Goal: Task Accomplishment & Management: Manage account settings

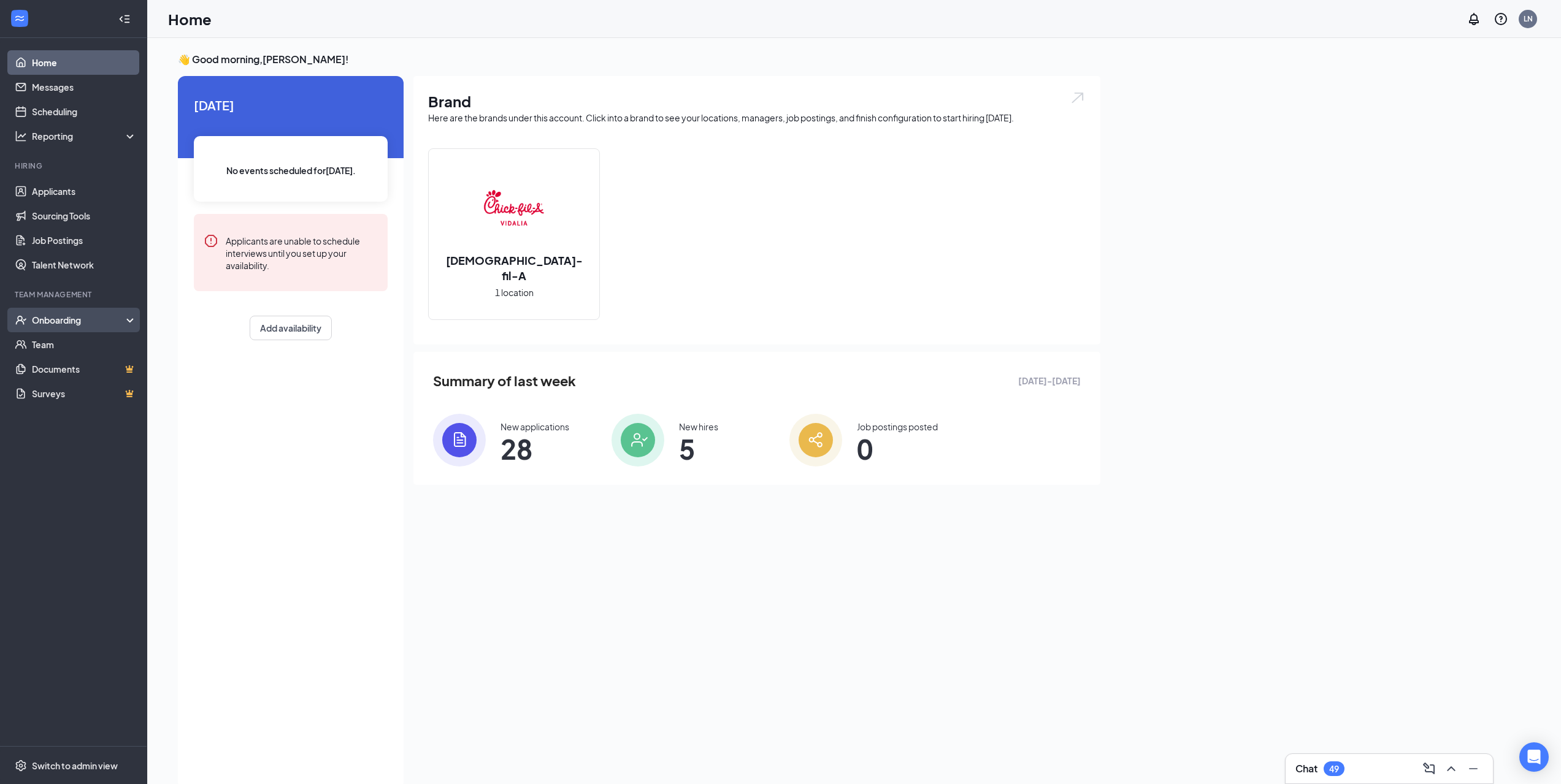
click at [100, 323] on div "Onboarding" at bounding box center [79, 319] width 94 height 12
click at [97, 348] on link "Overview" at bounding box center [84, 344] width 105 height 25
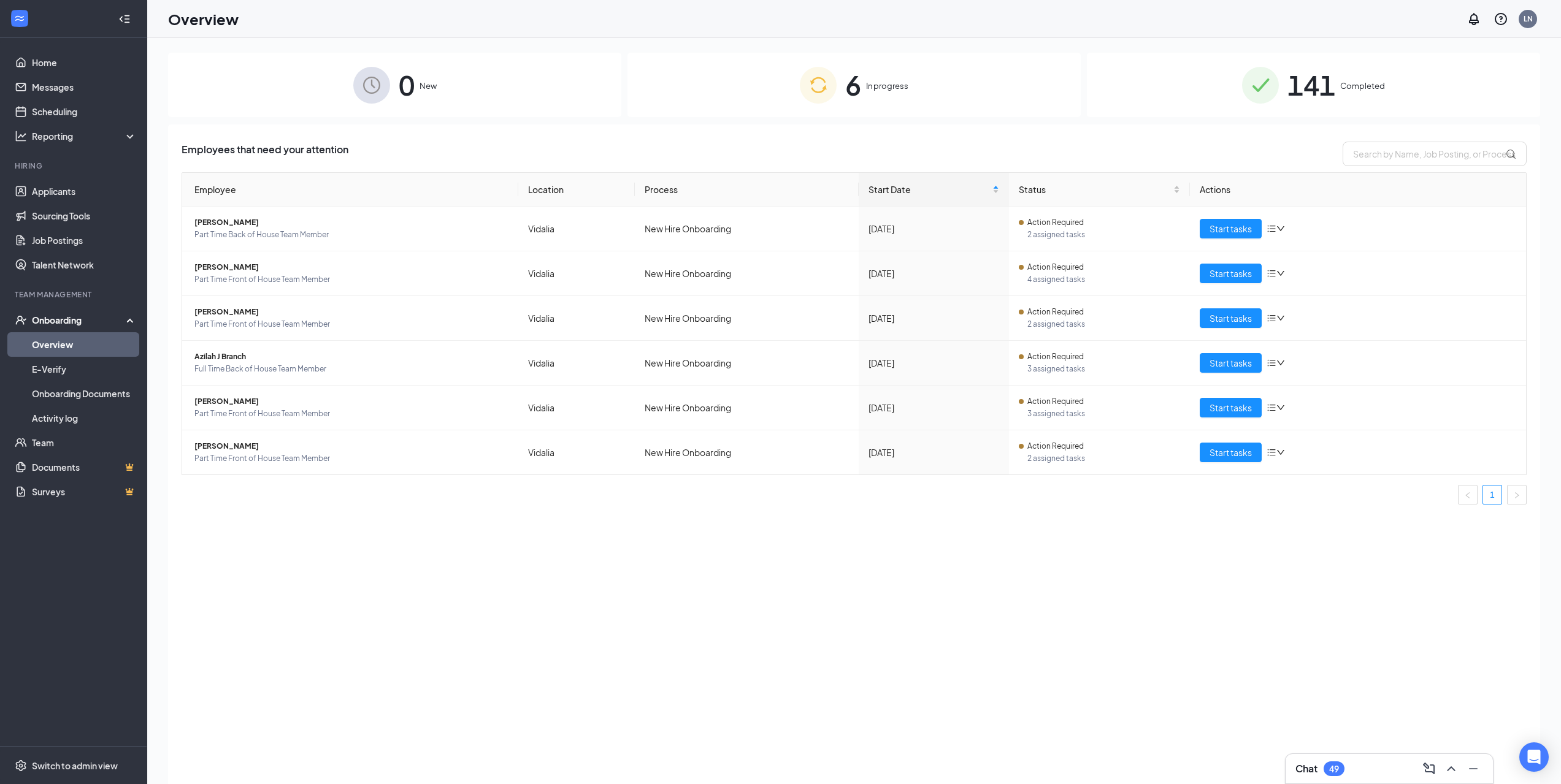
click at [1319, 97] on span "141" at bounding box center [1311, 85] width 48 height 42
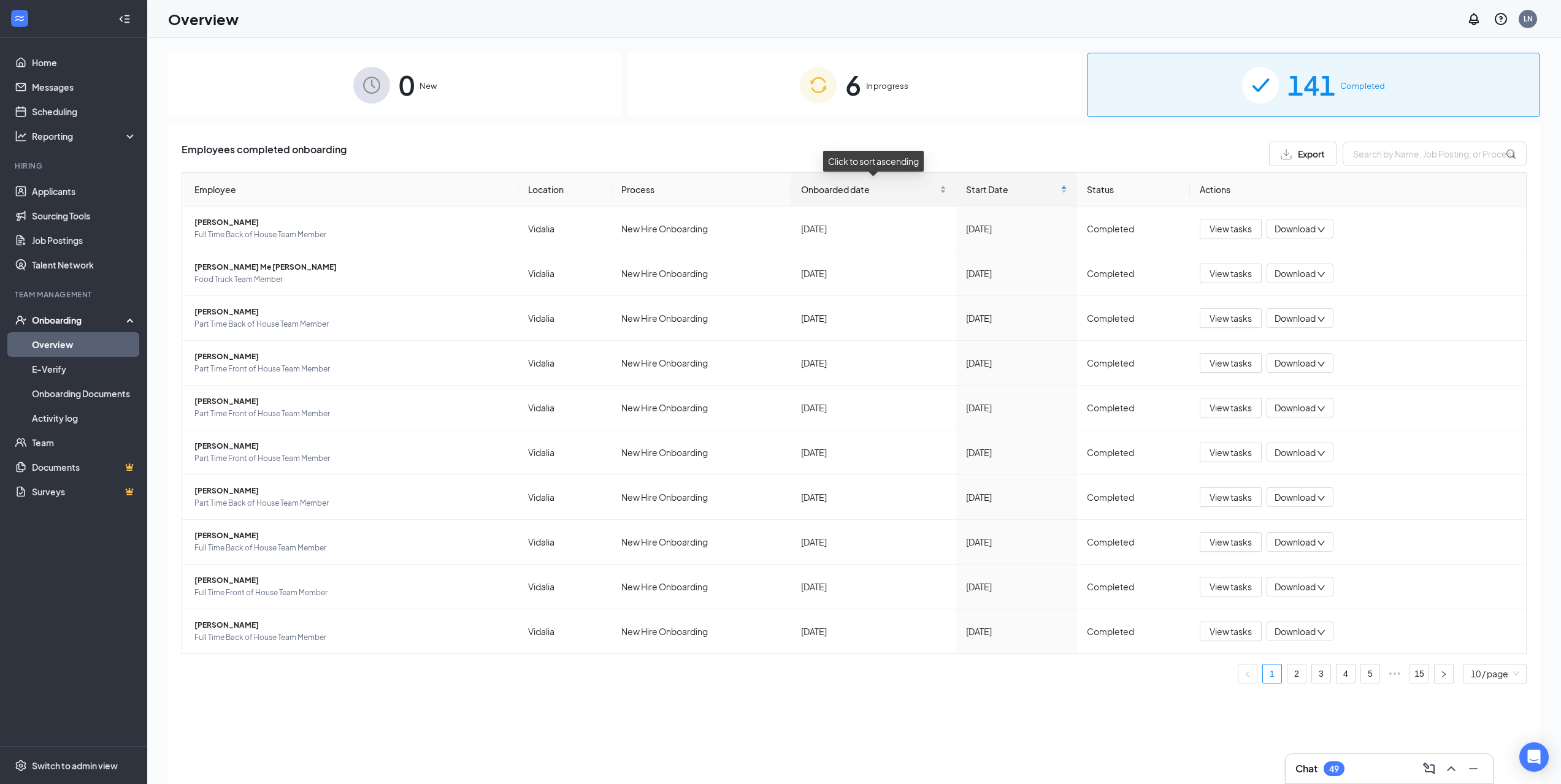
click at [927, 189] on span "Onboarded date" at bounding box center [868, 189] width 136 height 14
click at [886, 188] on span "Onboarded date" at bounding box center [868, 189] width 136 height 14
click at [830, 77] on img at bounding box center [818, 85] width 37 height 37
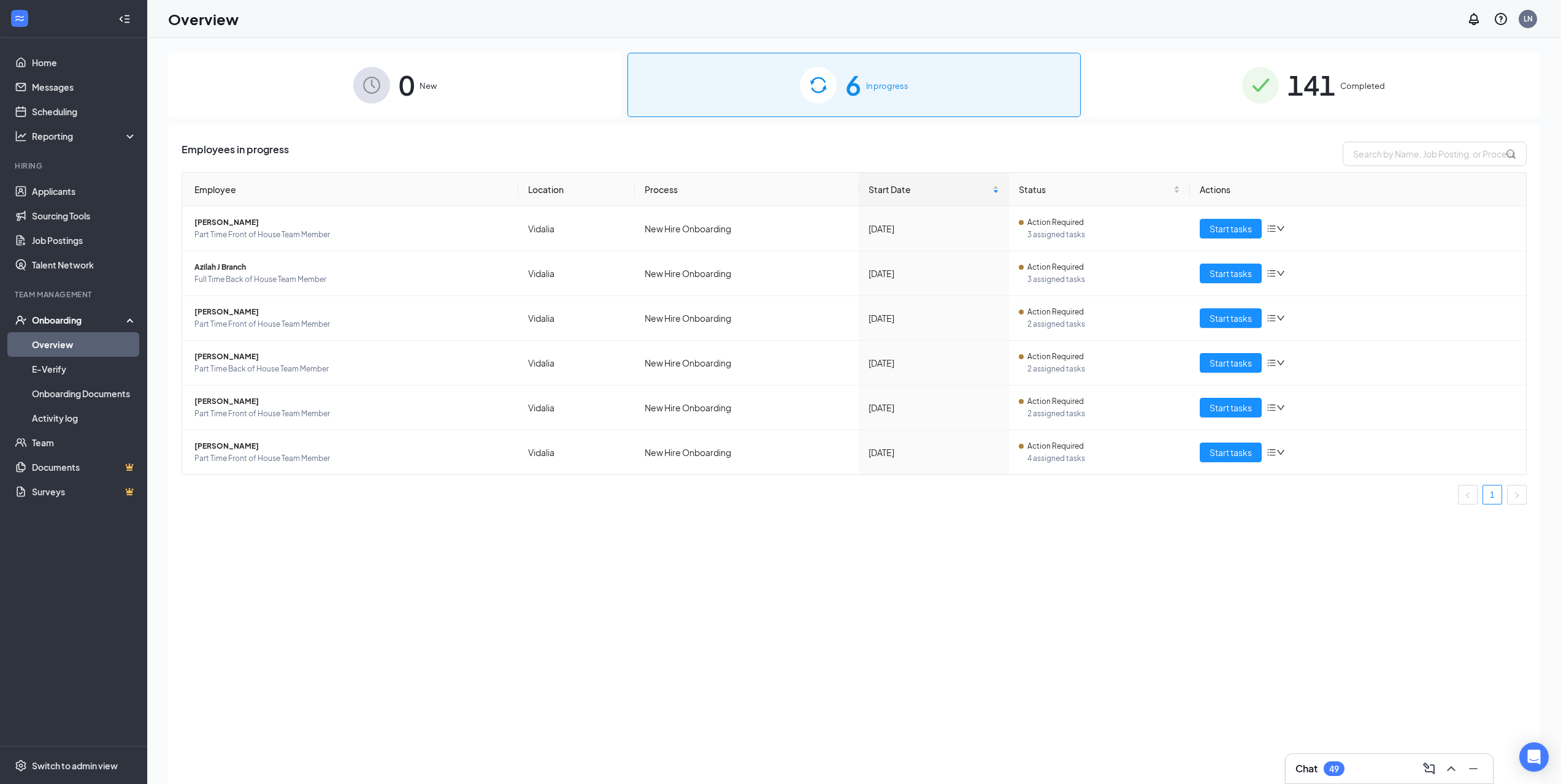
click at [1298, 75] on span "141" at bounding box center [1311, 85] width 48 height 42
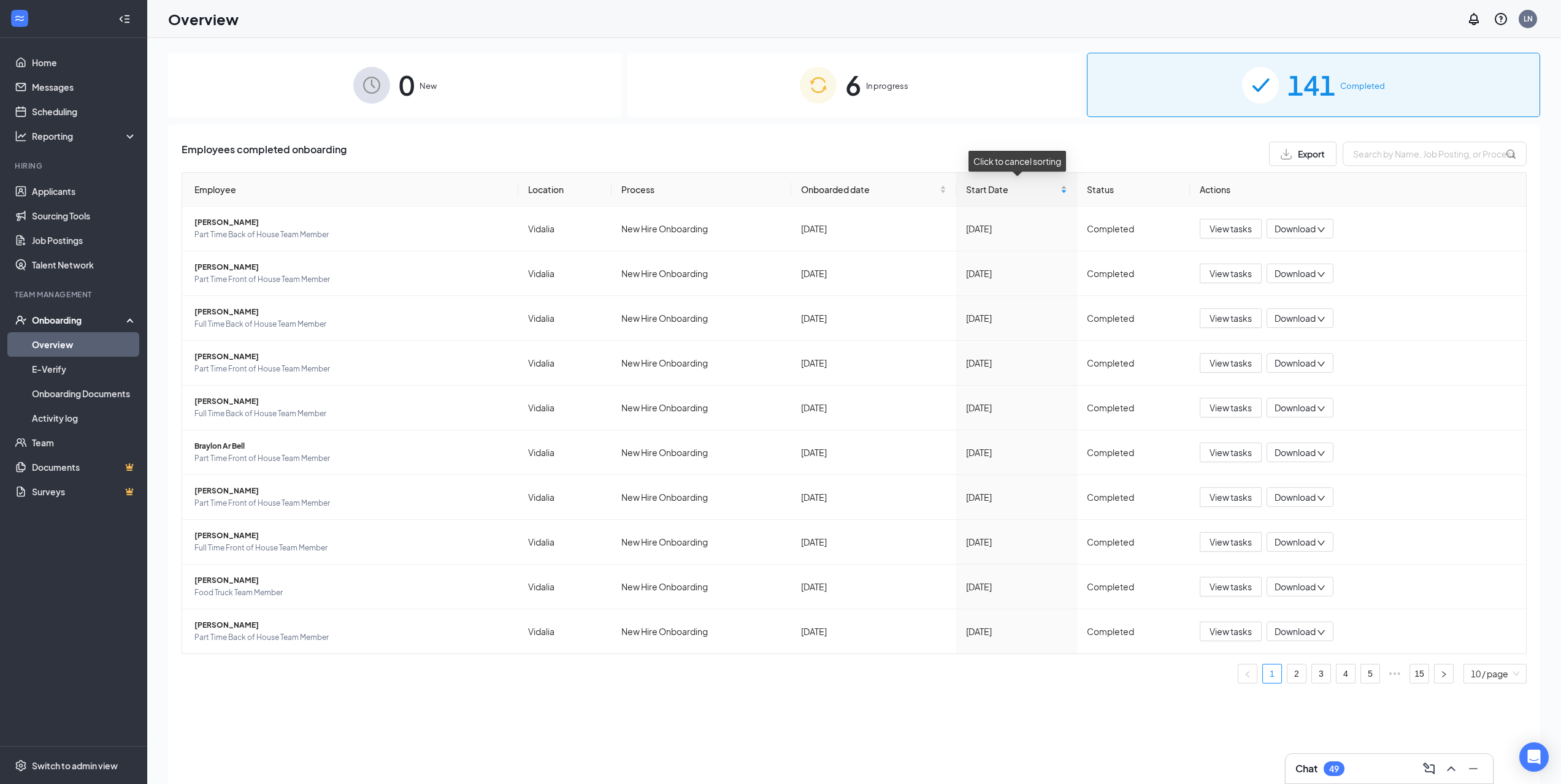
click at [1029, 188] on span "Start Date" at bounding box center [1012, 189] width 92 height 14
click at [1064, 196] on div "Start Date" at bounding box center [1017, 189] width 101 height 14
click at [1067, 190] on div "Start Date" at bounding box center [1017, 189] width 101 height 14
click at [996, 185] on span "Start Date" at bounding box center [1012, 189] width 92 height 14
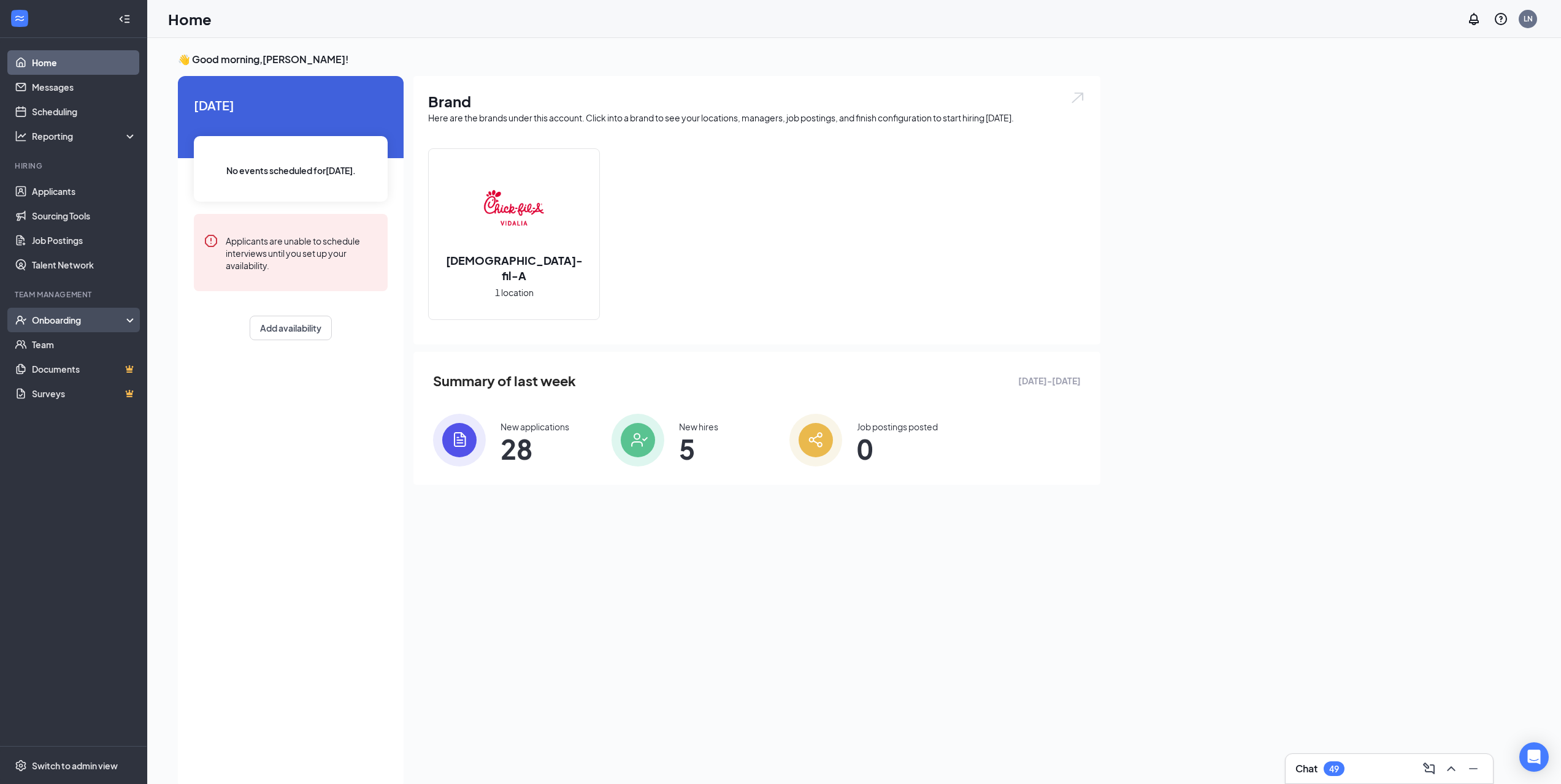
click at [57, 310] on div "Onboarding" at bounding box center [73, 319] width 147 height 25
click at [59, 339] on link "Overview" at bounding box center [84, 344] width 105 height 25
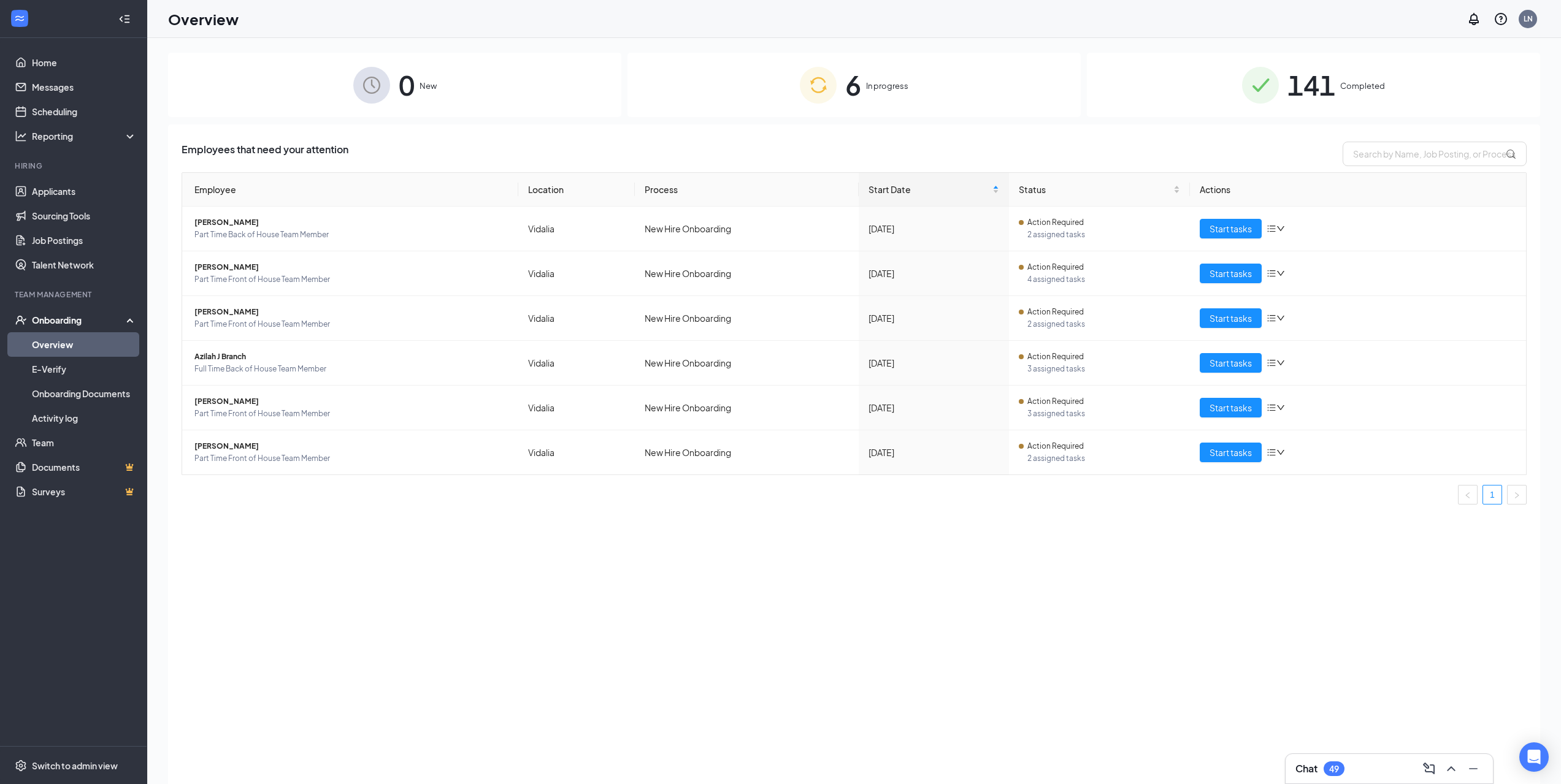
click at [1358, 90] on span "Completed" at bounding box center [1362, 85] width 45 height 12
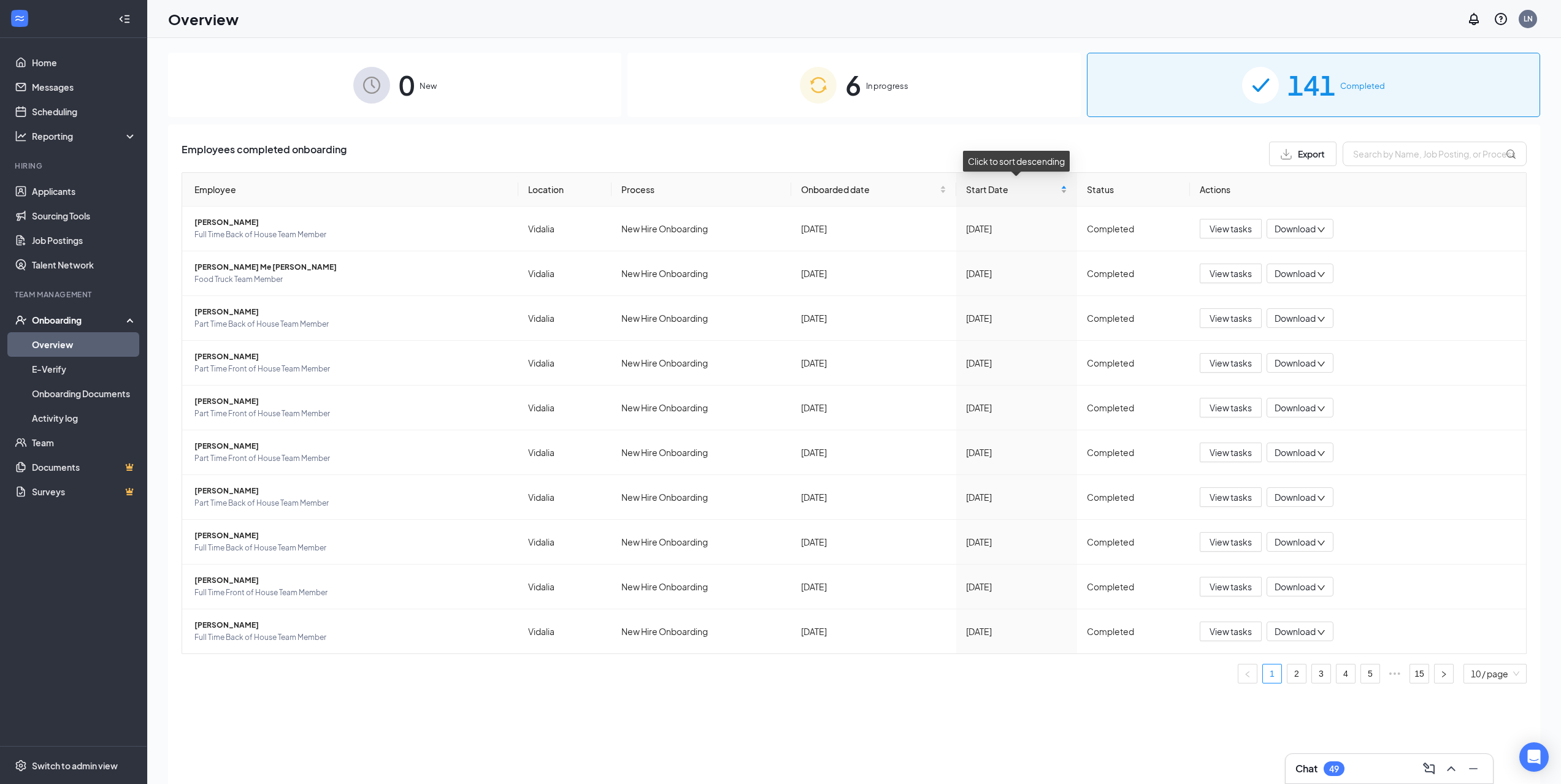
click at [1060, 192] on div "Start Date" at bounding box center [1017, 189] width 101 height 14
click at [1451, 774] on icon "ChevronUp" at bounding box center [1451, 768] width 15 height 15
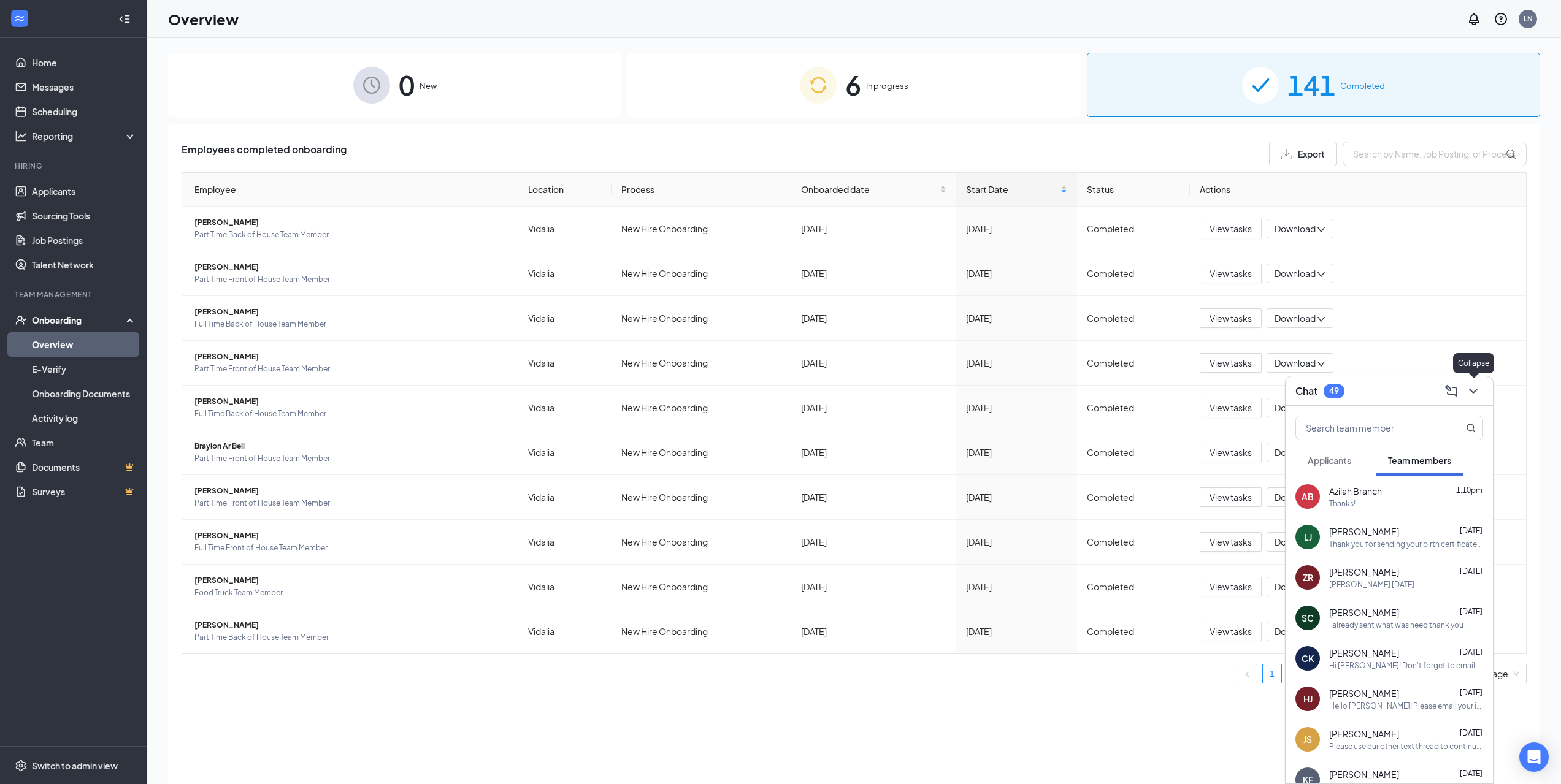
click at [1476, 394] on icon "ChevronDown" at bounding box center [1473, 392] width 15 height 15
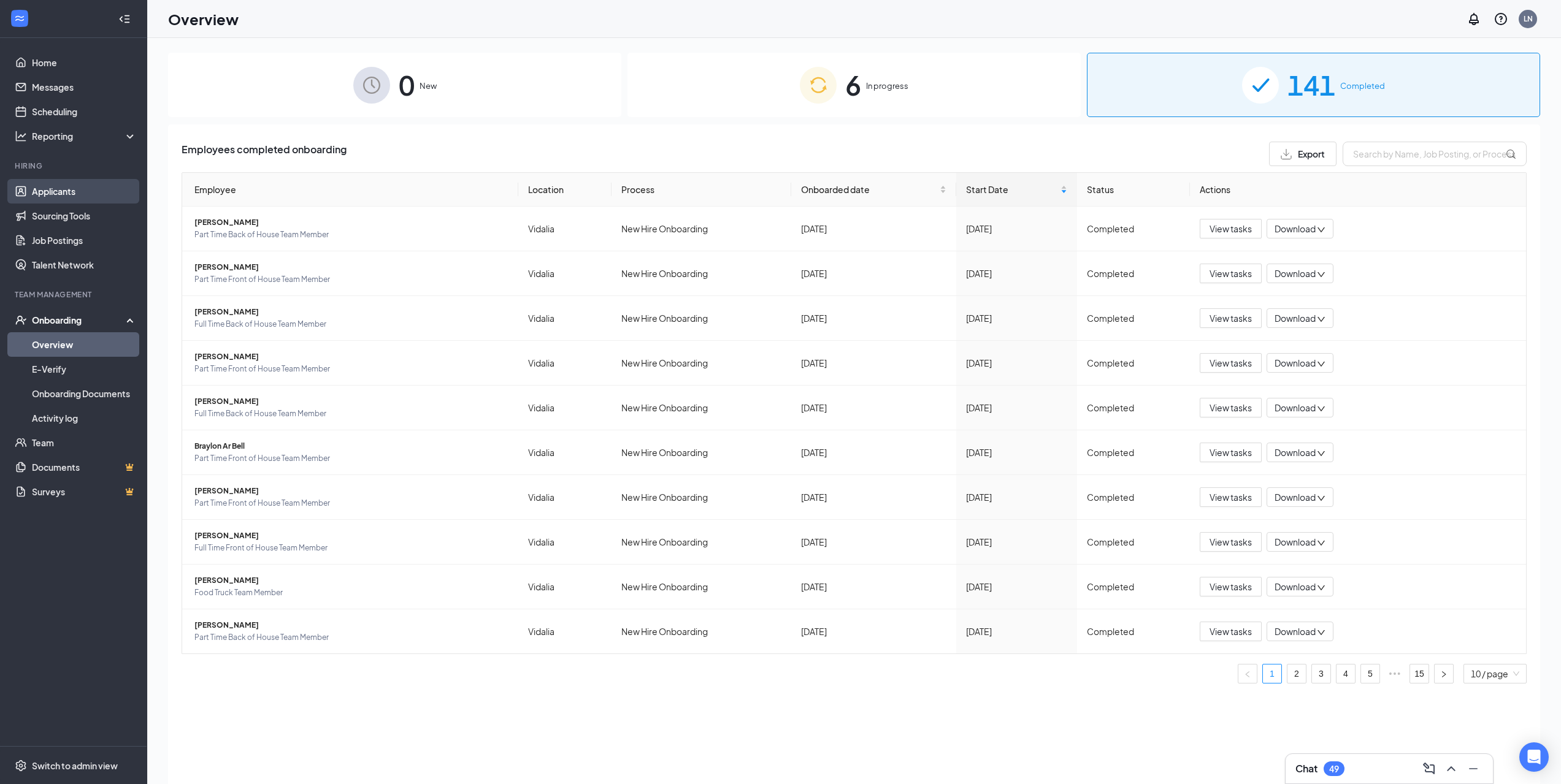
click at [81, 190] on link "Applicants" at bounding box center [84, 191] width 105 height 25
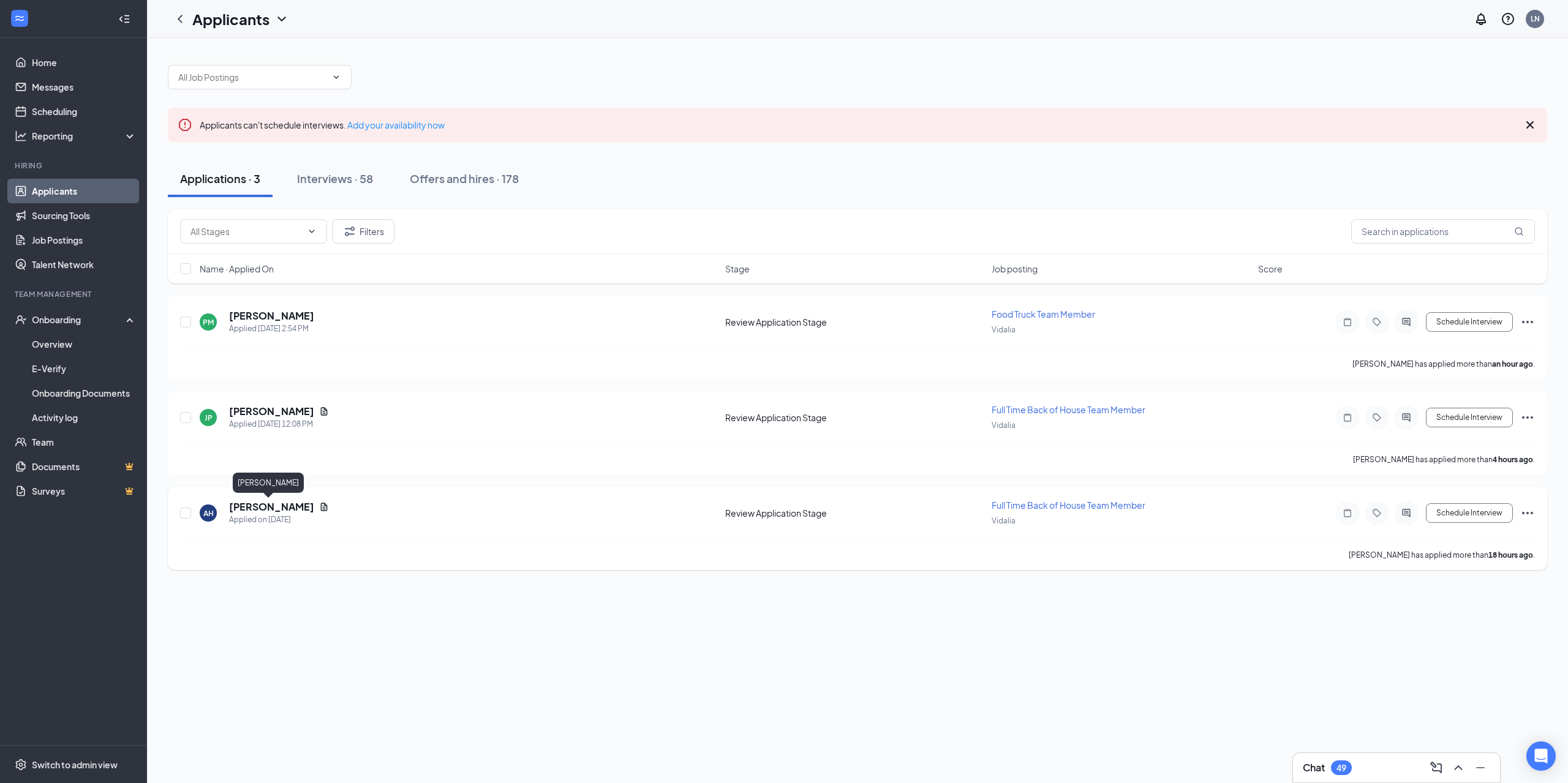
click at [253, 508] on h5 "Allen Harper" at bounding box center [271, 507] width 85 height 14
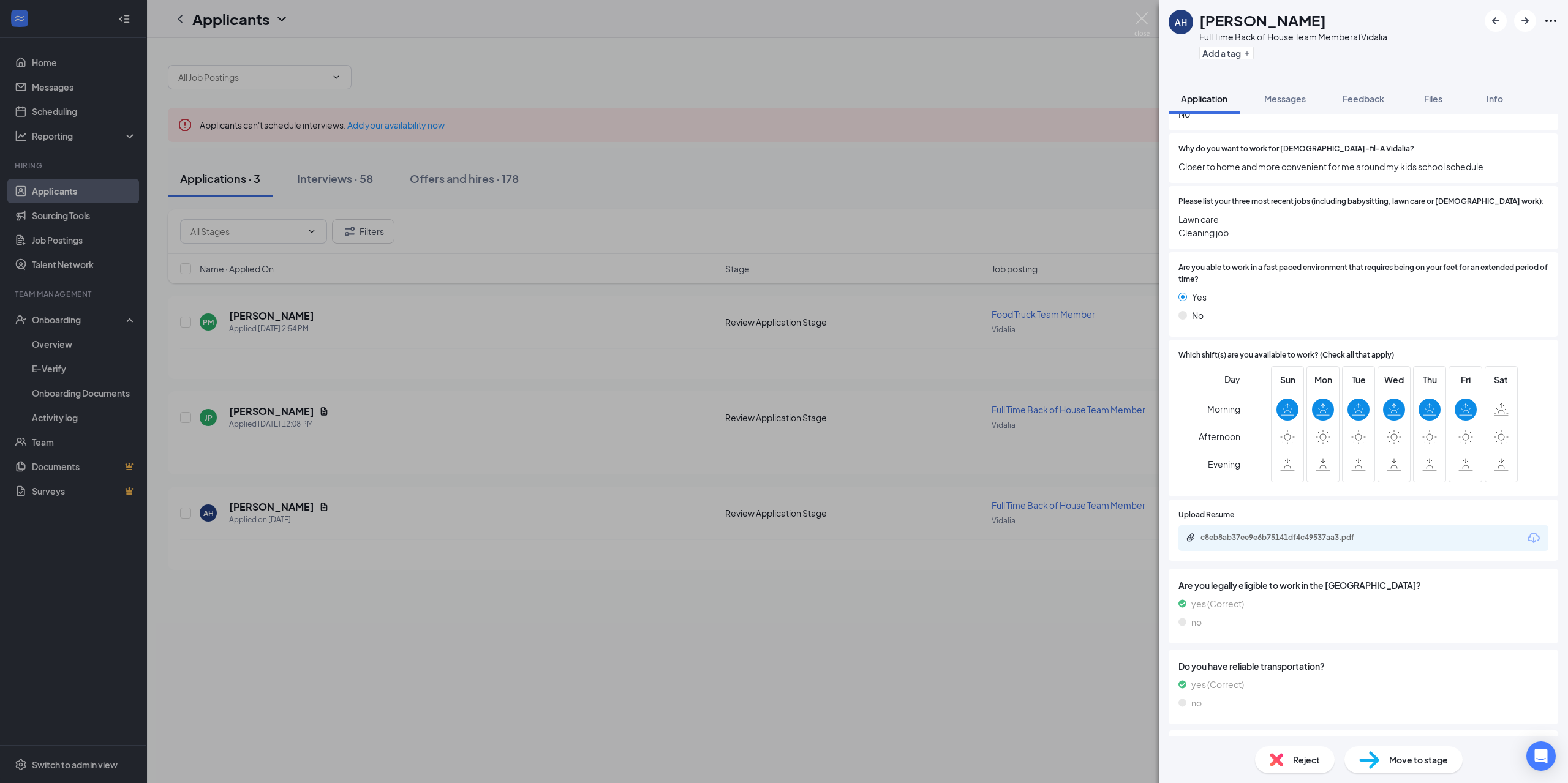
scroll to position [542, 0]
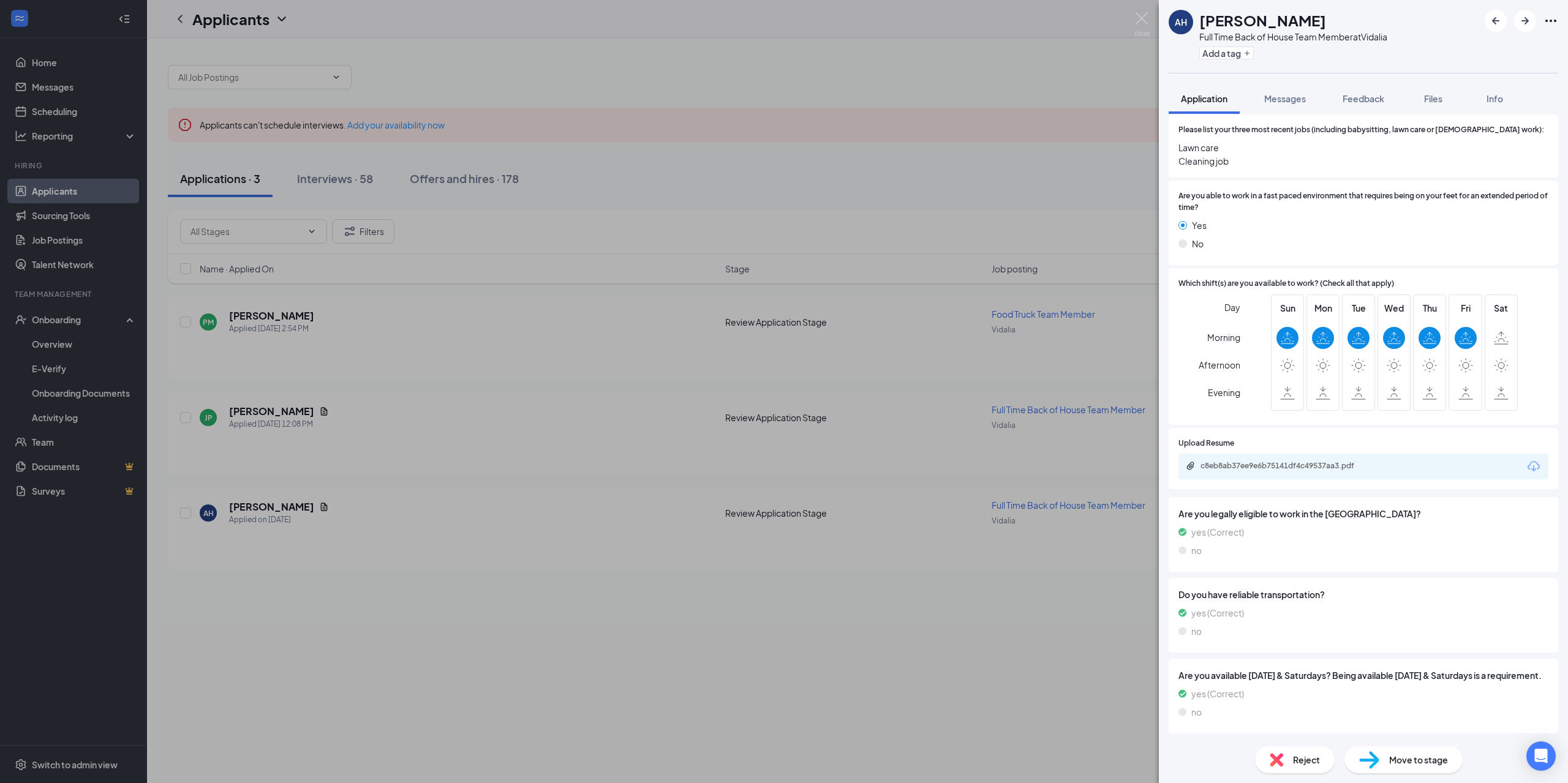
click at [1320, 458] on div "c8eb8ab37ee9e6b75141df4c49537aa3.pdf" at bounding box center [1363, 467] width 370 height 26
click at [1323, 461] on div "c8eb8ab37ee9e6b75141df4c49537aa3.pdf" at bounding box center [1287, 466] width 172 height 10
click at [1436, 763] on span "Move to stage" at bounding box center [1418, 759] width 58 height 14
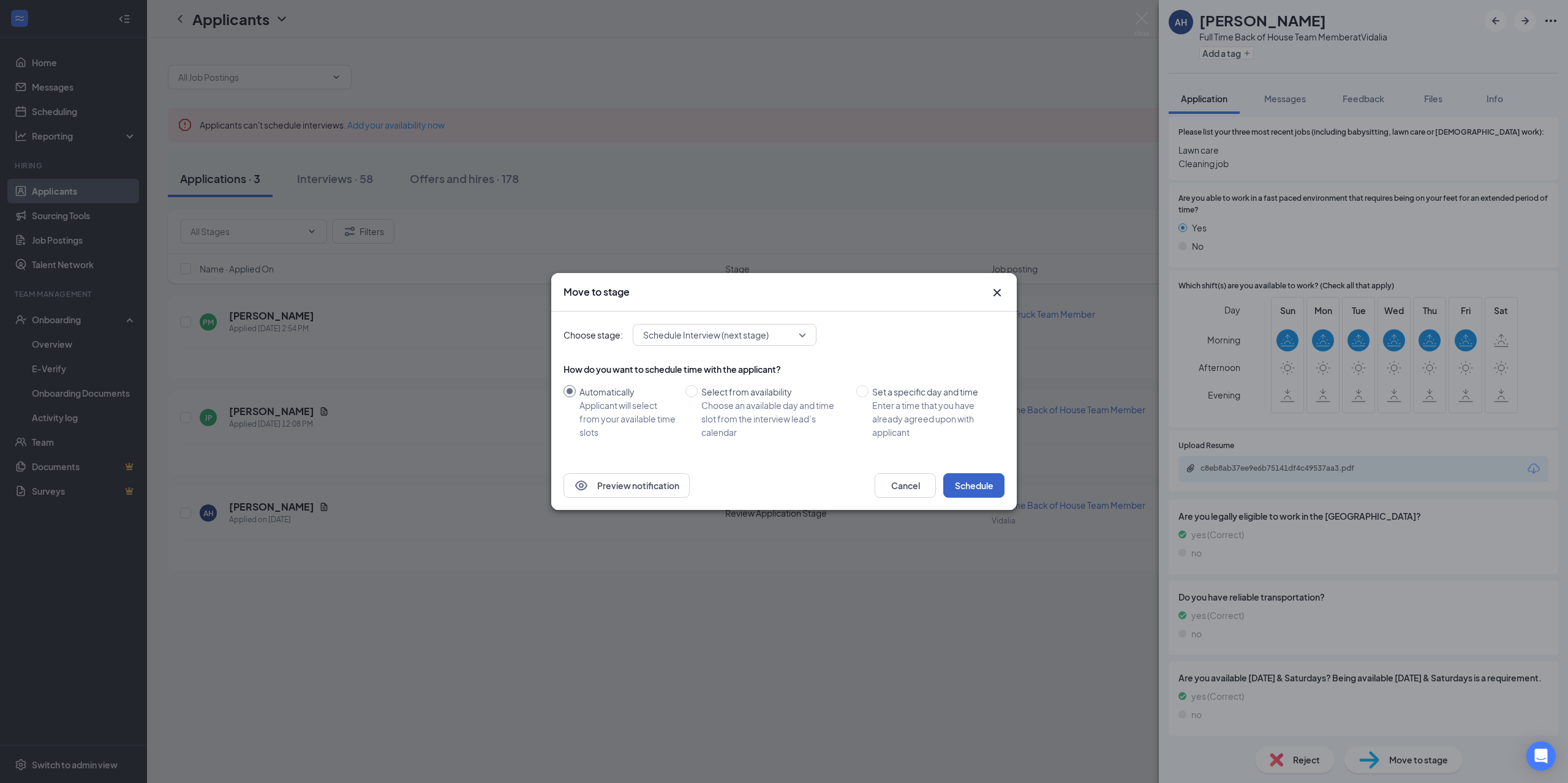
click at [976, 485] on button "Schedule" at bounding box center [973, 485] width 61 height 25
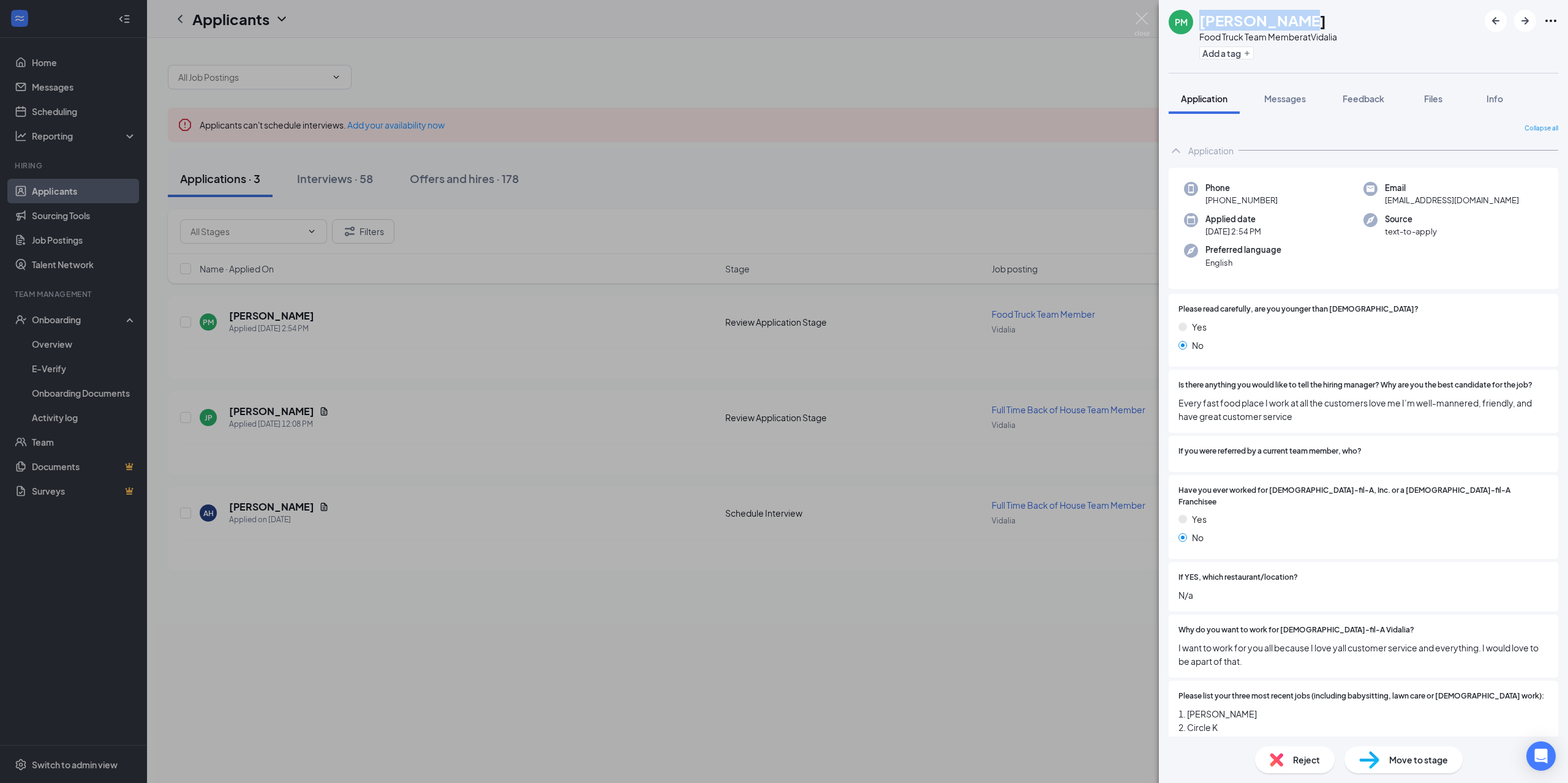
drag, startPoint x: 1298, startPoint y: 16, endPoint x: 1184, endPoint y: 22, distance: 114.2
click at [1184, 22] on div "PM Paris Mincey Food Truck Team Member at Vidalia Add a tag" at bounding box center [1253, 37] width 168 height 53
copy div "Paris Mincey"
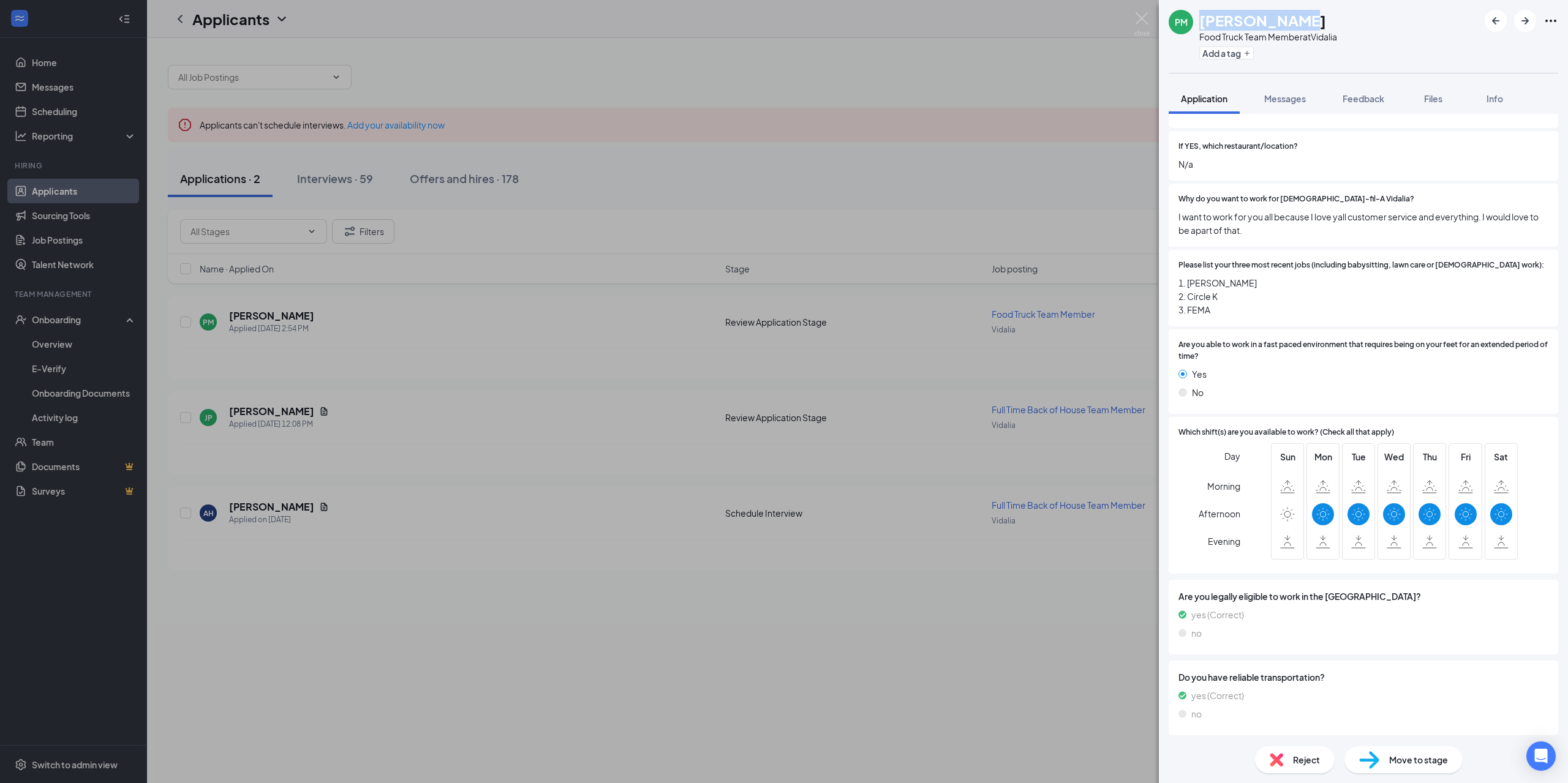
scroll to position [515, 0]
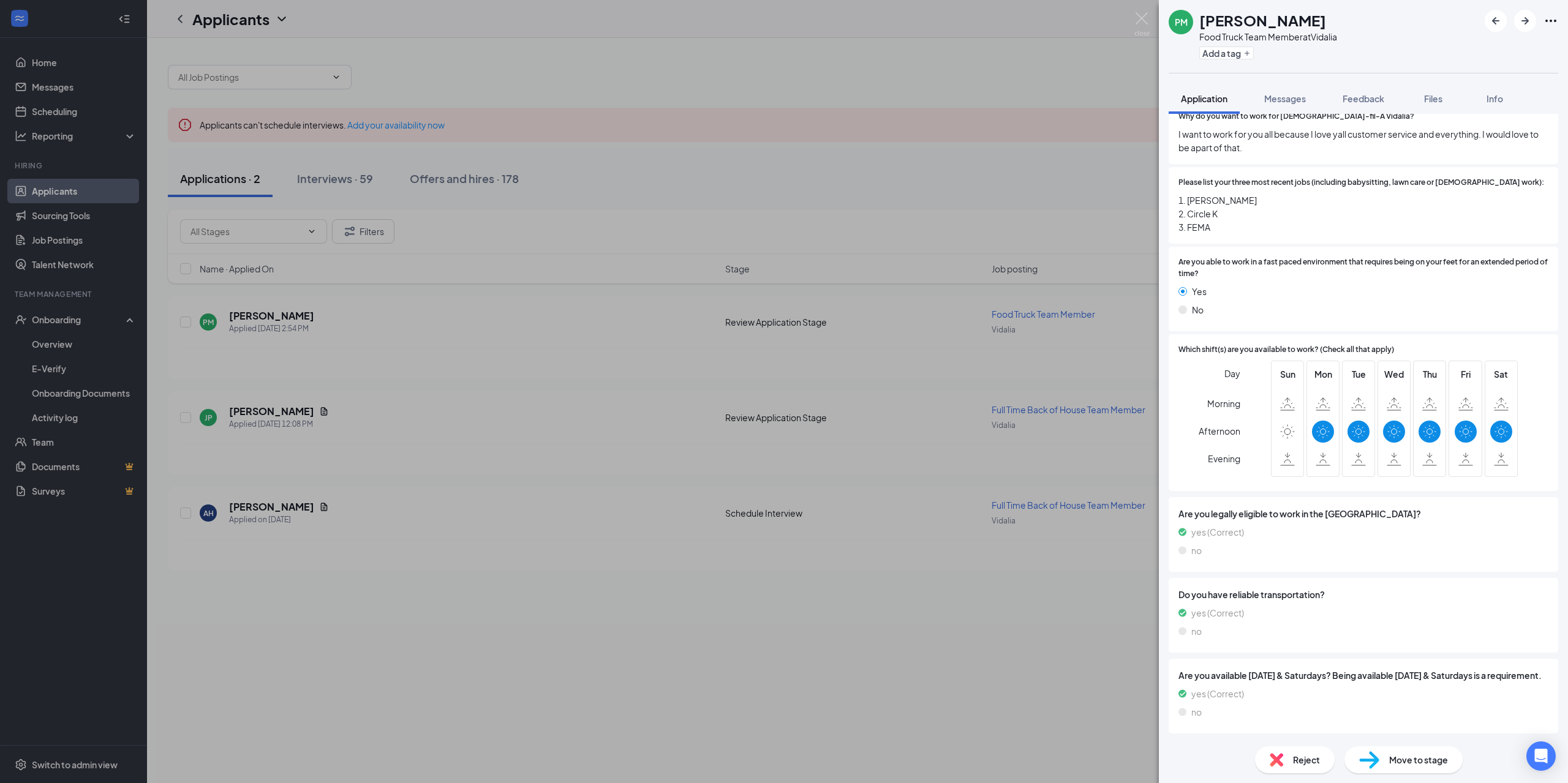
drag, startPoint x: 1418, startPoint y: 767, endPoint x: 1398, endPoint y: 758, distance: 21.9
click at [1414, 763] on div "Move to stage" at bounding box center [1403, 759] width 118 height 26
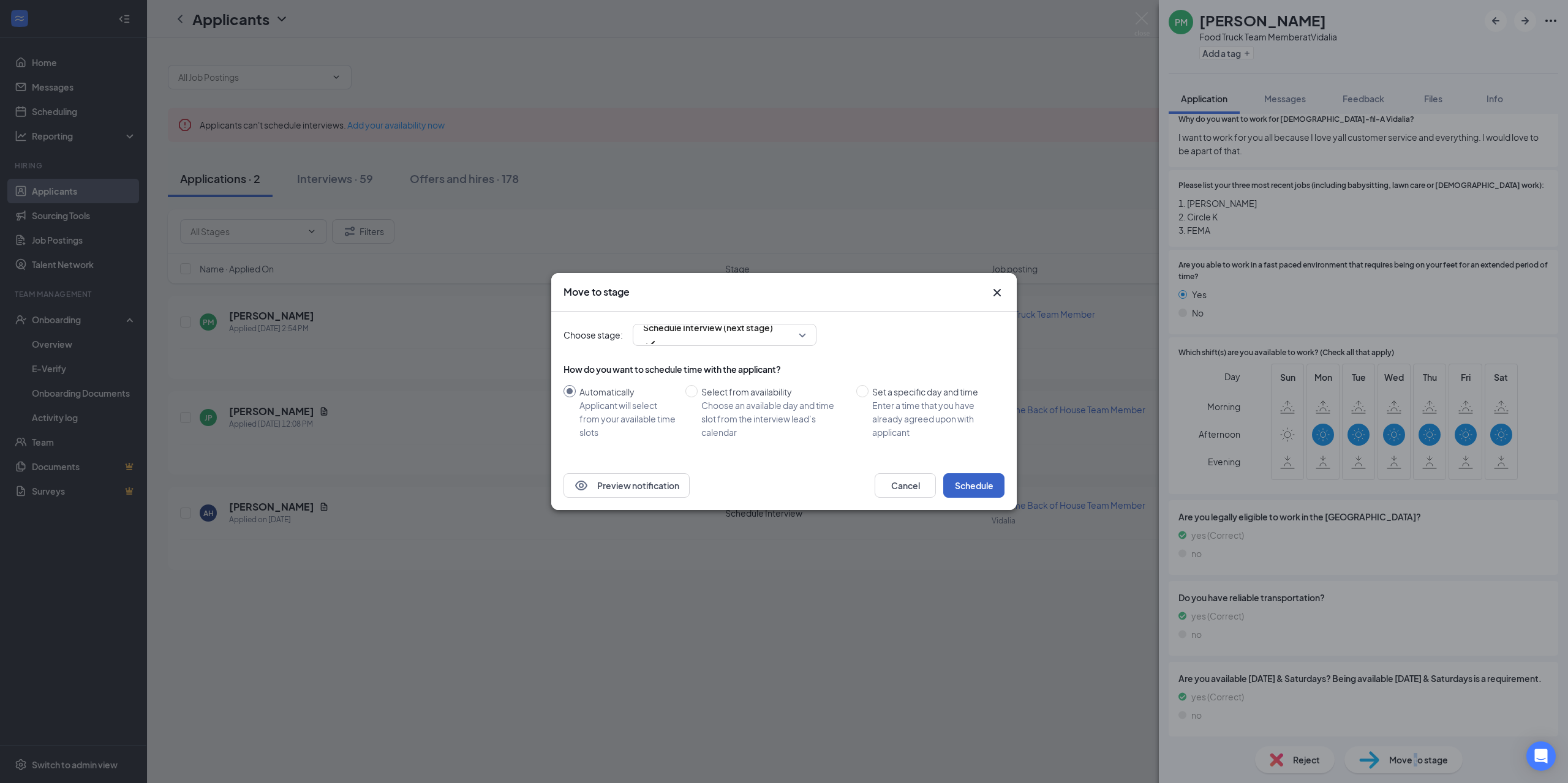
click at [998, 478] on button "Schedule" at bounding box center [973, 485] width 61 height 25
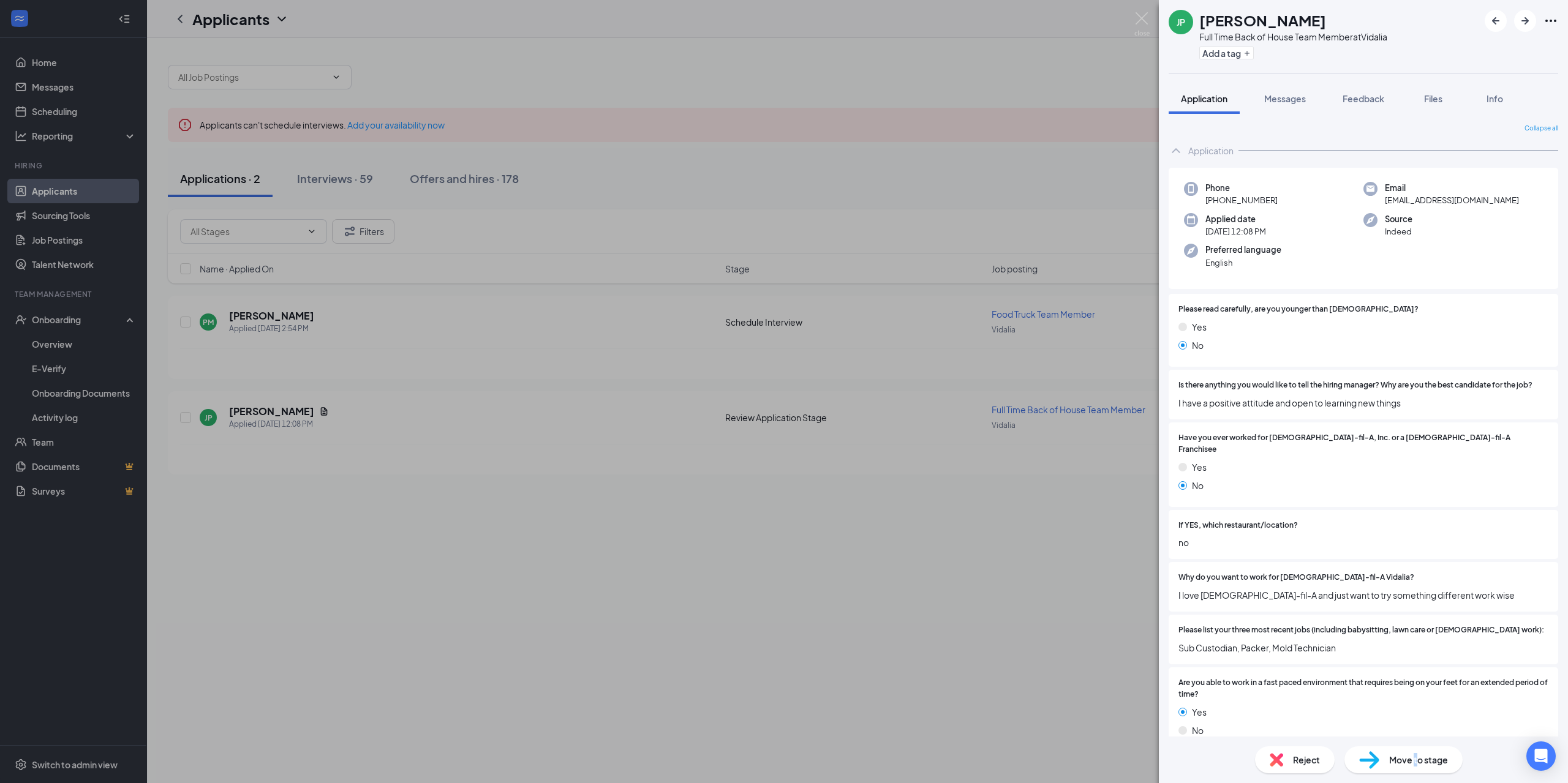
drag, startPoint x: 1337, startPoint y: 24, endPoint x: 1197, endPoint y: 14, distance: 140.4
click at [1197, 14] on div "JP Jazmine Peeples Full Time Back of House Team Member at Vidalia Add a tag" at bounding box center [1277, 37] width 218 height 53
copy h1 "Jazmine Peeples"
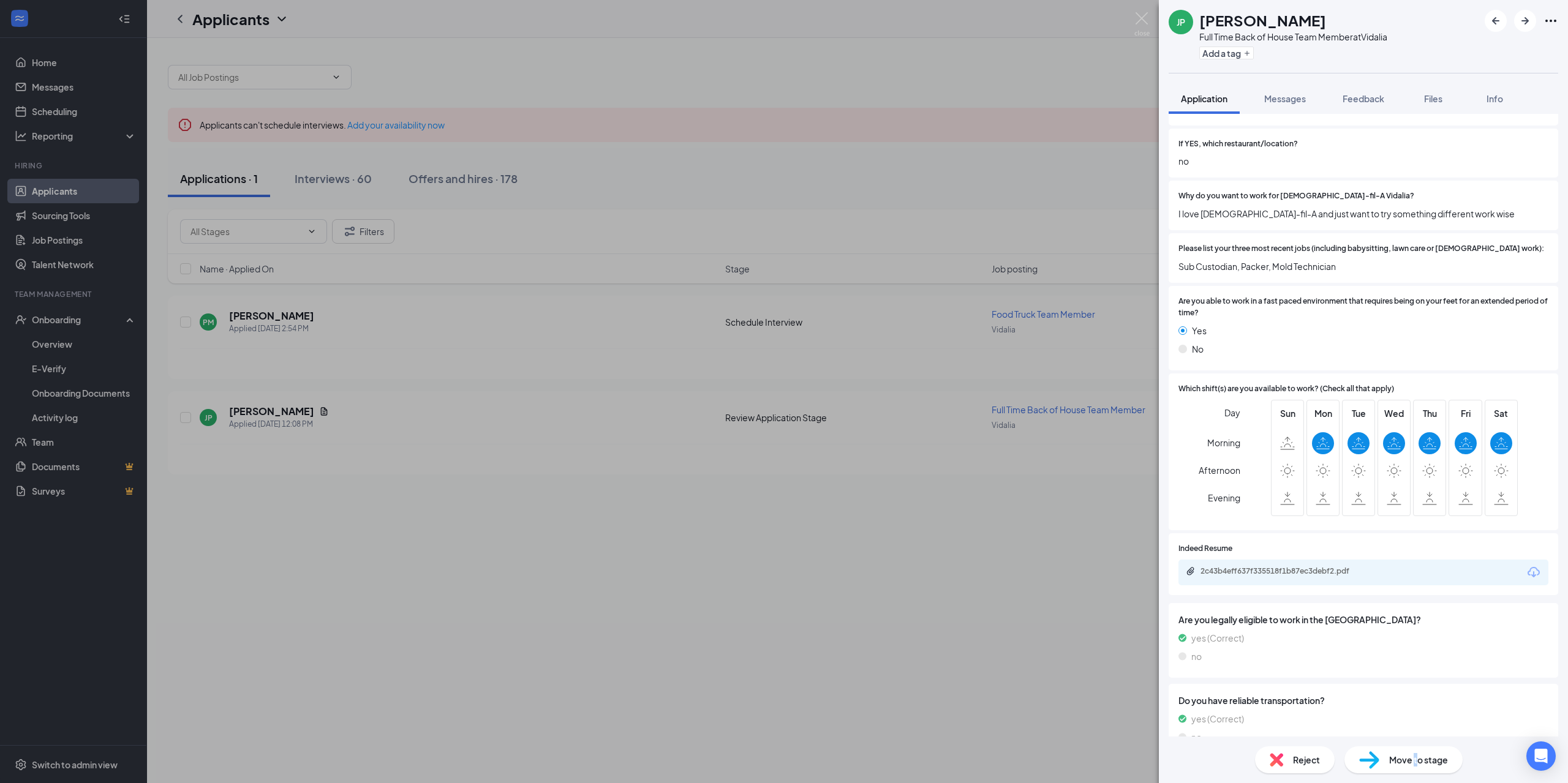
scroll to position [490, 0]
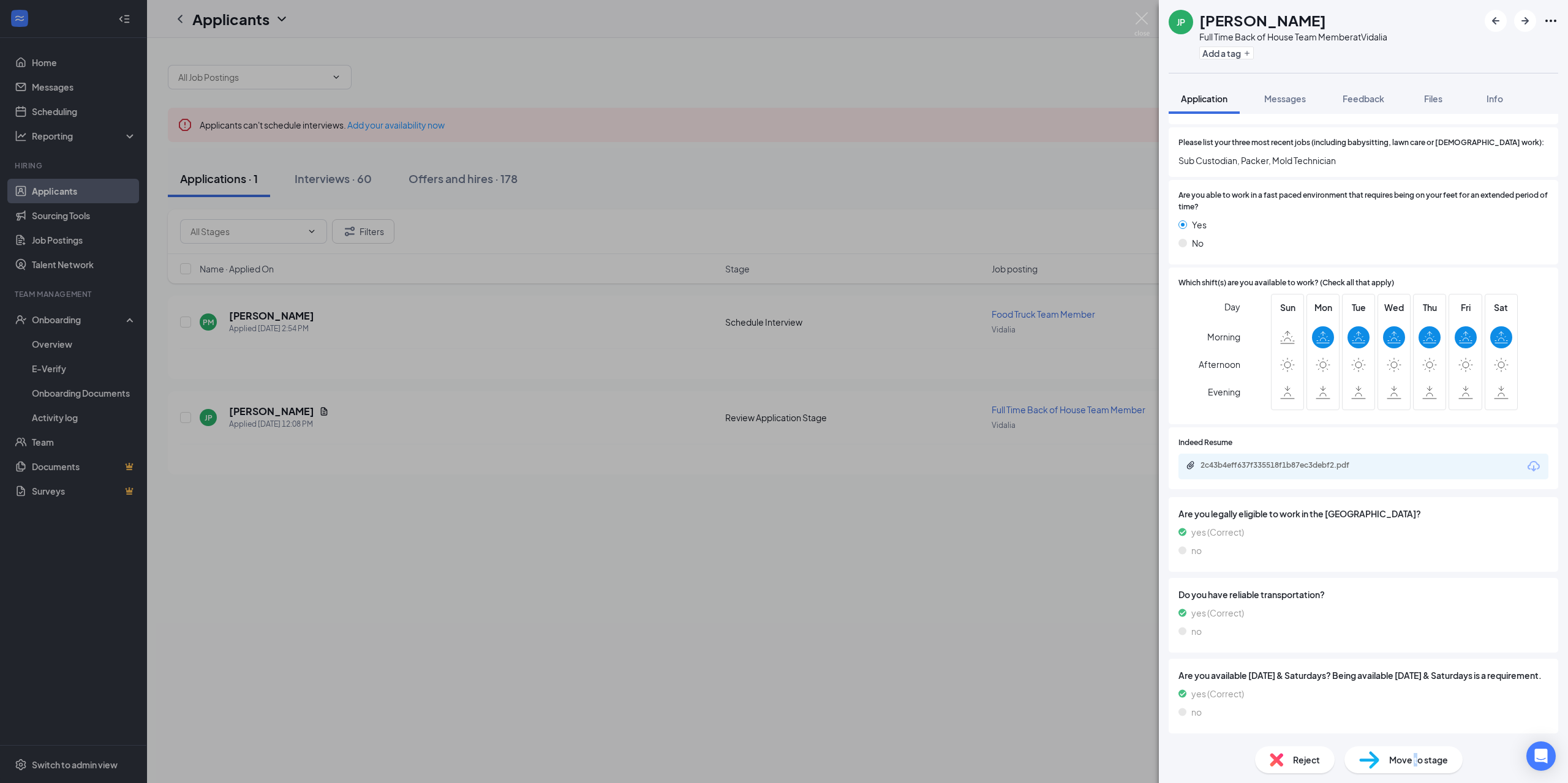
click at [1251, 460] on div "2c43b4eff637f335518f1b87ec3debf2.pdf" at bounding box center [1287, 465] width 172 height 10
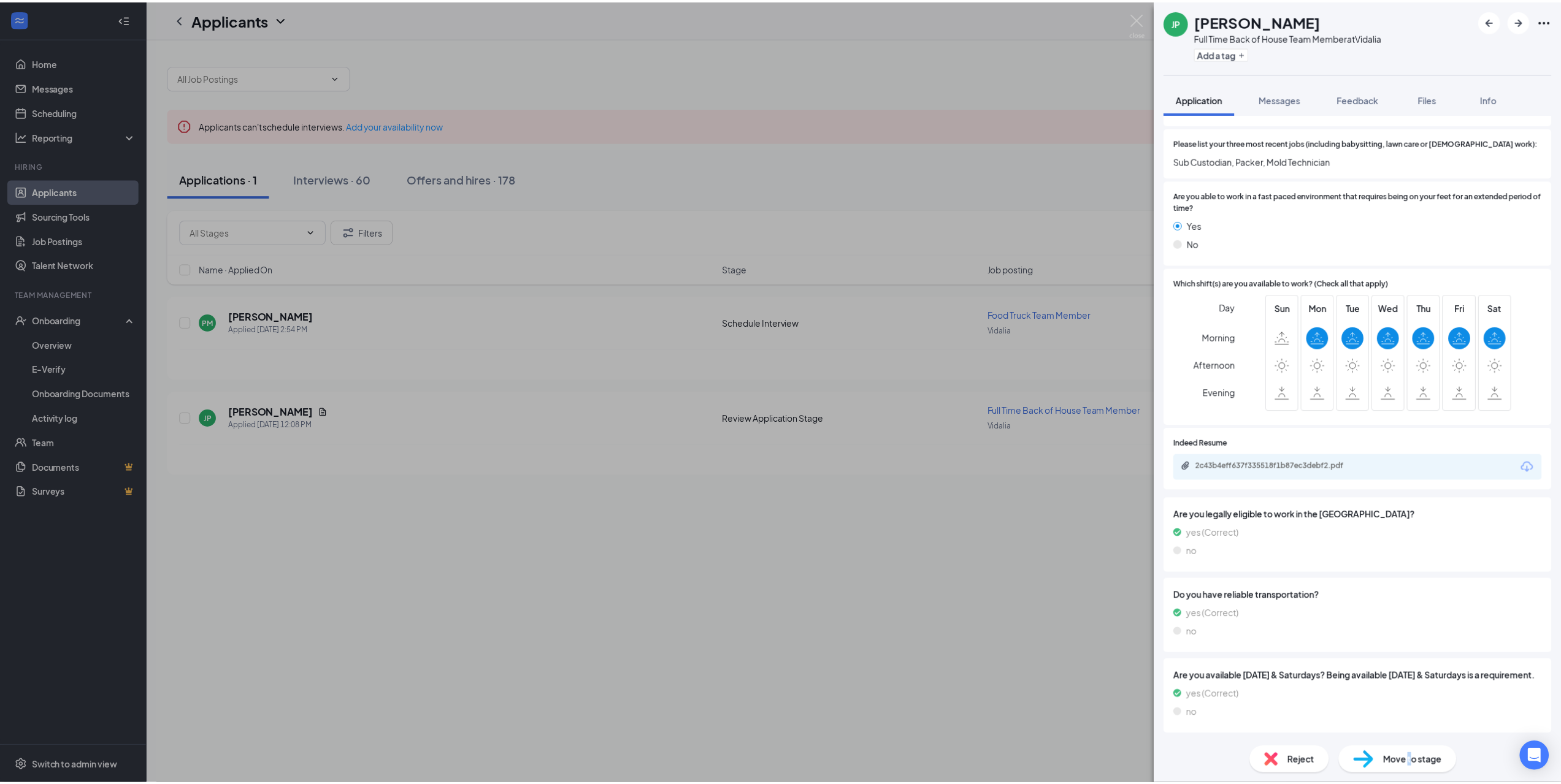
scroll to position [485, 0]
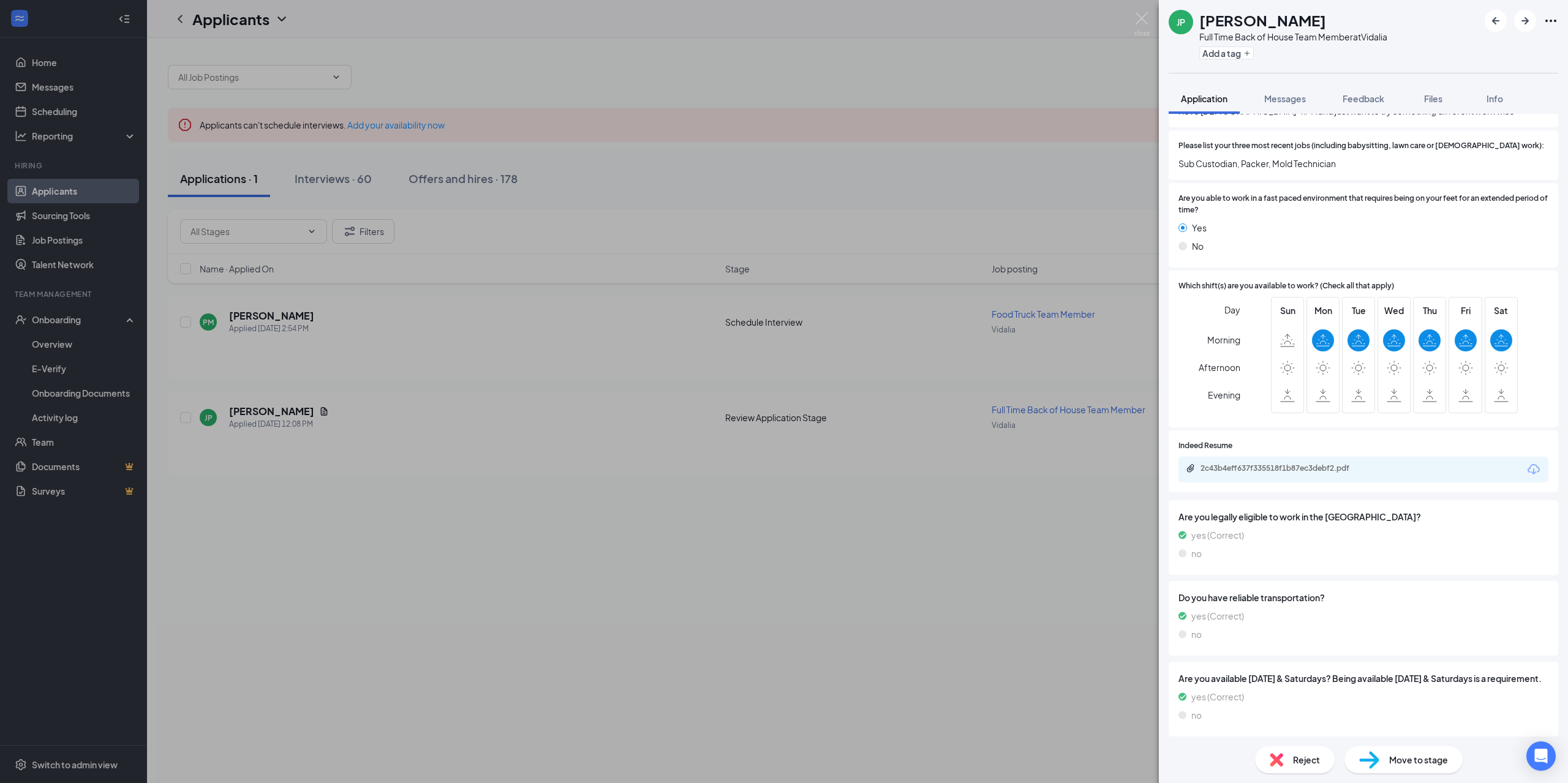
click at [1430, 763] on span "Move to stage" at bounding box center [1418, 759] width 58 height 14
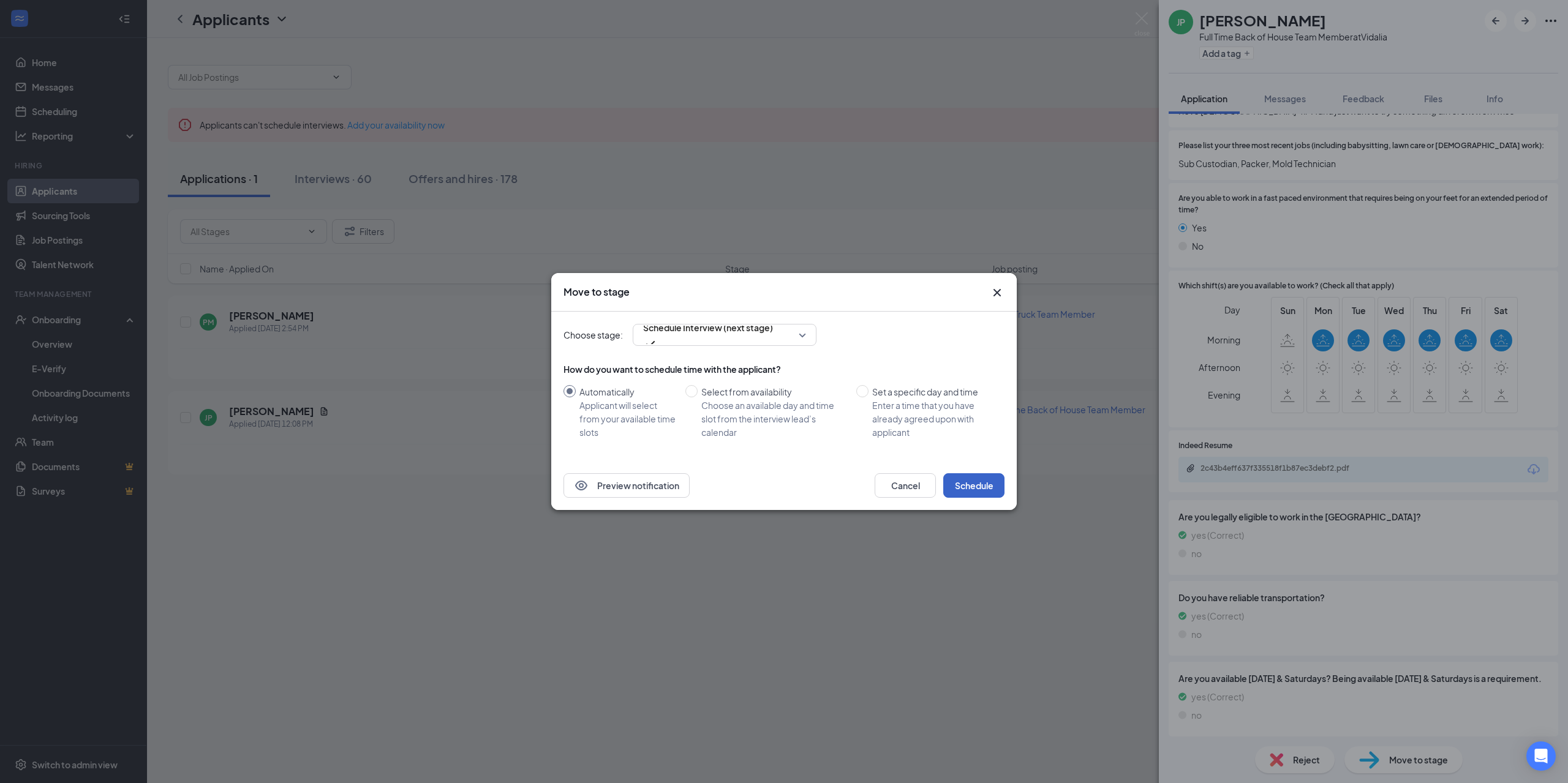
click at [991, 478] on button "Schedule" at bounding box center [973, 485] width 61 height 25
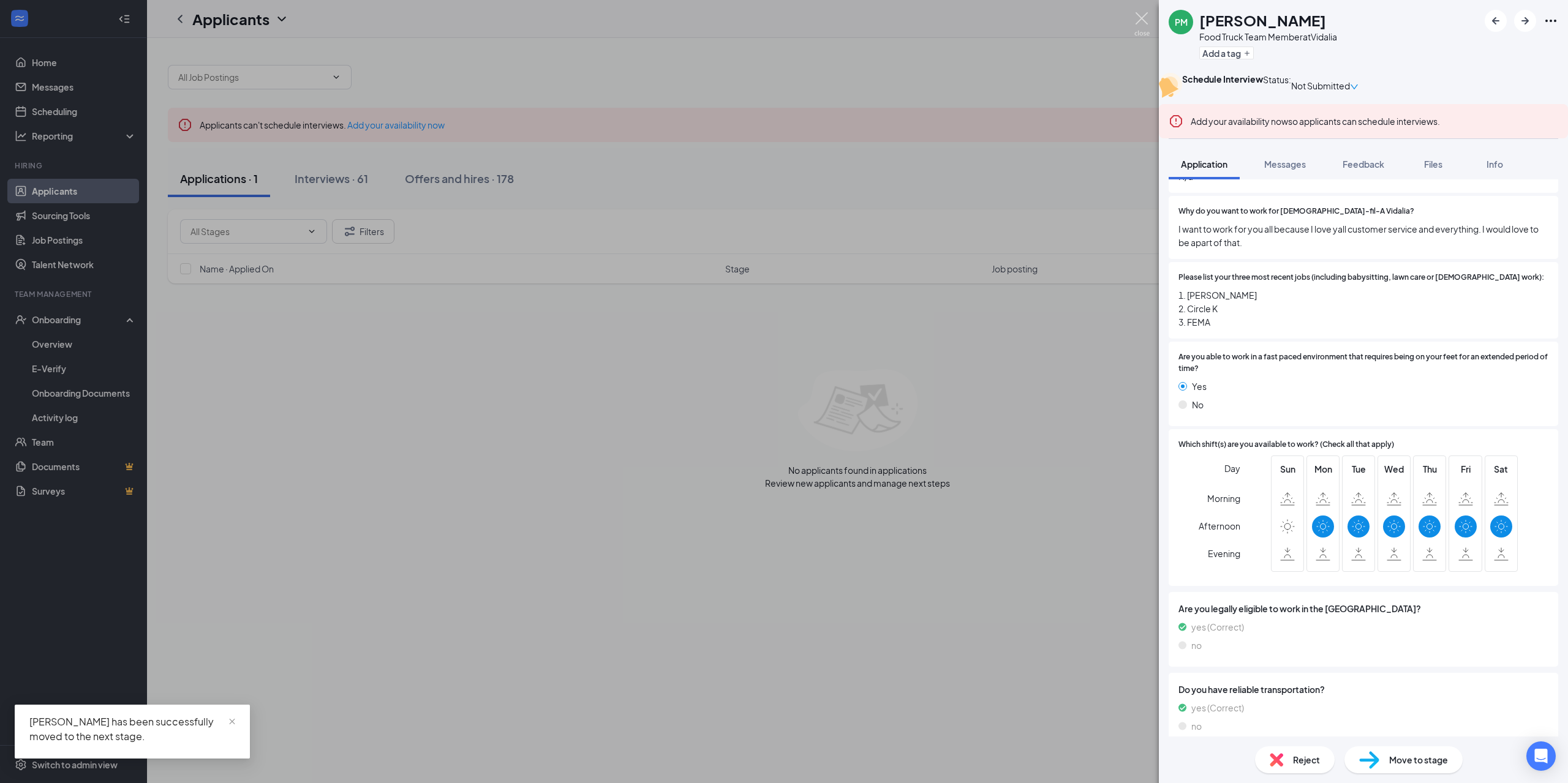
click at [1139, 25] on img at bounding box center [1141, 24] width 16 height 24
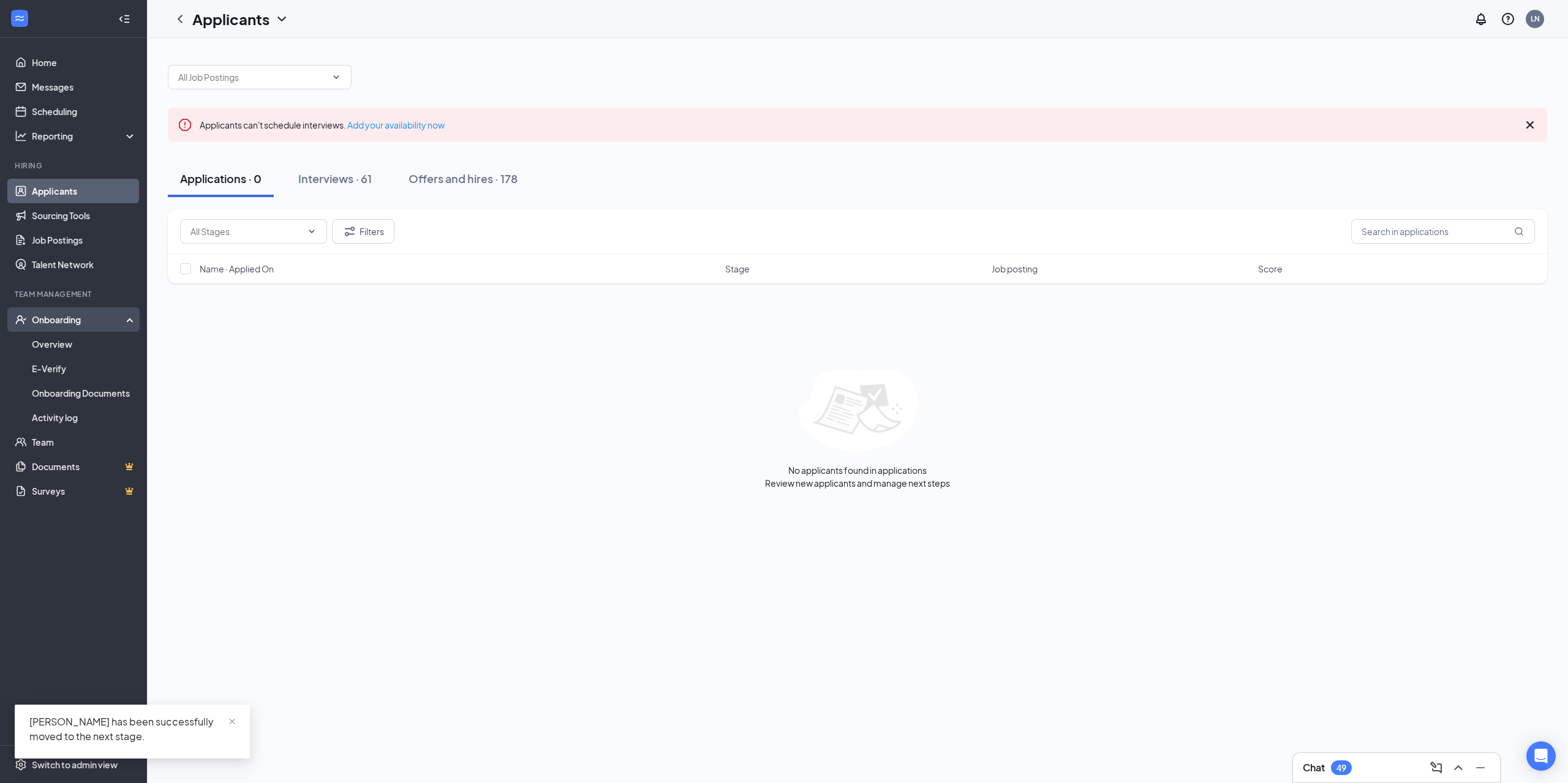
click at [69, 311] on div "Onboarding" at bounding box center [73, 319] width 147 height 25
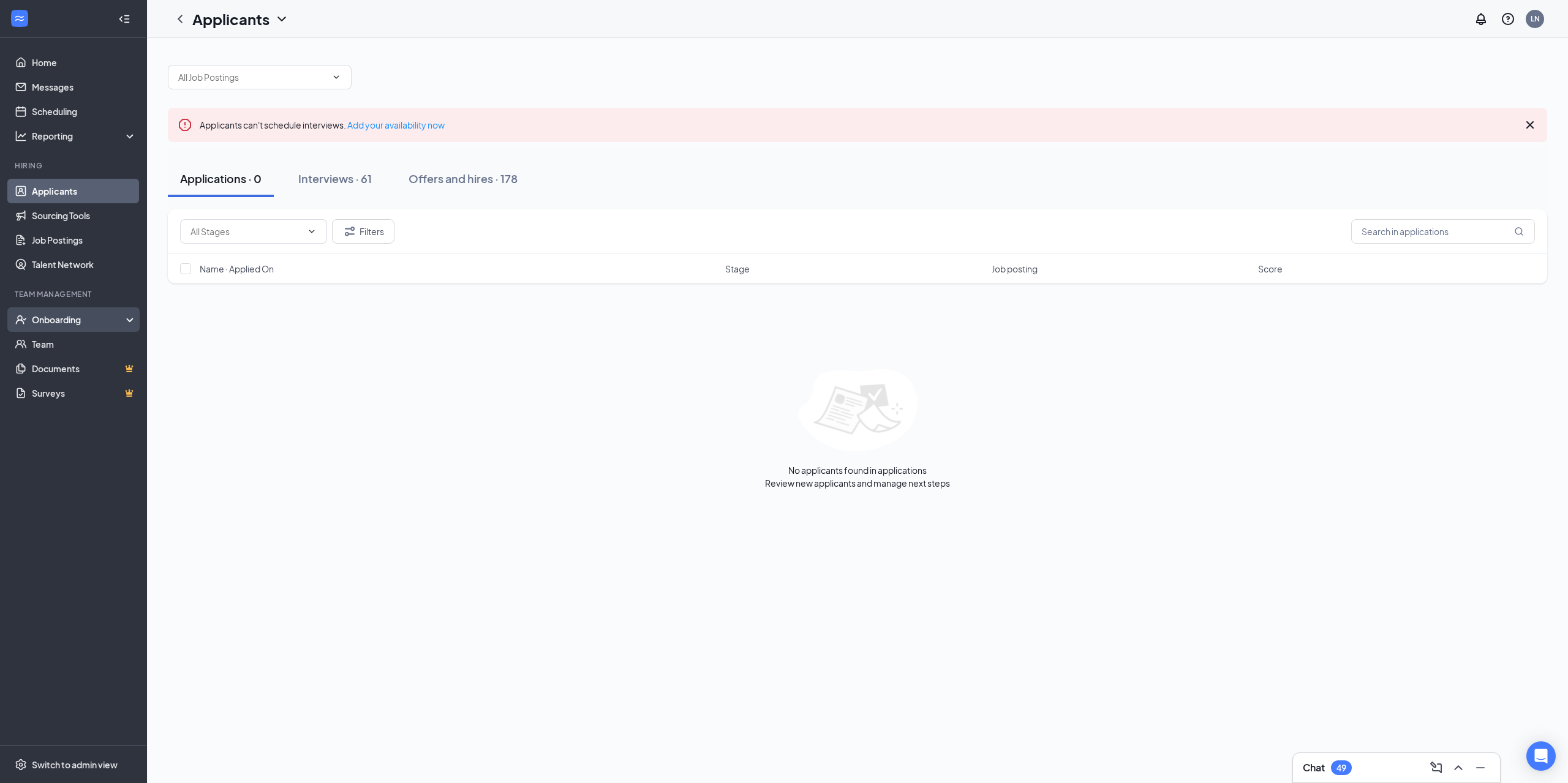
click at [68, 321] on div "Onboarding" at bounding box center [79, 319] width 94 height 12
click at [69, 349] on link "Overview" at bounding box center [84, 344] width 105 height 25
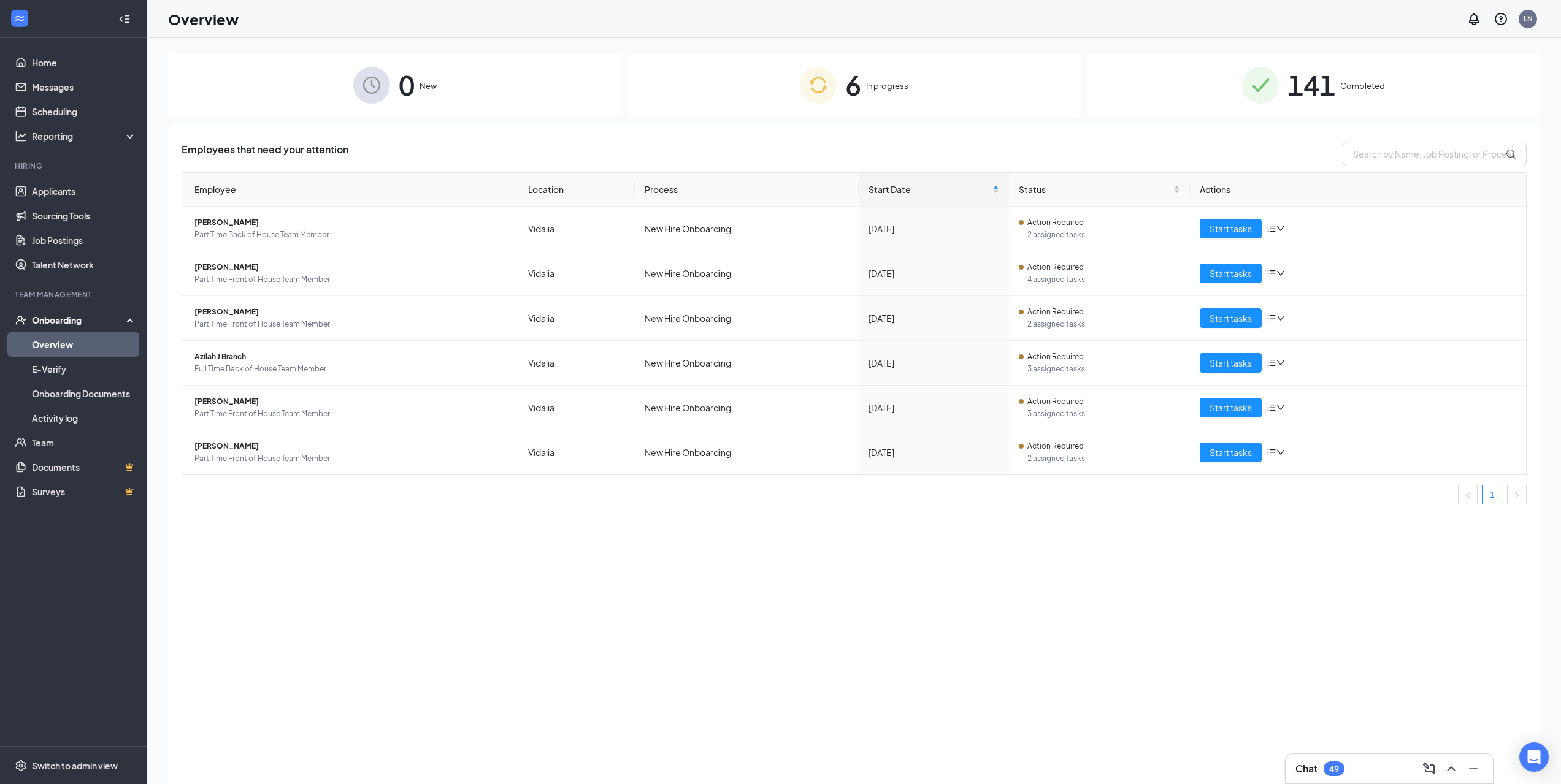
click at [469, 78] on div "0 New" at bounding box center [394, 85] width 453 height 64
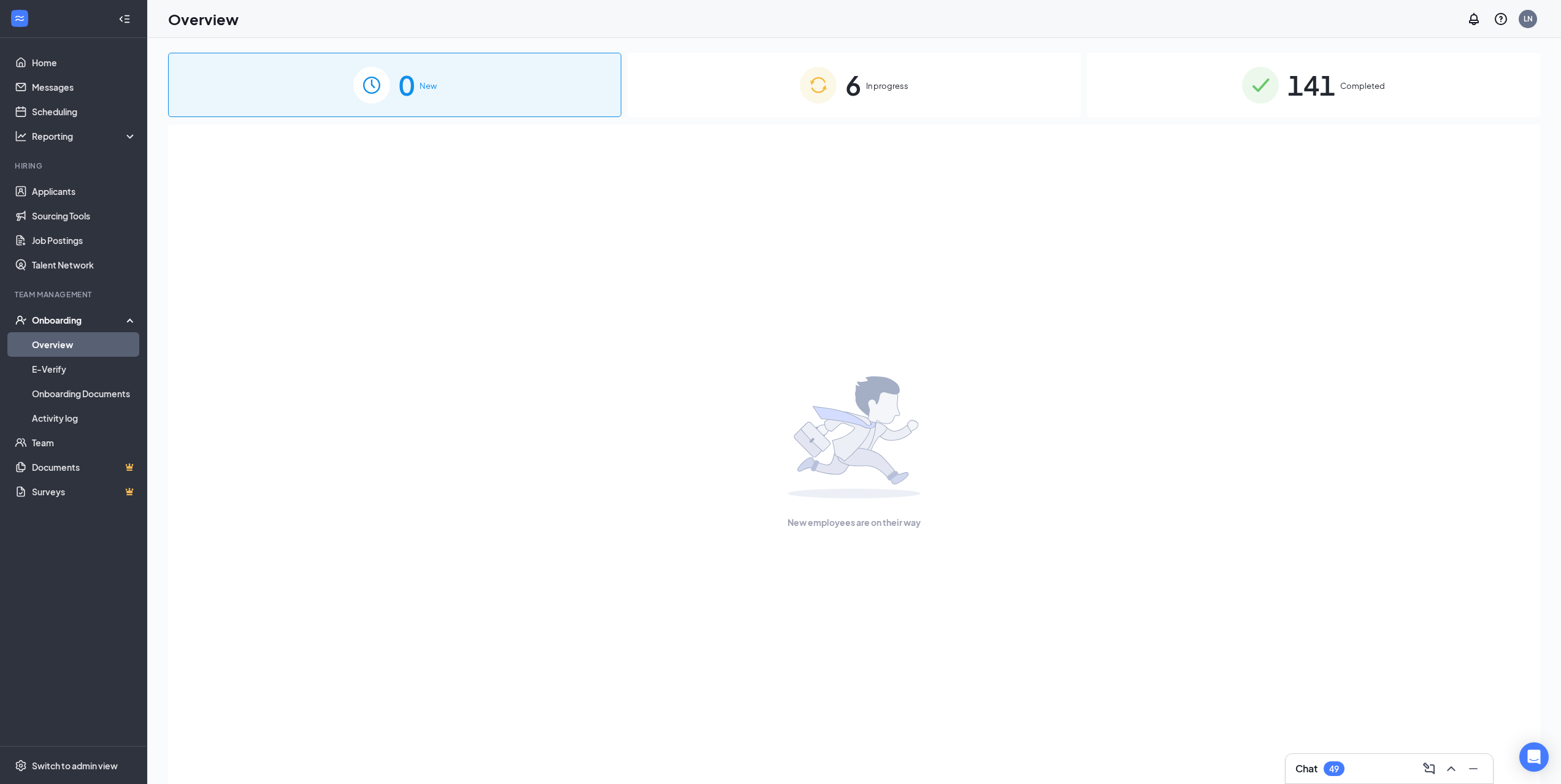
click at [931, 83] on div "6 In progress" at bounding box center [854, 85] width 453 height 64
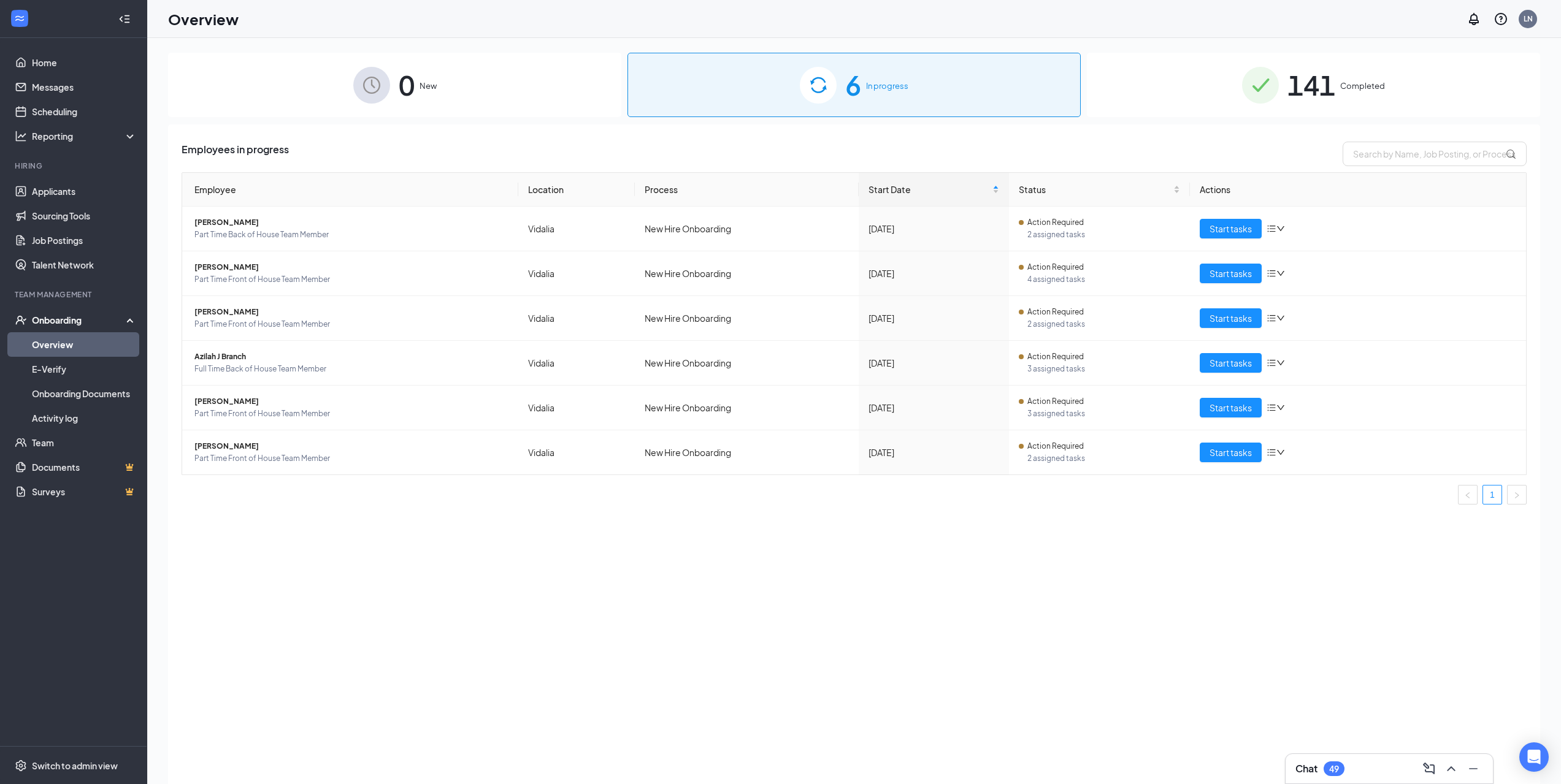
click at [1369, 103] on div "141 Completed" at bounding box center [1313, 85] width 453 height 64
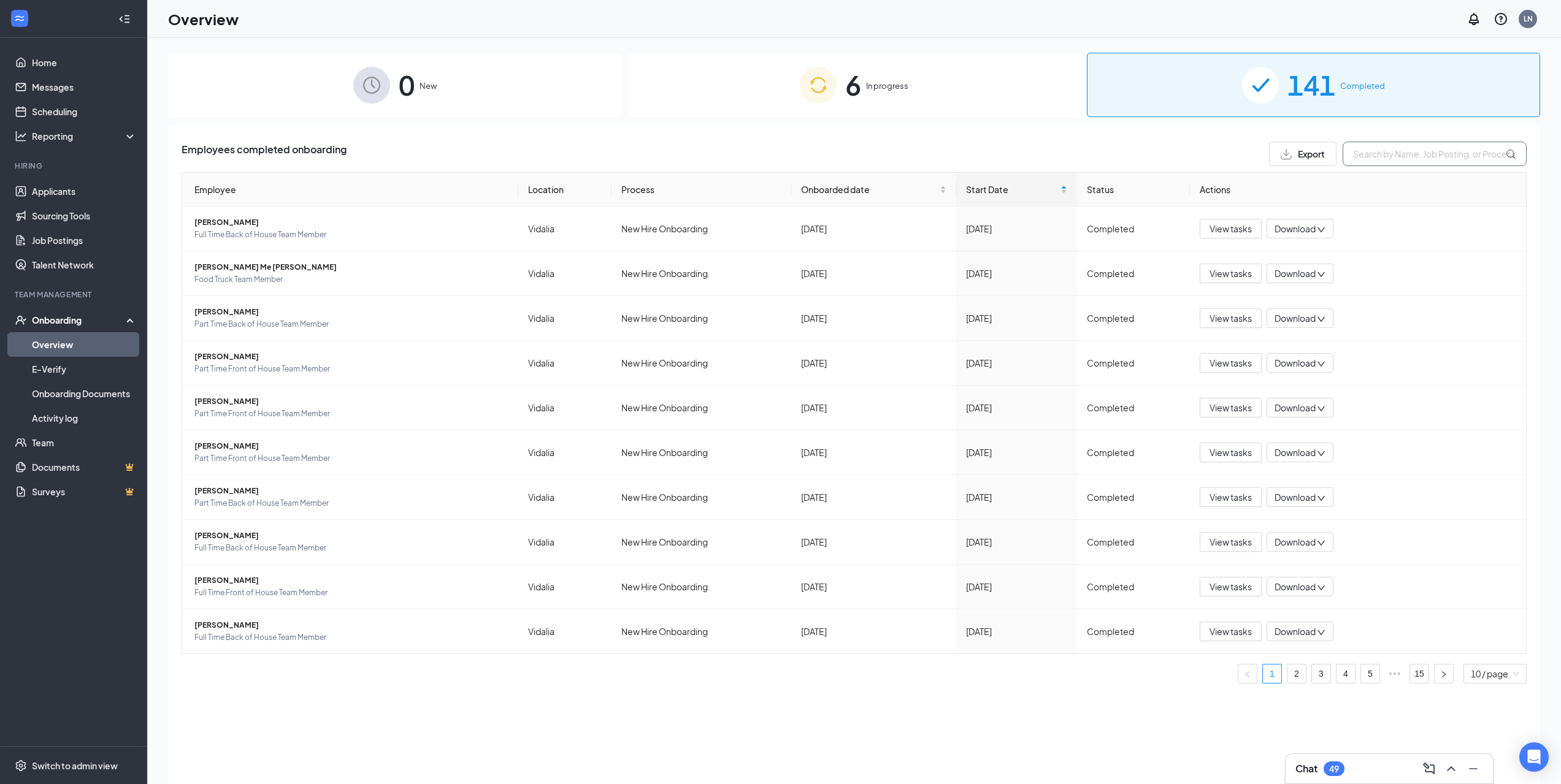
click at [1400, 153] on input "text" at bounding box center [1434, 154] width 184 height 25
type input "mada"
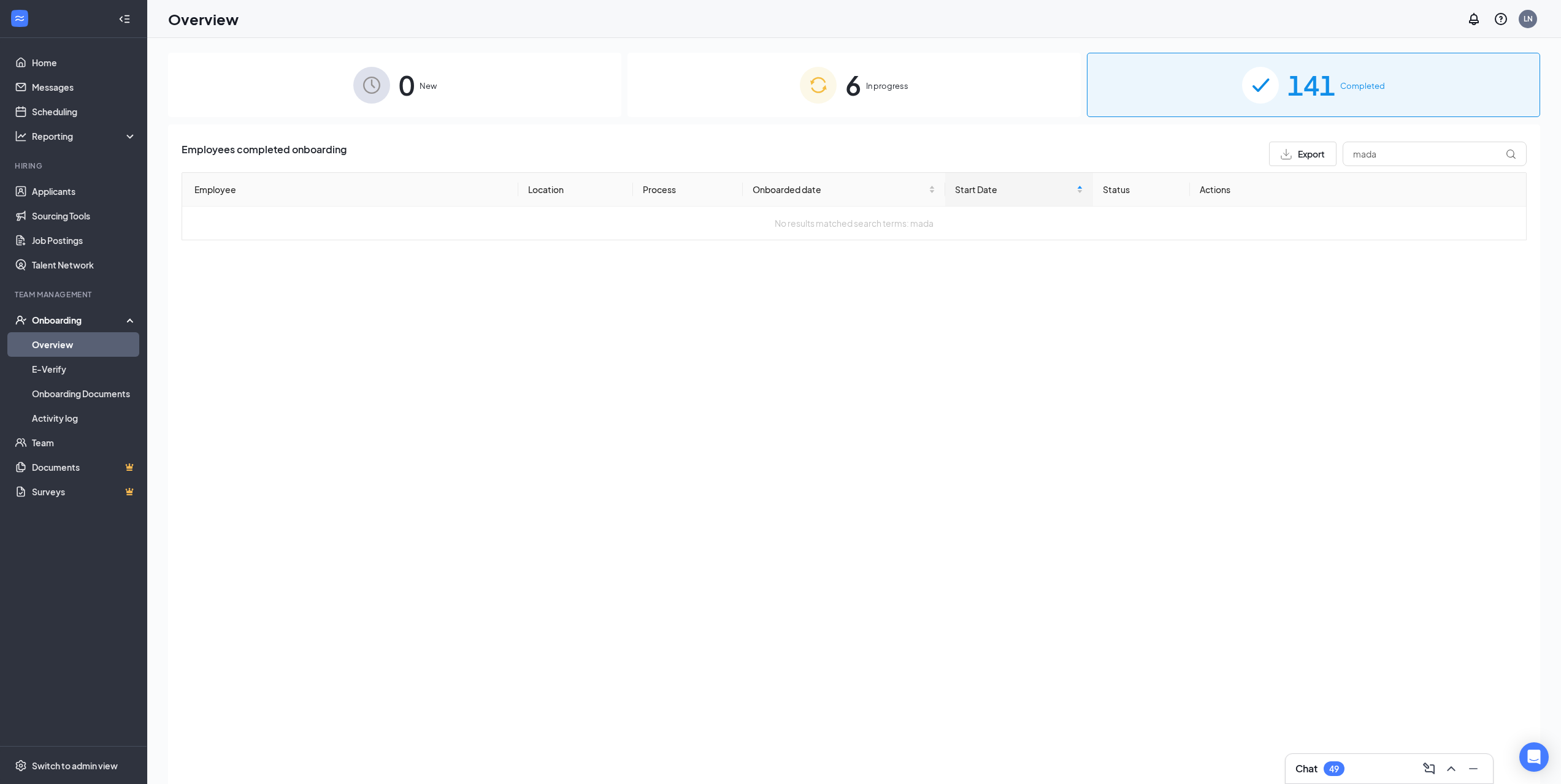
click at [882, 81] on span "In progress" at bounding box center [887, 85] width 42 height 12
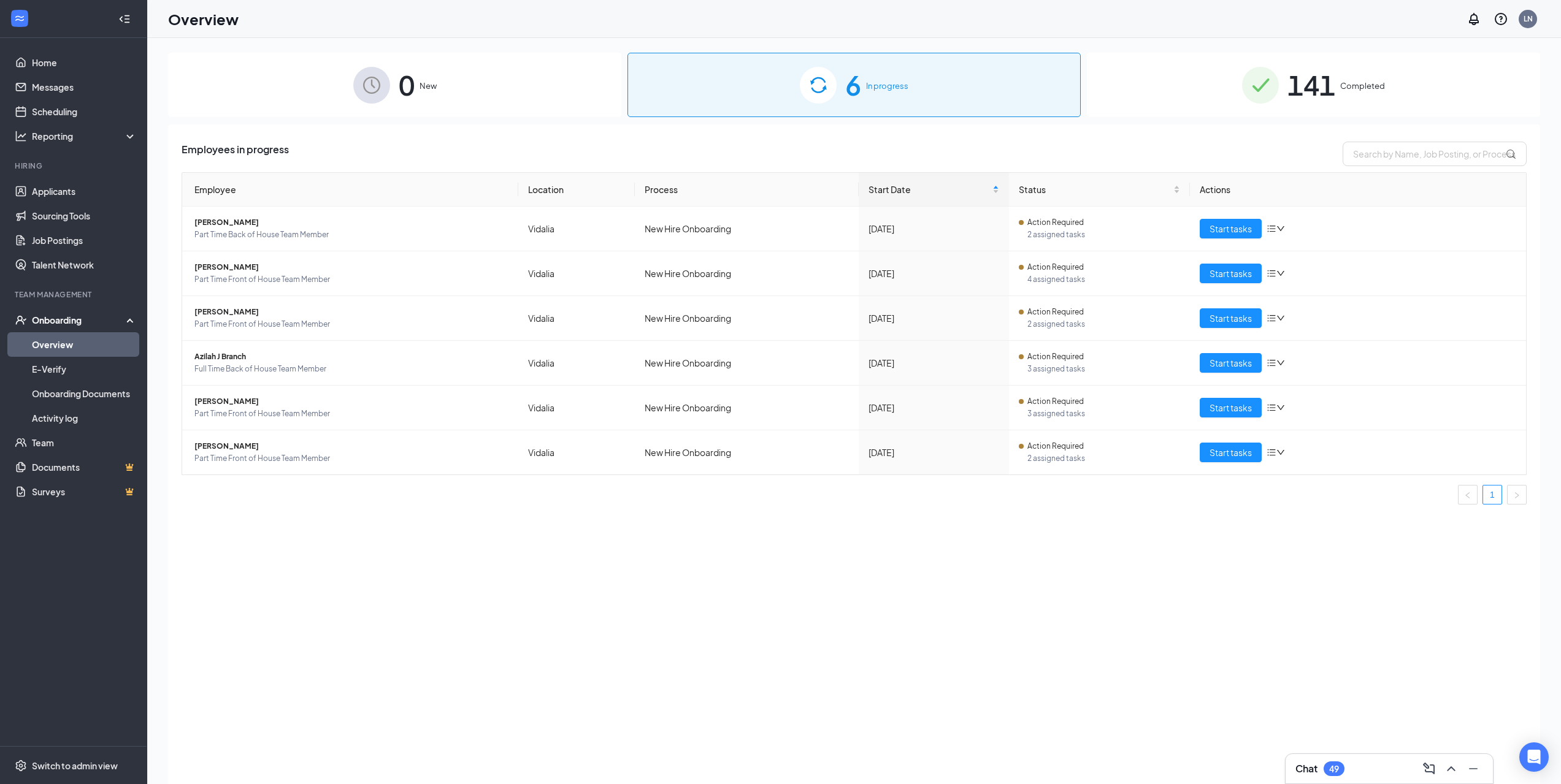
click at [365, 92] on img at bounding box center [371, 85] width 37 height 37
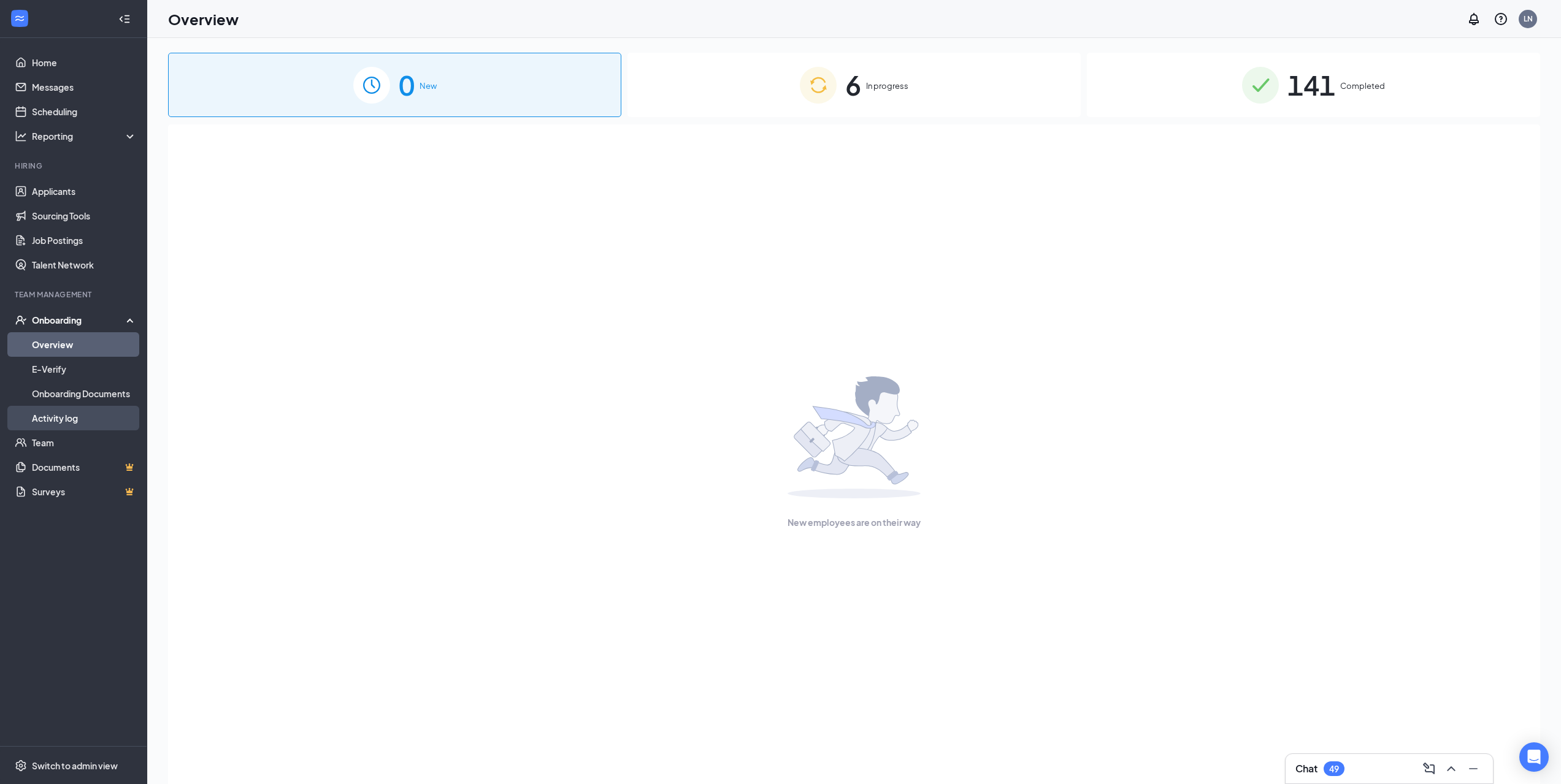
click at [79, 419] on link "Activity log" at bounding box center [84, 418] width 105 height 25
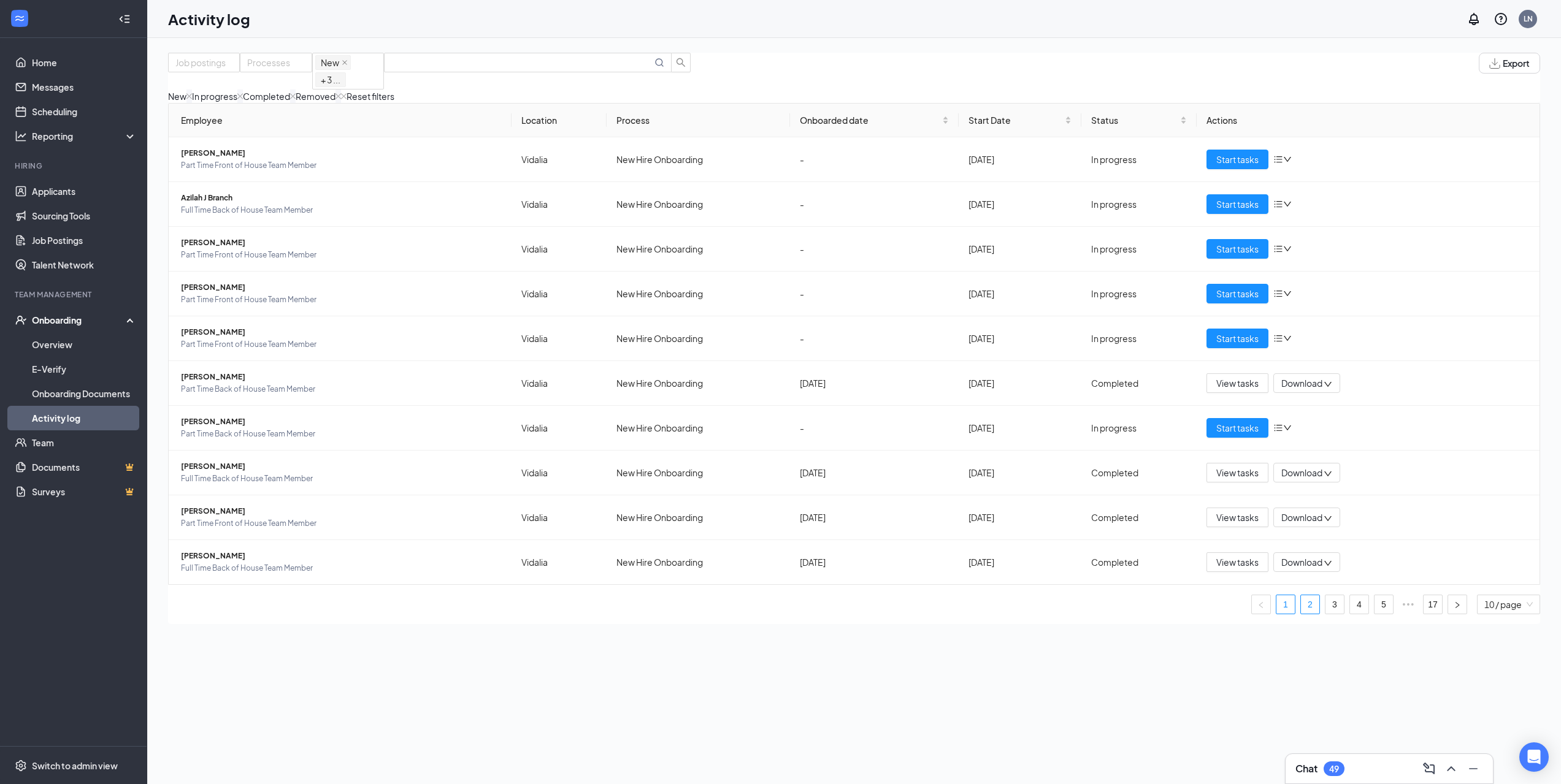
click at [1301, 614] on link "2" at bounding box center [1310, 605] width 18 height 18
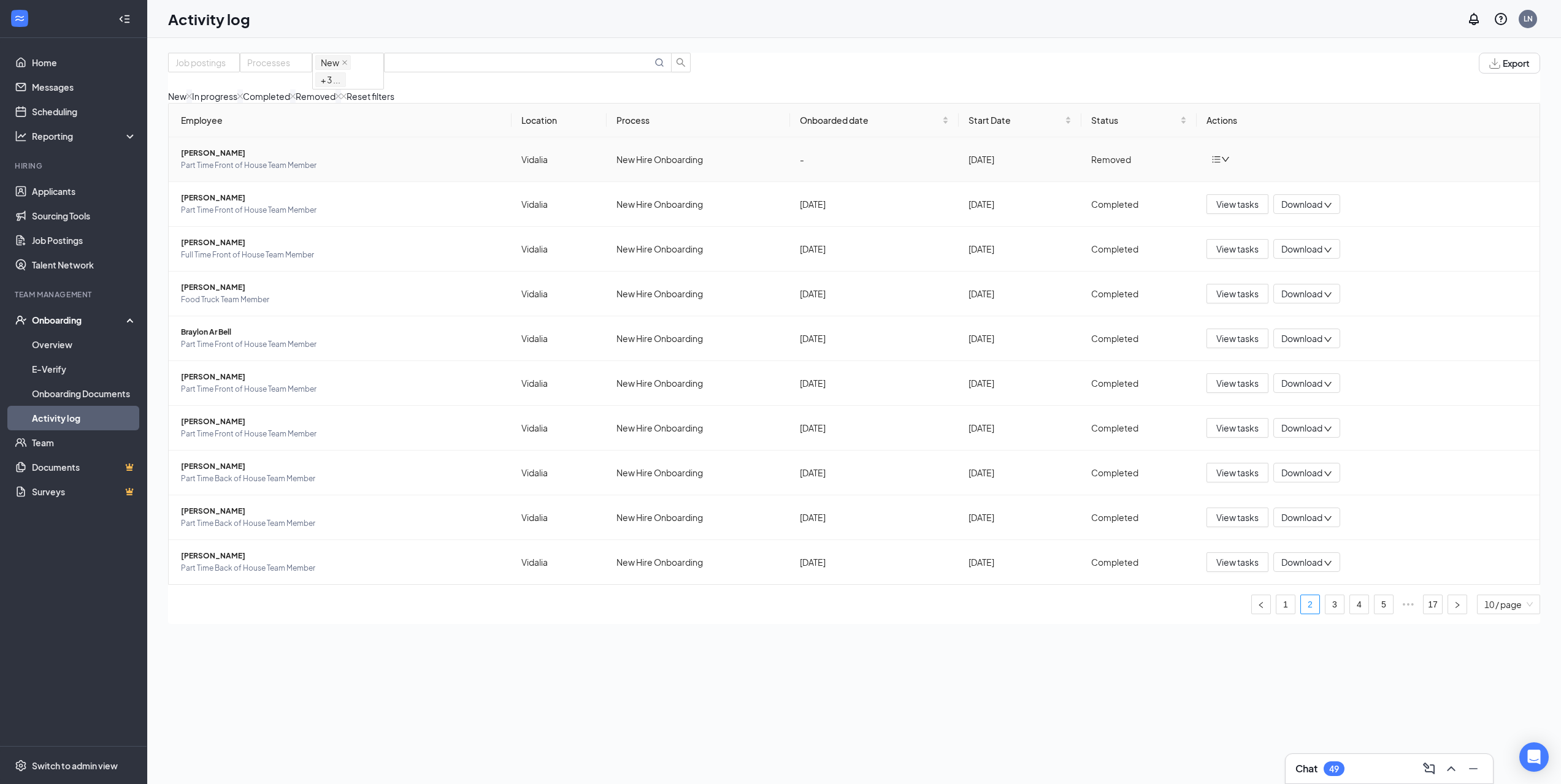
click at [222, 159] on span "[PERSON_NAME]" at bounding box center [341, 153] width 321 height 12
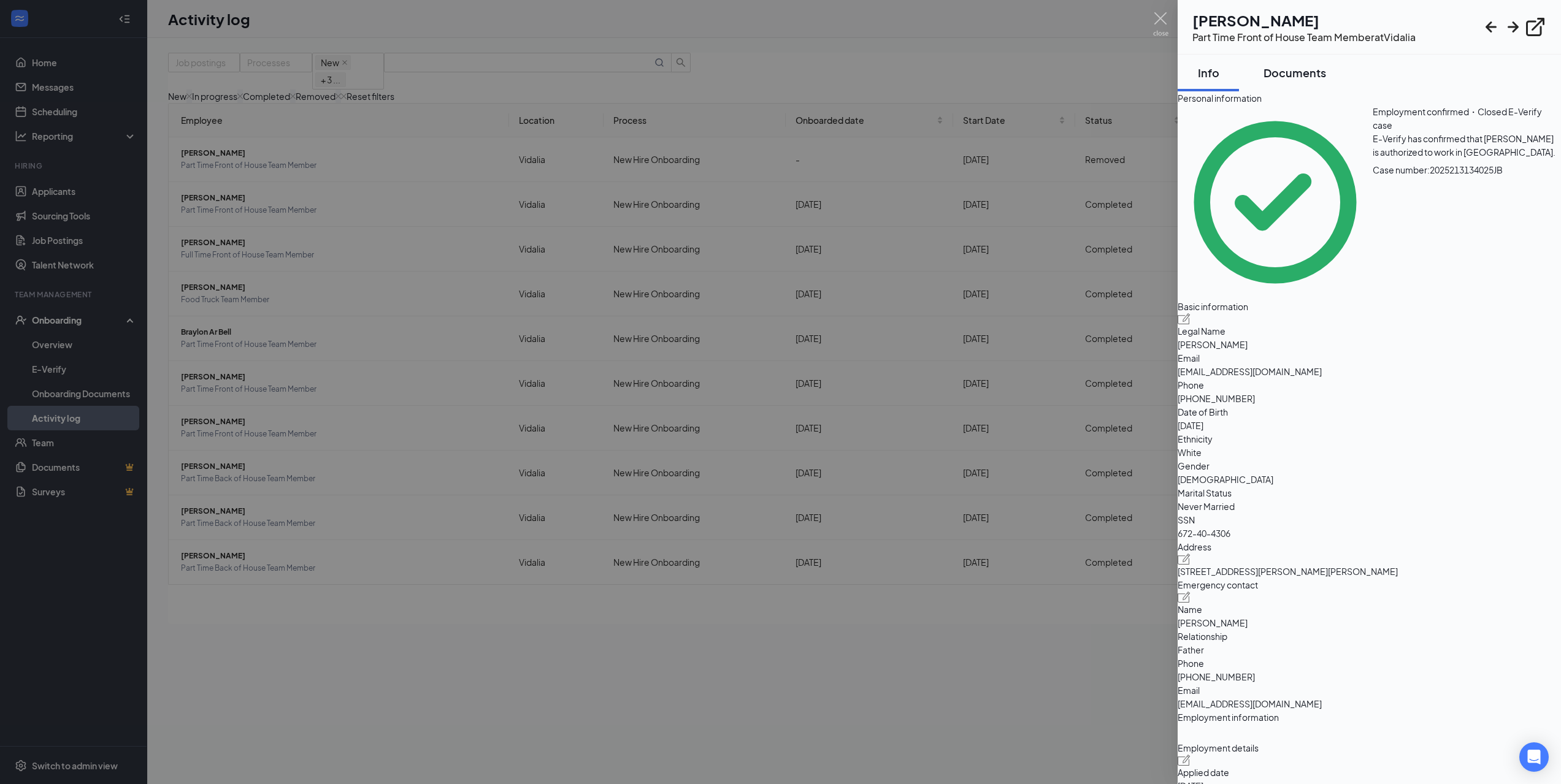
click at [1308, 63] on button "Documents" at bounding box center [1294, 73] width 87 height 37
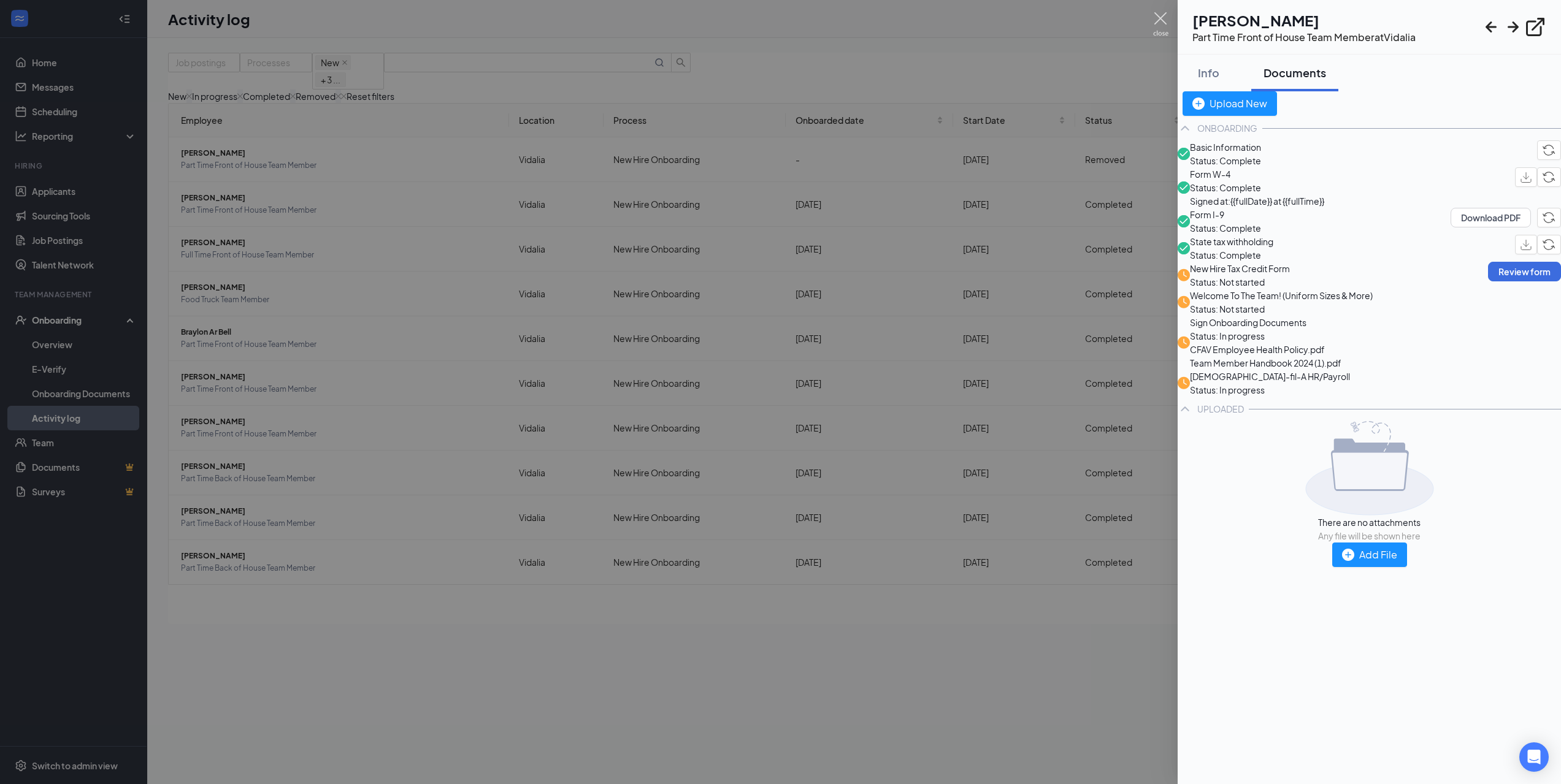
click at [1164, 23] on img at bounding box center [1160, 24] width 16 height 24
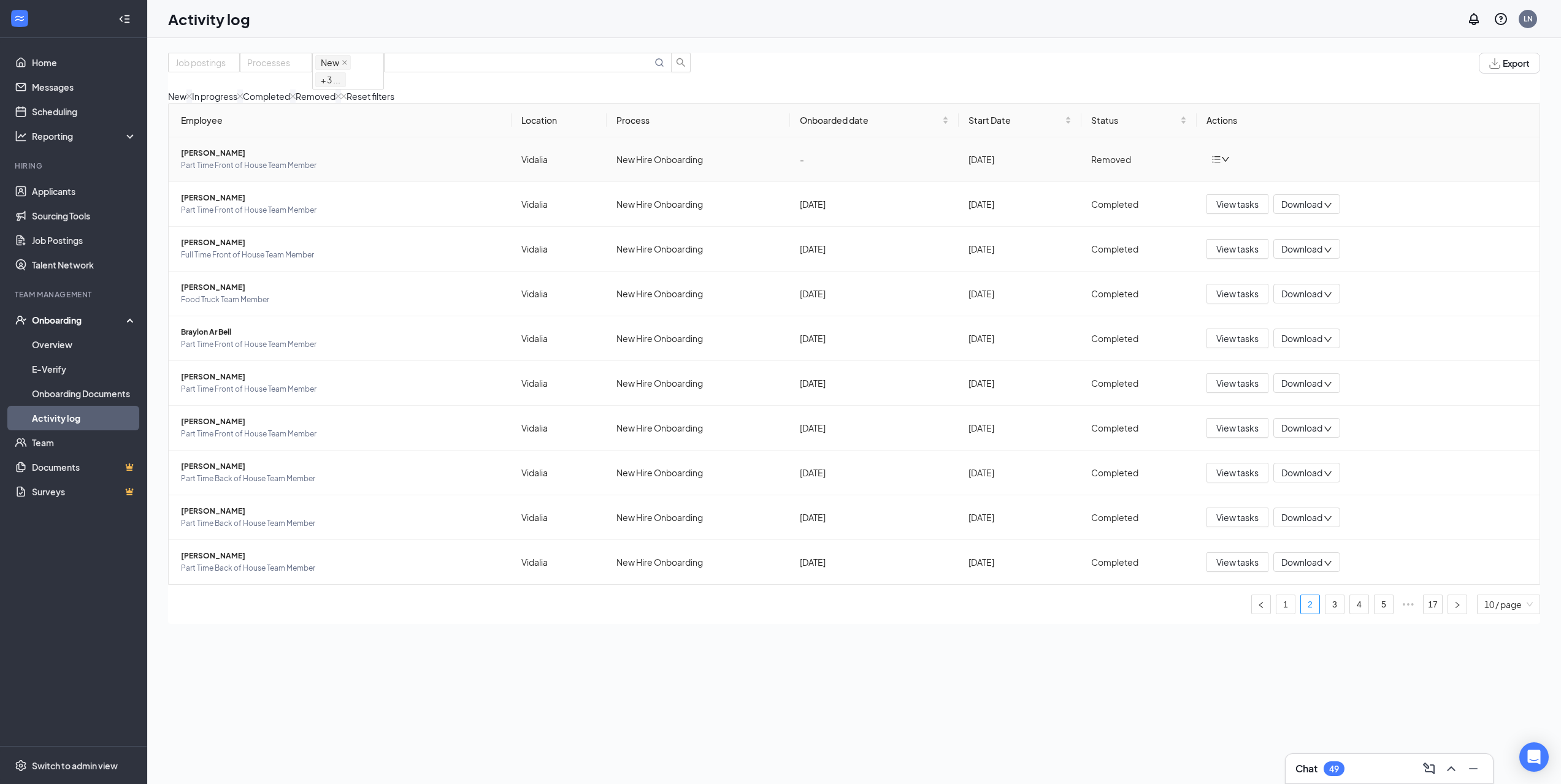
click at [245, 159] on span "[PERSON_NAME]" at bounding box center [341, 153] width 321 height 12
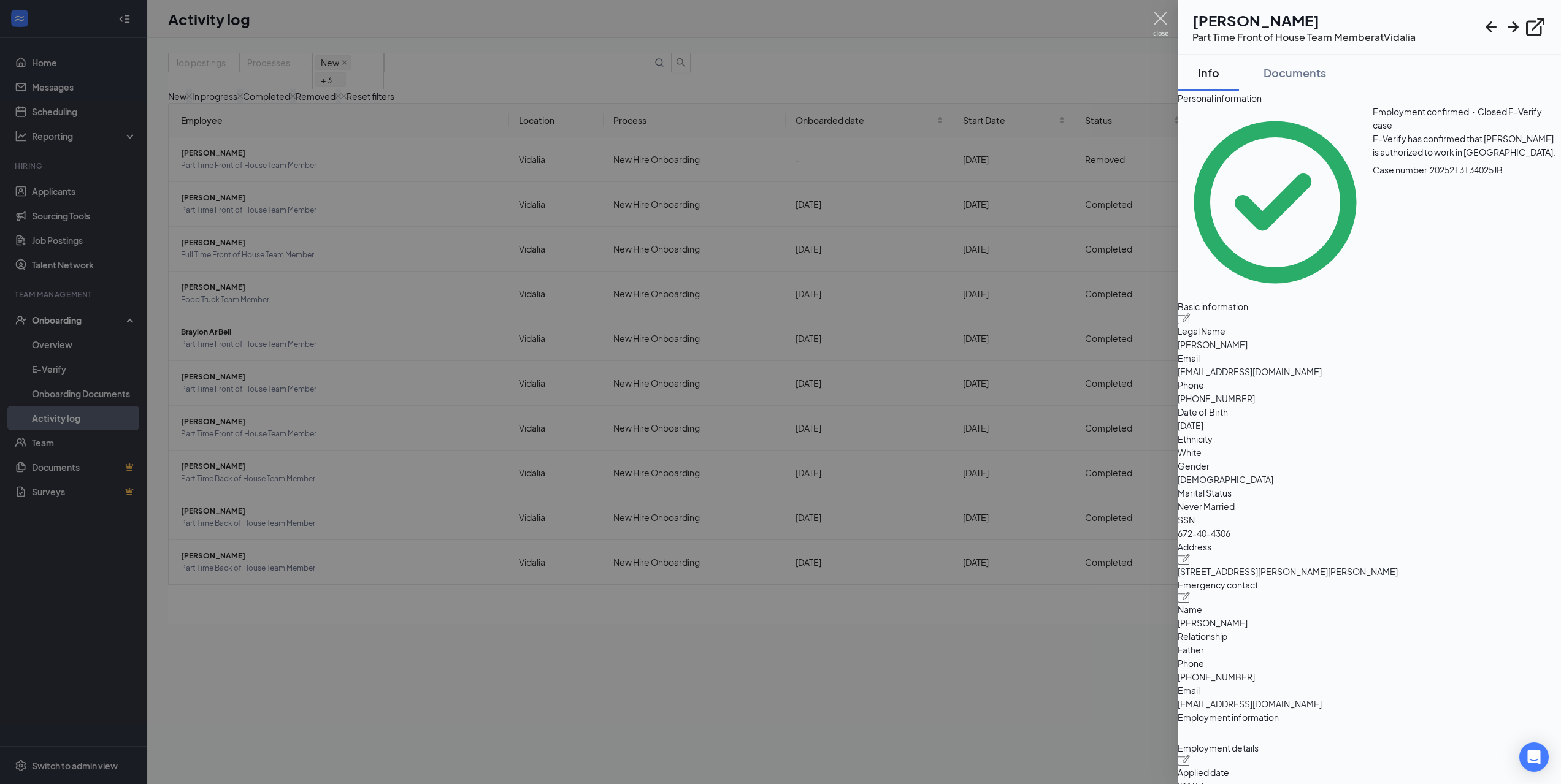
drag, startPoint x: 1167, startPoint y: 19, endPoint x: 1188, endPoint y: 68, distance: 53.3
click at [1167, 18] on img at bounding box center [1160, 24] width 16 height 24
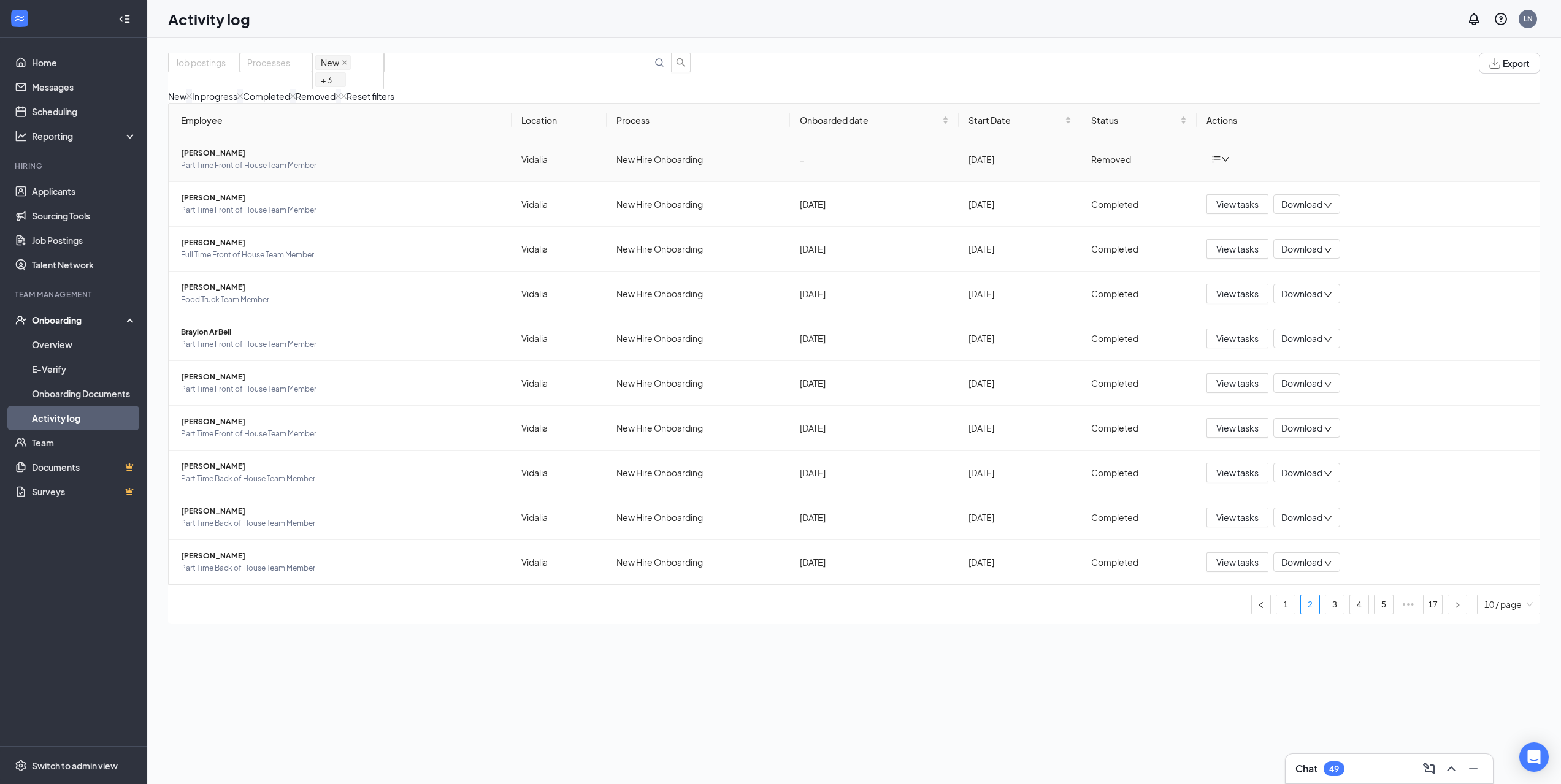
click at [1221, 164] on icon "down" at bounding box center [1224, 159] width 8 height 8
click at [1222, 53] on div "Job postings Processes New In progress Completed Removed + 3 ... Export New In …" at bounding box center [854, 78] width 1372 height 50
click at [60, 321] on div "Onboarding" at bounding box center [79, 319] width 94 height 12
click at [60, 323] on div "Onboarding" at bounding box center [79, 319] width 94 height 12
click at [61, 341] on link "Overview" at bounding box center [84, 344] width 105 height 25
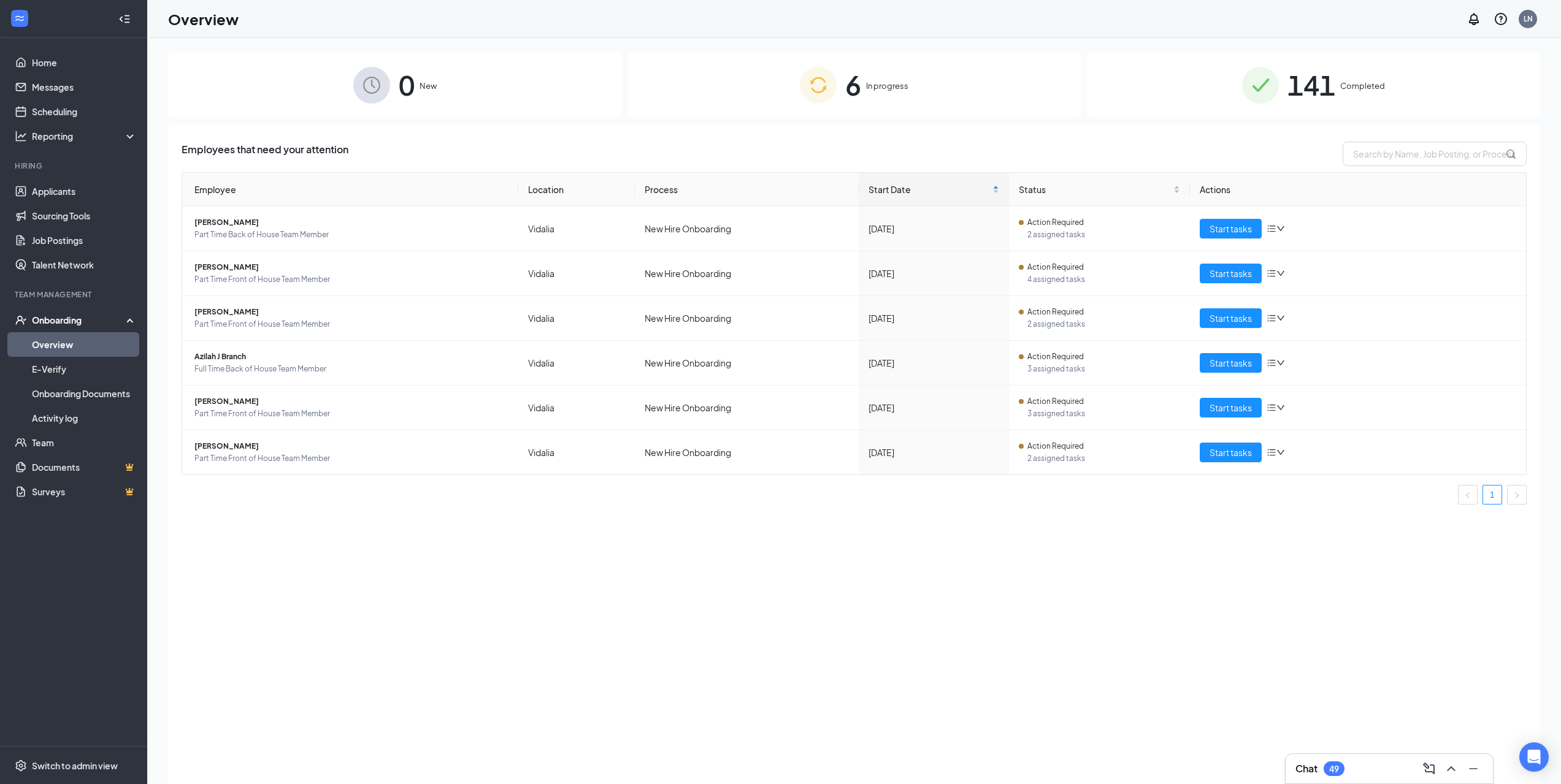
click at [878, 80] on span "In progress" at bounding box center [887, 85] width 42 height 12
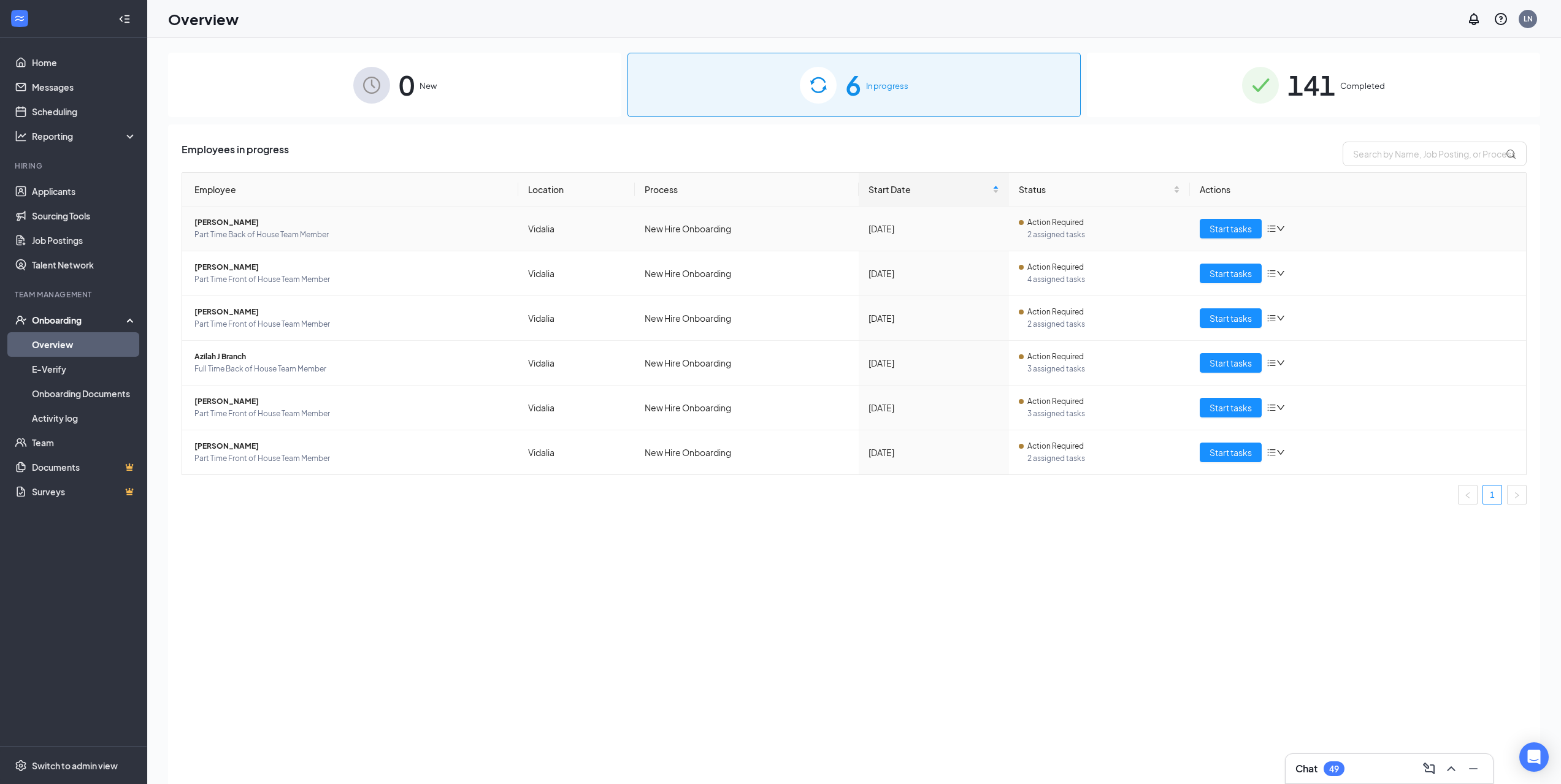
click at [1284, 226] on icon "down" at bounding box center [1280, 228] width 8 height 8
click at [1182, 136] on div "Employees in progress Employee Location Process Start Date Status Actions Sebas…" at bounding box center [854, 469] width 1372 height 691
click at [1456, 763] on icon "ChevronUp" at bounding box center [1451, 768] width 15 height 15
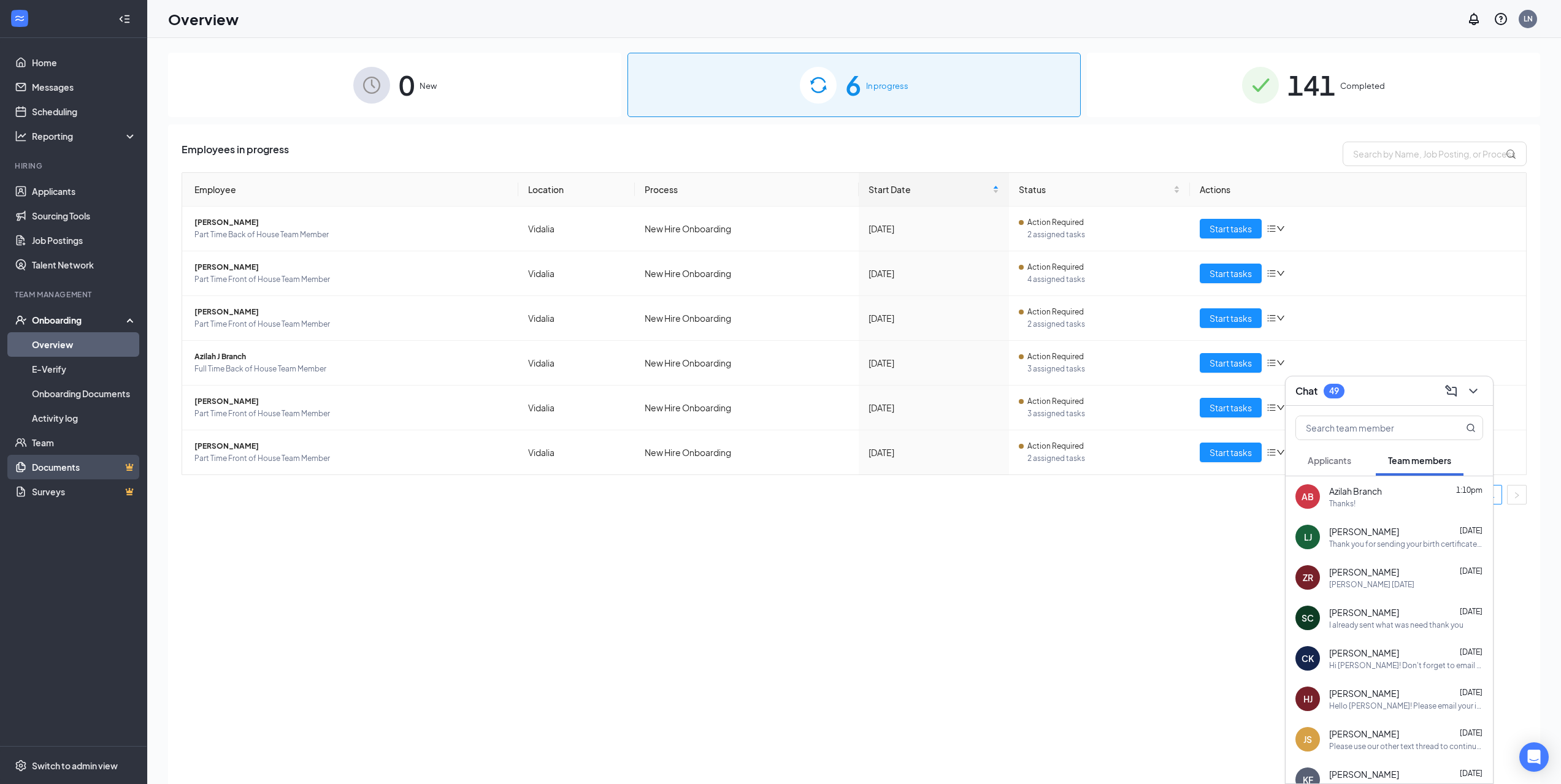
click at [53, 467] on link "Documents" at bounding box center [84, 467] width 105 height 25
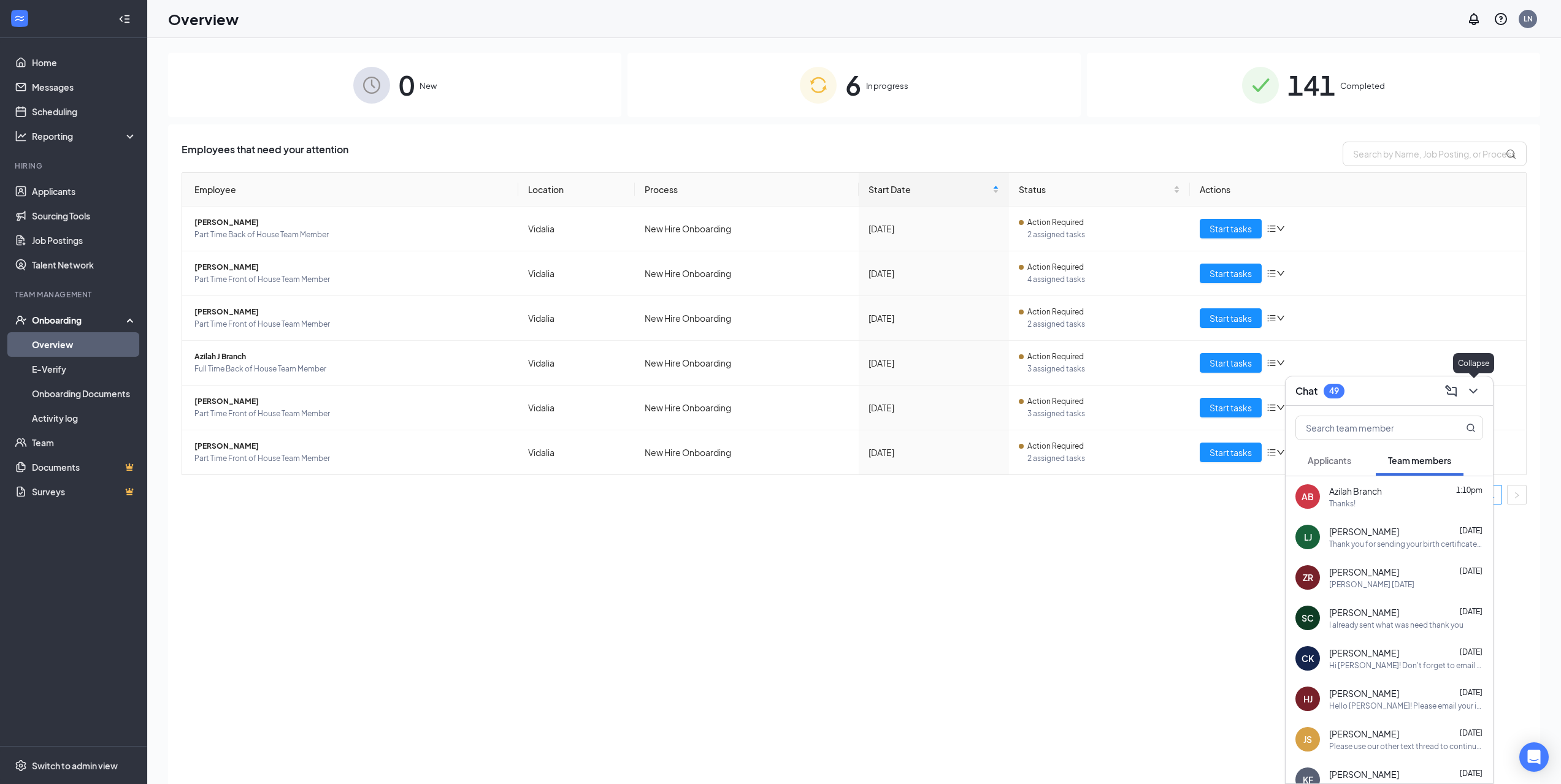
click at [1477, 392] on icon "ChevronDown" at bounding box center [1473, 392] width 15 height 15
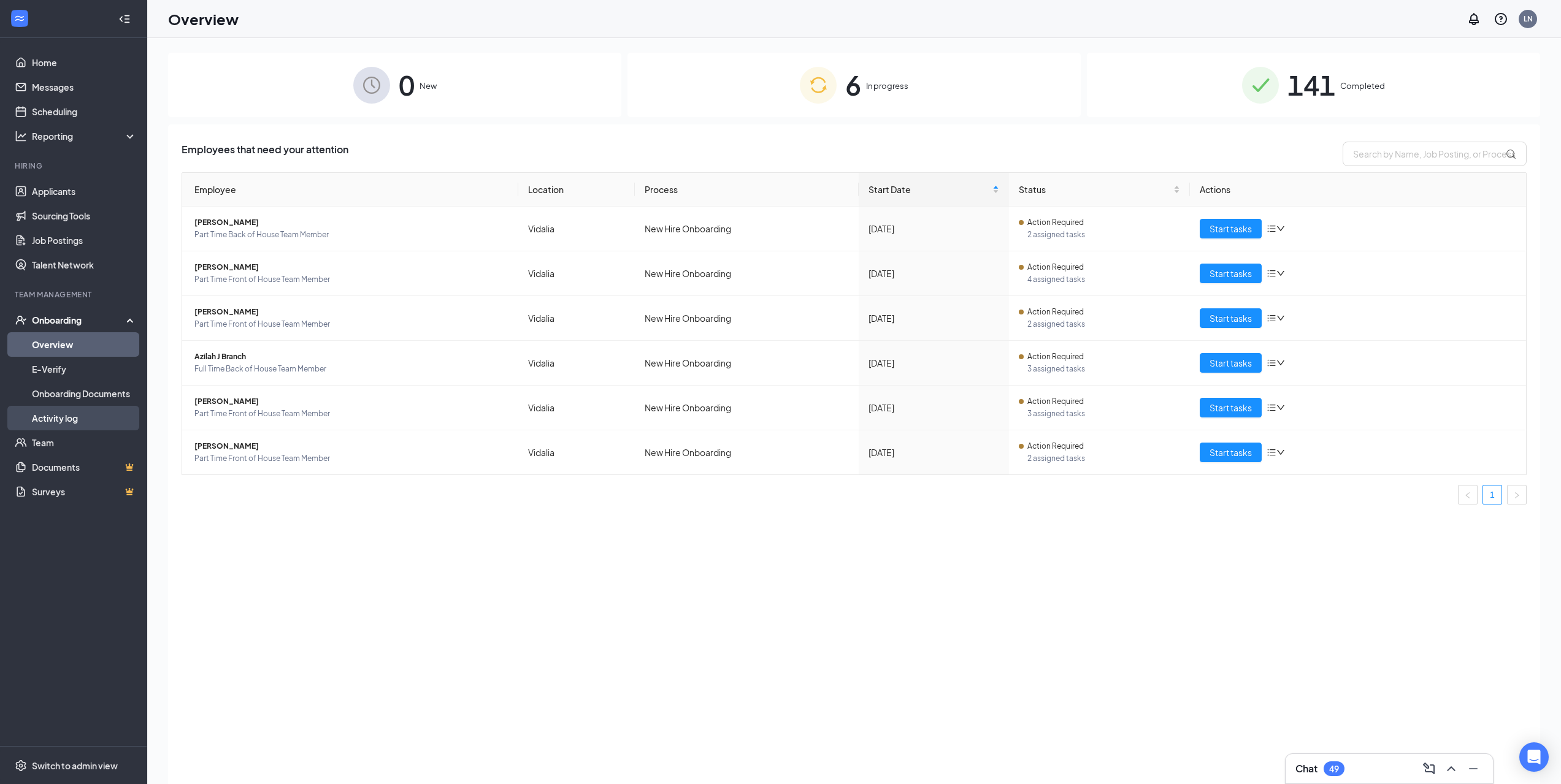
click at [62, 423] on link "Activity log" at bounding box center [84, 418] width 105 height 25
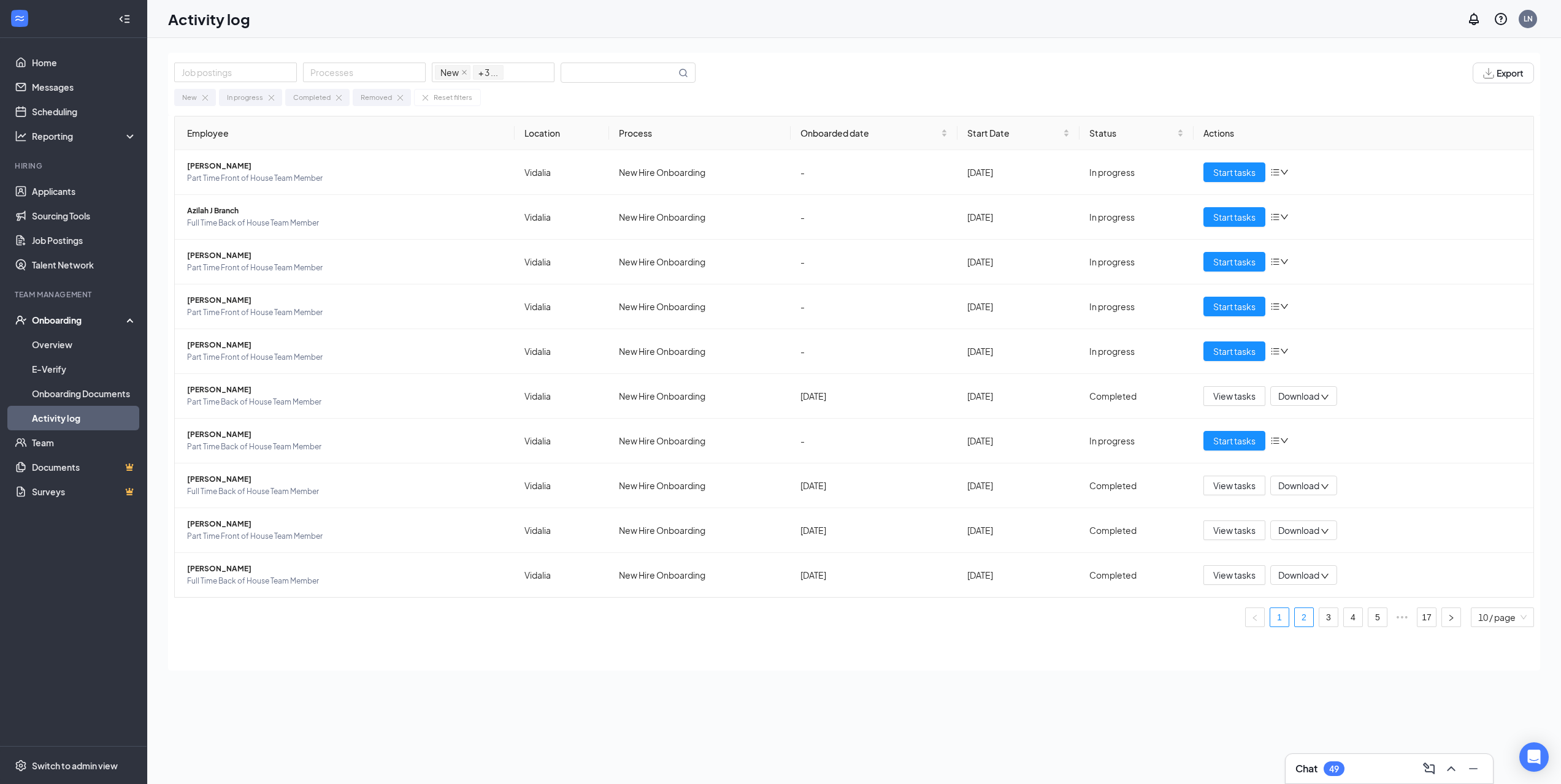
click at [1300, 618] on link "2" at bounding box center [1304, 618] width 18 height 18
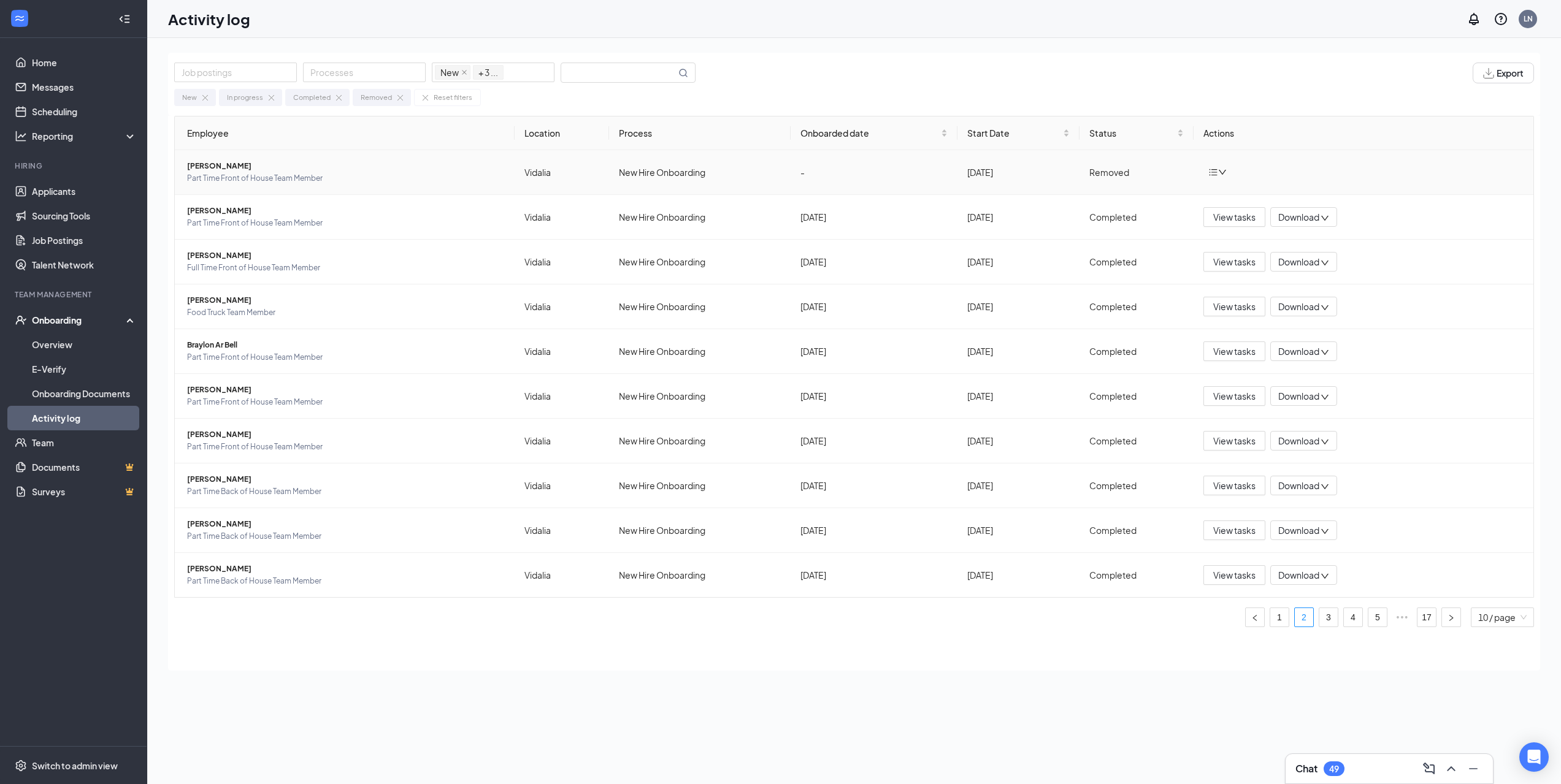
click at [1223, 175] on icon "down" at bounding box center [1222, 172] width 8 height 8
click at [1225, 94] on div "New In progress Completed Removed Reset filters" at bounding box center [854, 94] width 1360 height 23
click at [231, 168] on span "[PERSON_NAME]" at bounding box center [345, 166] width 318 height 12
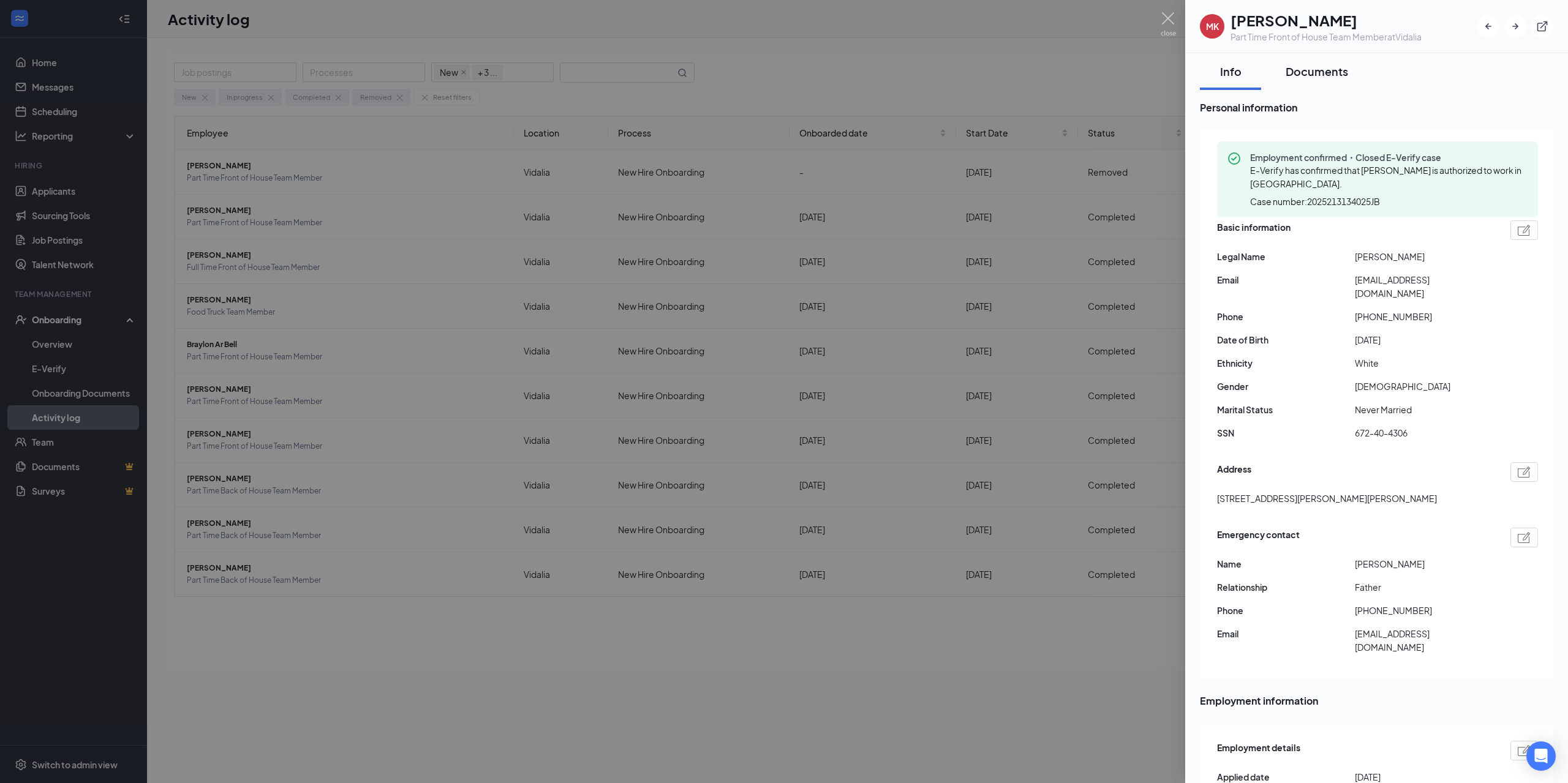
click at [1295, 79] on button "Documents" at bounding box center [1316, 71] width 87 height 37
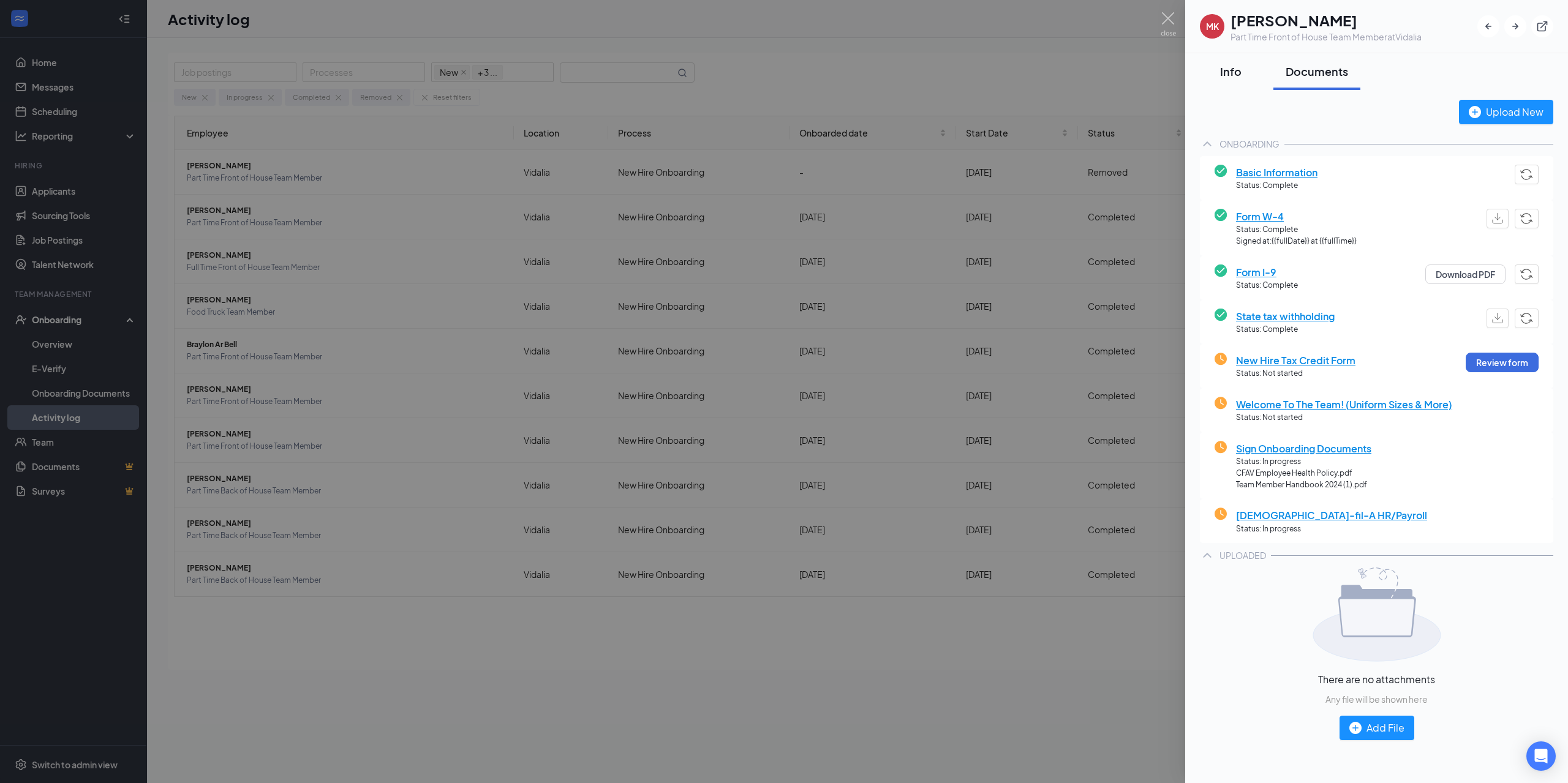
click at [1231, 76] on div "Info" at bounding box center [1230, 71] width 37 height 16
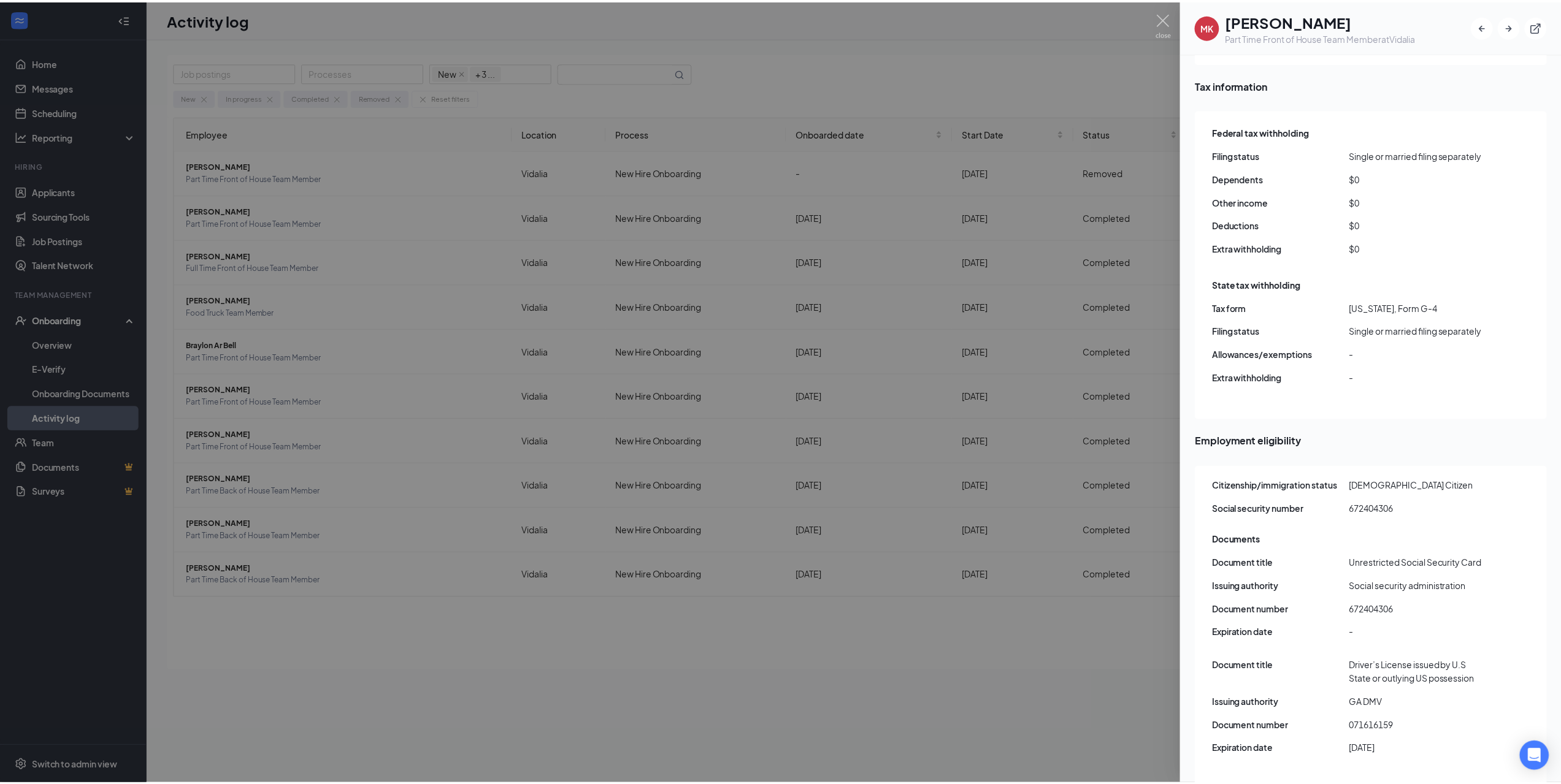
scroll to position [1165, 0]
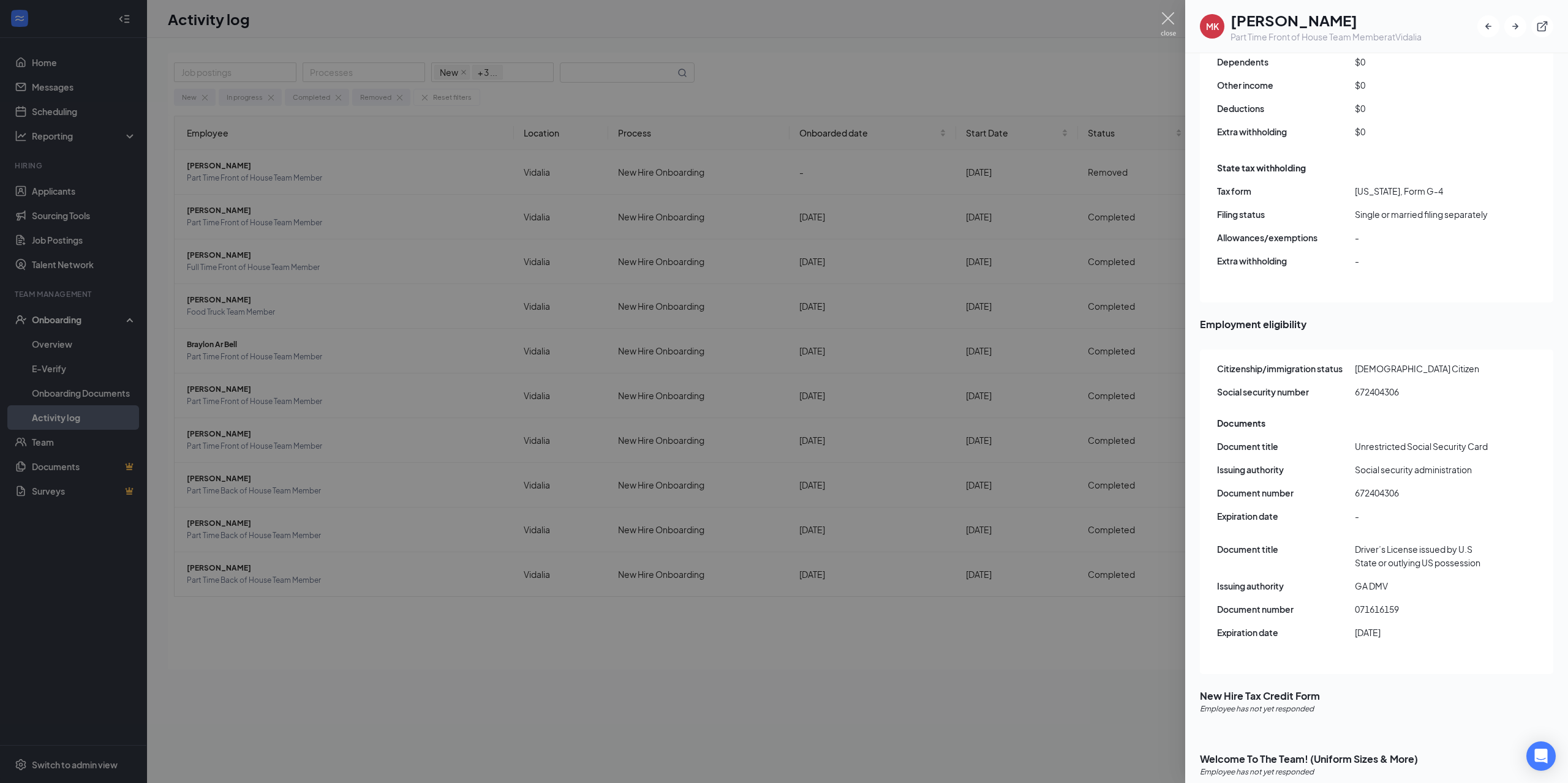
click at [1171, 21] on img at bounding box center [1168, 24] width 16 height 24
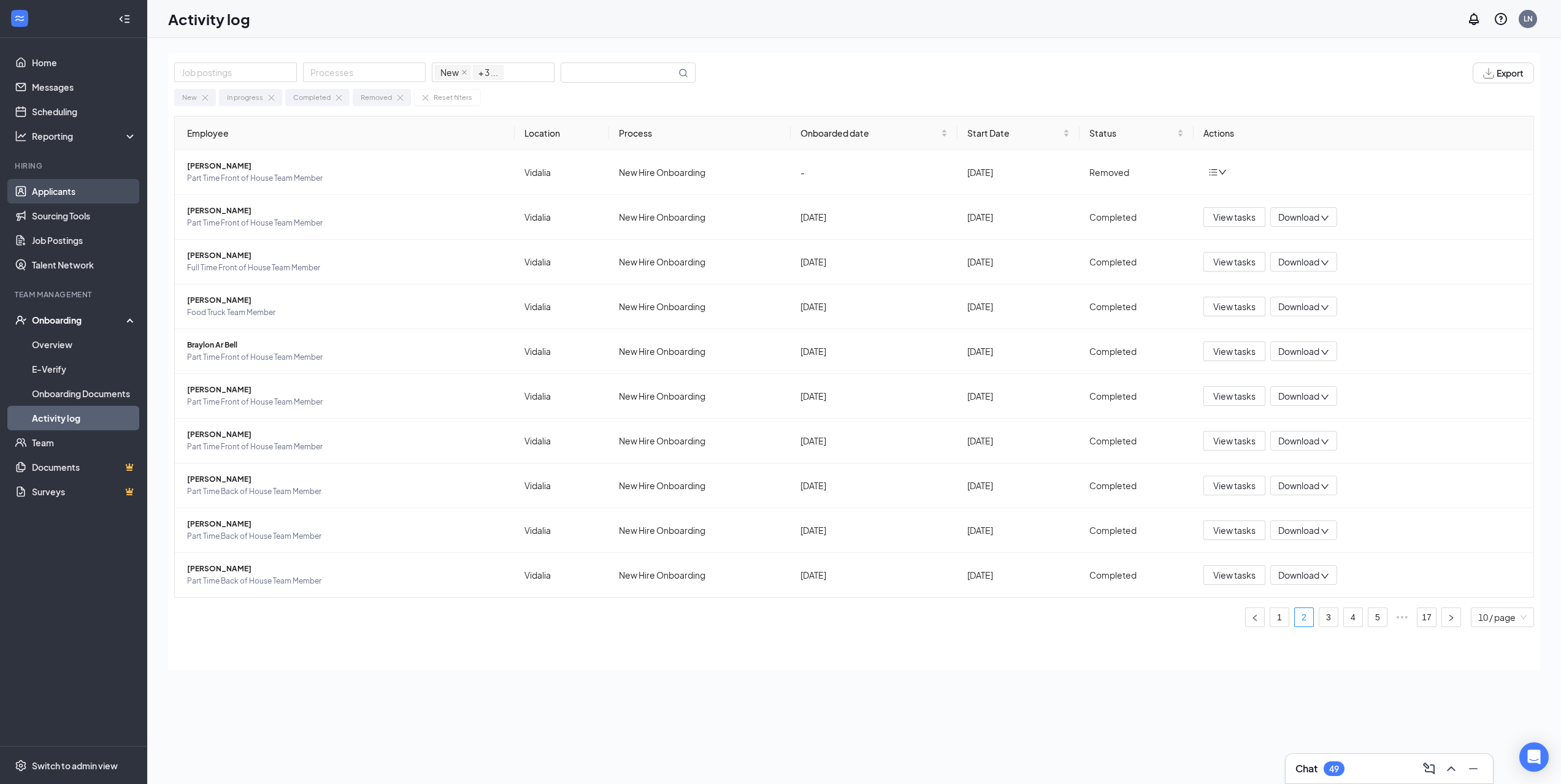
click at [53, 202] on link "Applicants" at bounding box center [84, 191] width 105 height 25
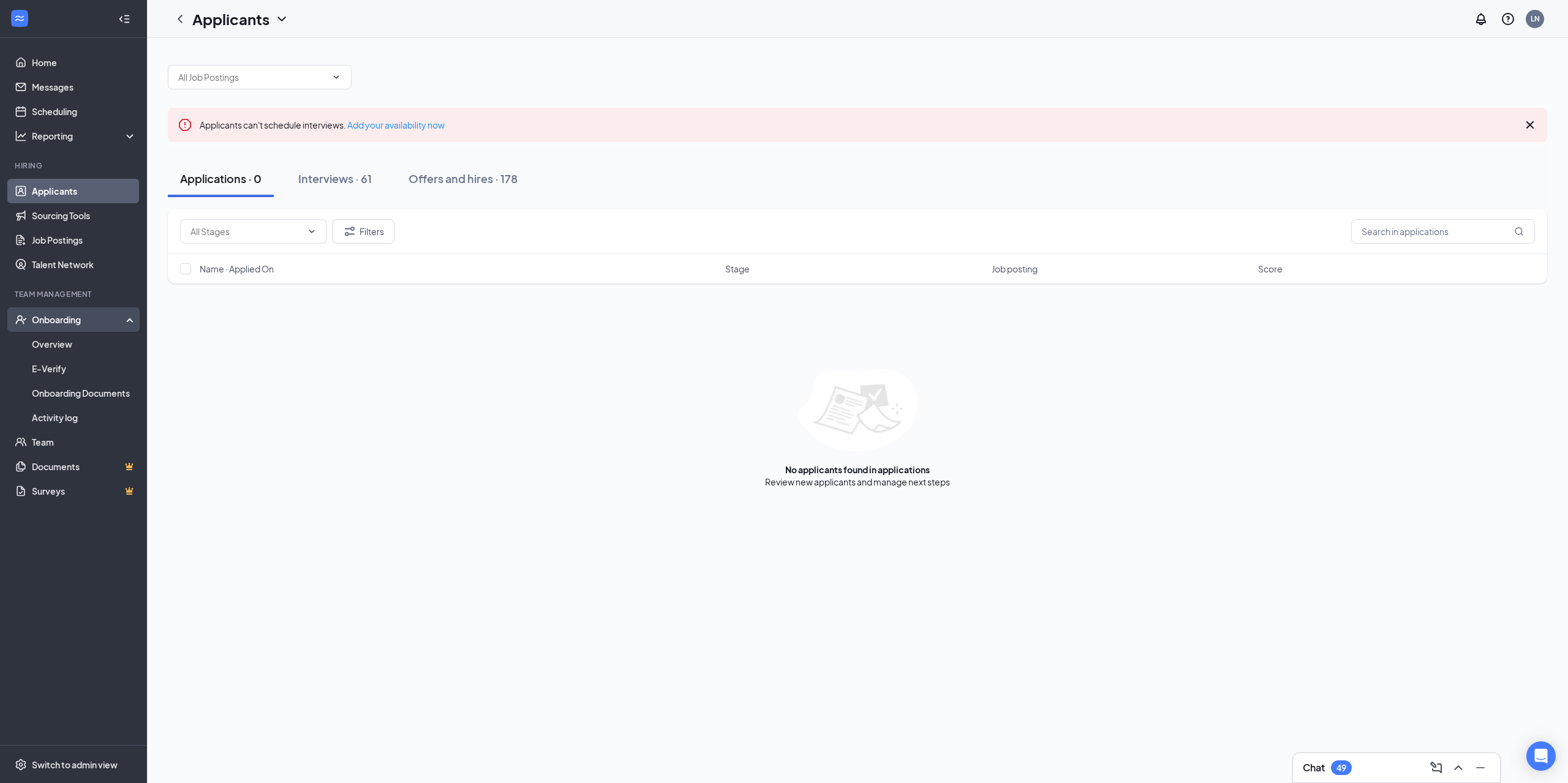
click at [75, 323] on div "Onboarding" at bounding box center [79, 319] width 94 height 12
click at [76, 342] on link "Overview" at bounding box center [84, 344] width 105 height 25
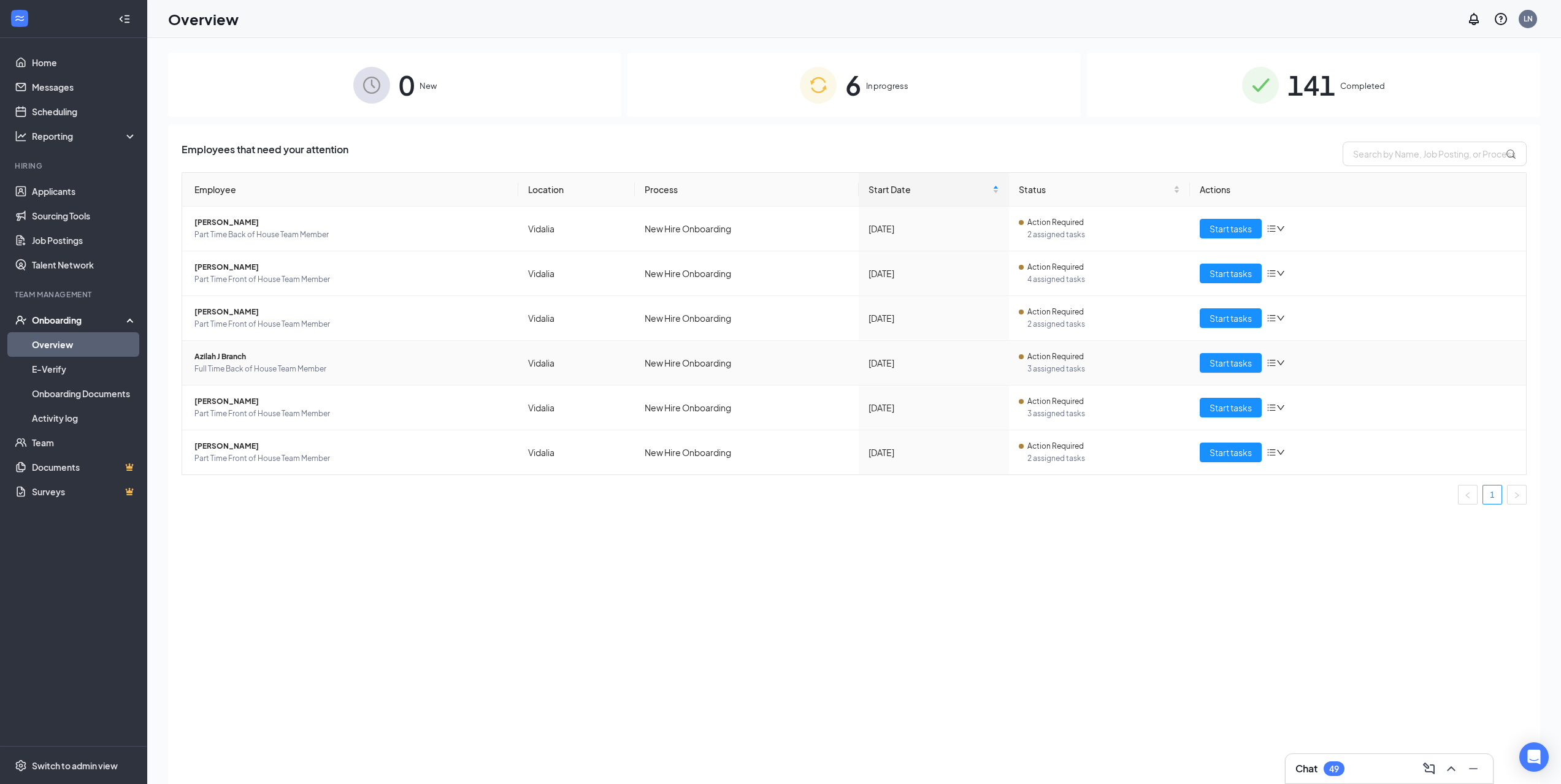
click at [230, 358] on span "Azilah J Branch" at bounding box center [350, 356] width 314 height 12
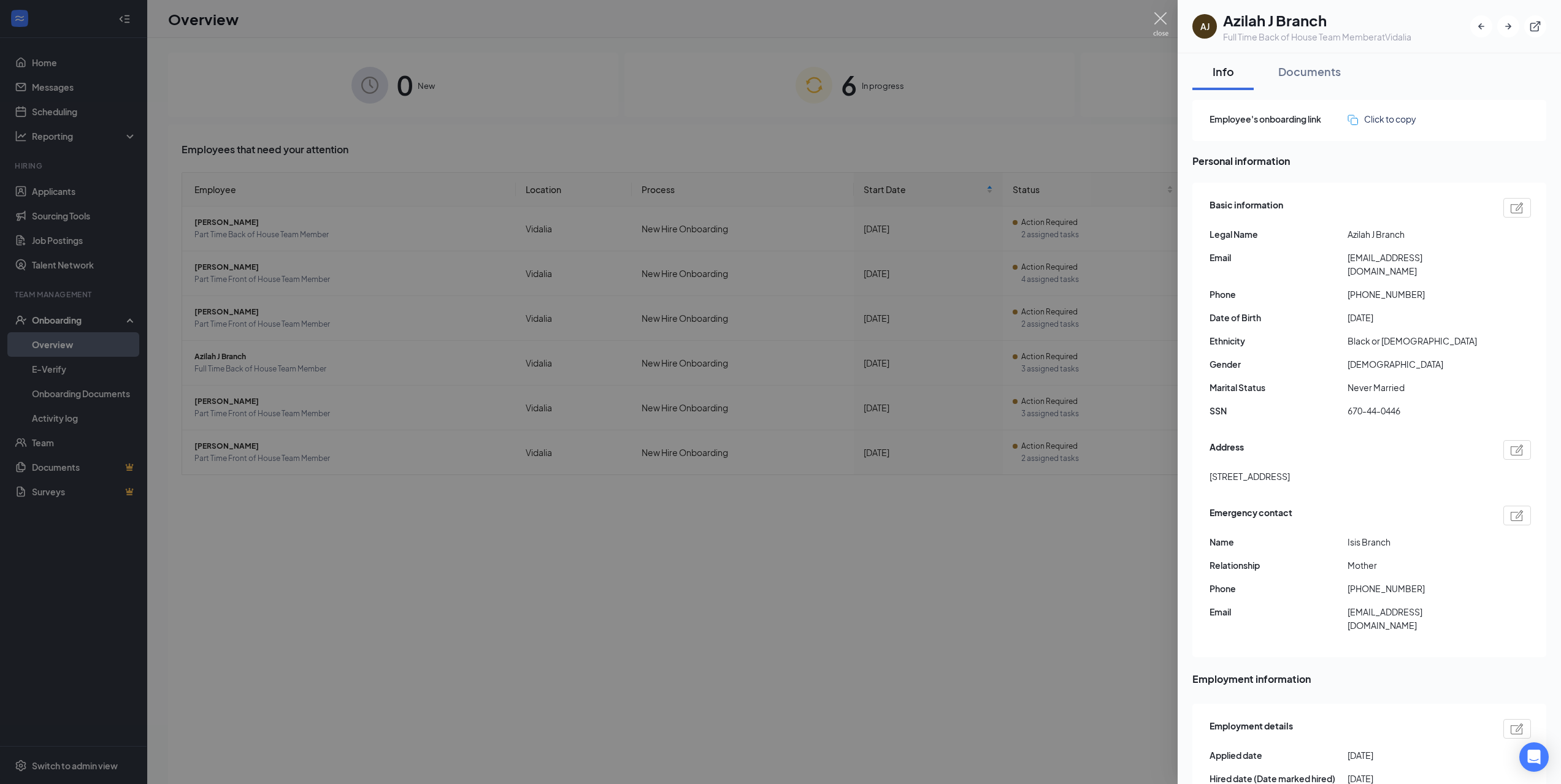
click at [1160, 23] on img at bounding box center [1160, 24] width 16 height 24
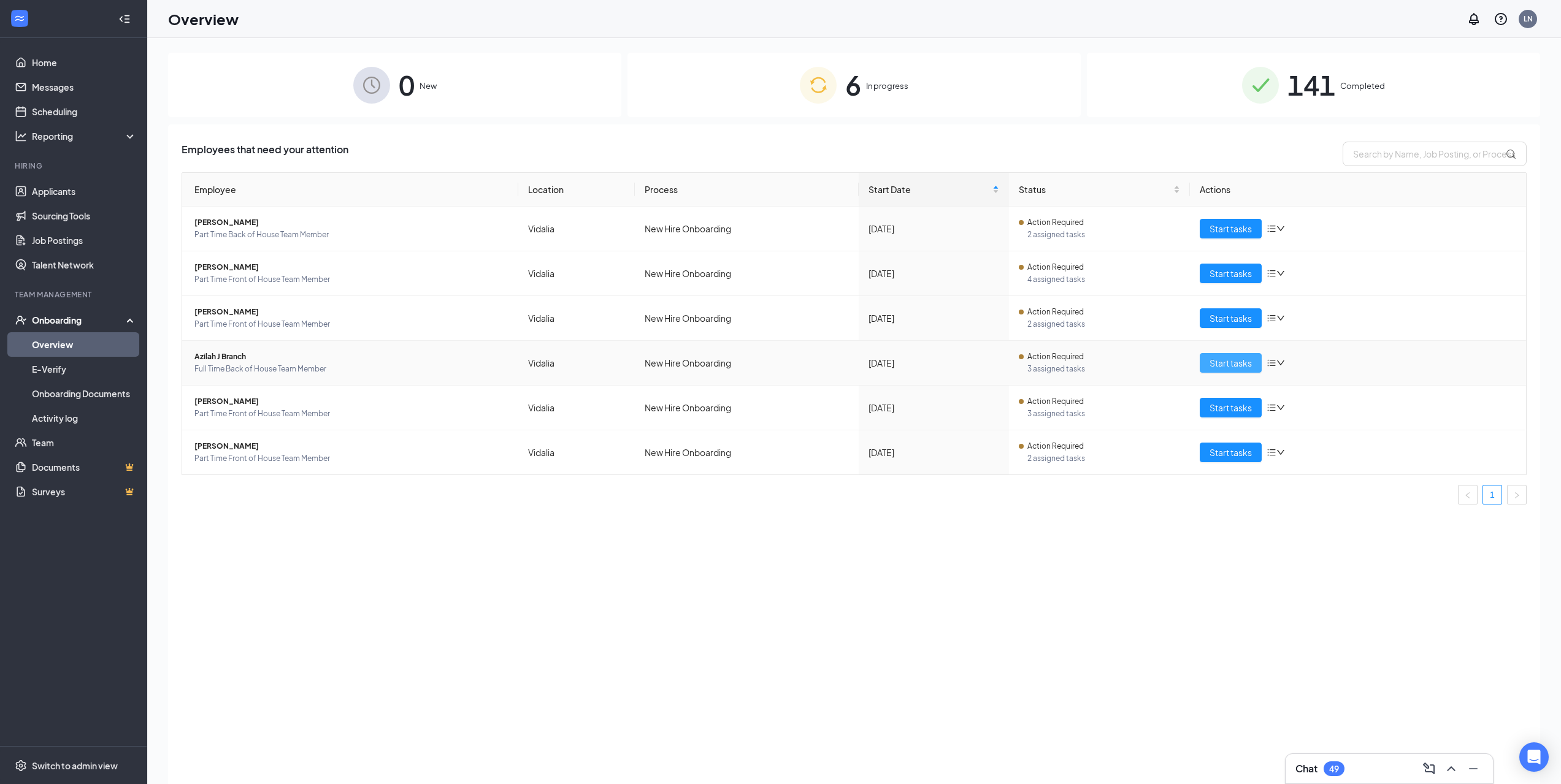
click at [1246, 366] on span "Start tasks" at bounding box center [1231, 362] width 42 height 14
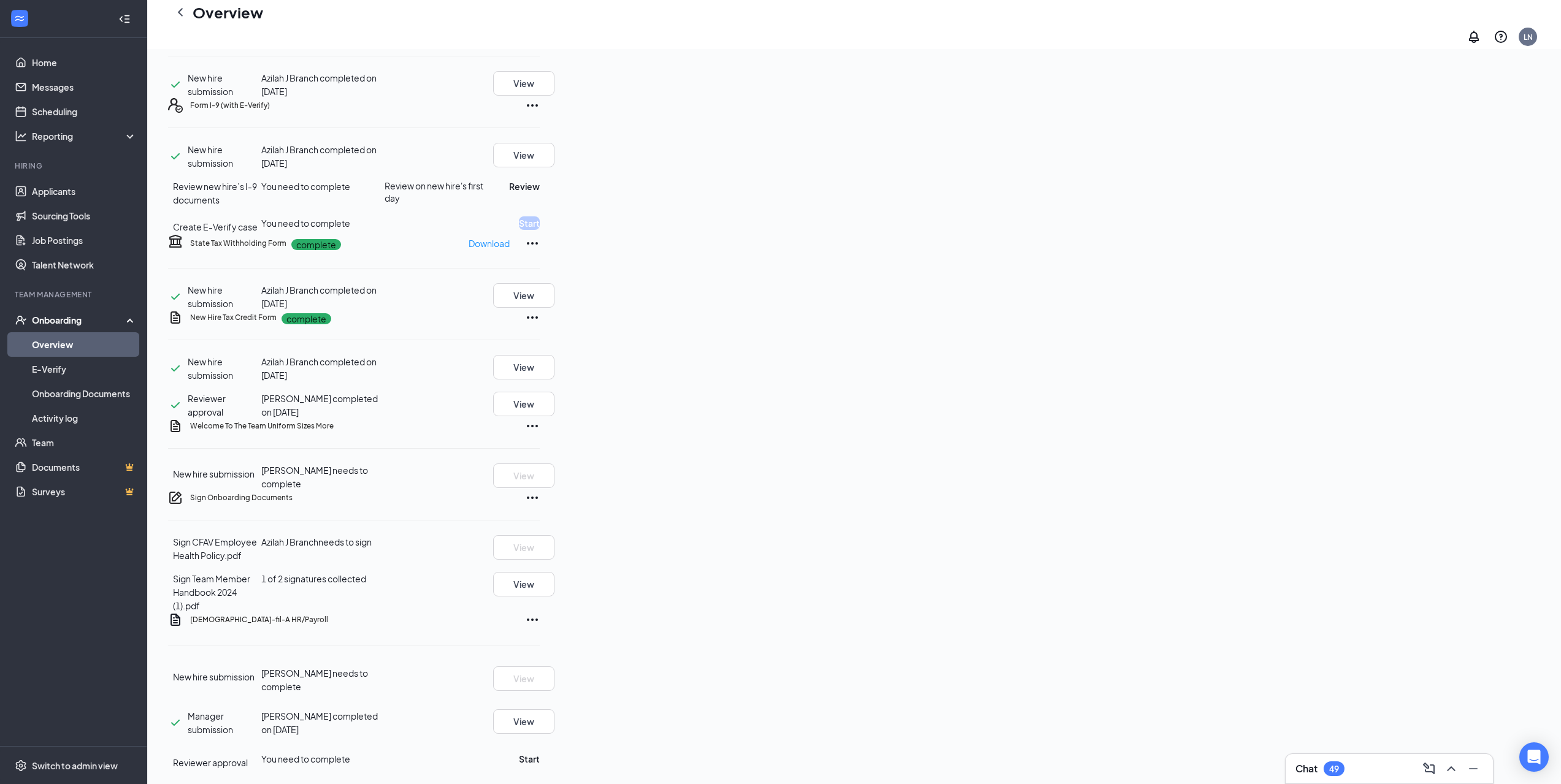
scroll to position [413, 0]
click at [75, 349] on link "Overview" at bounding box center [84, 344] width 105 height 25
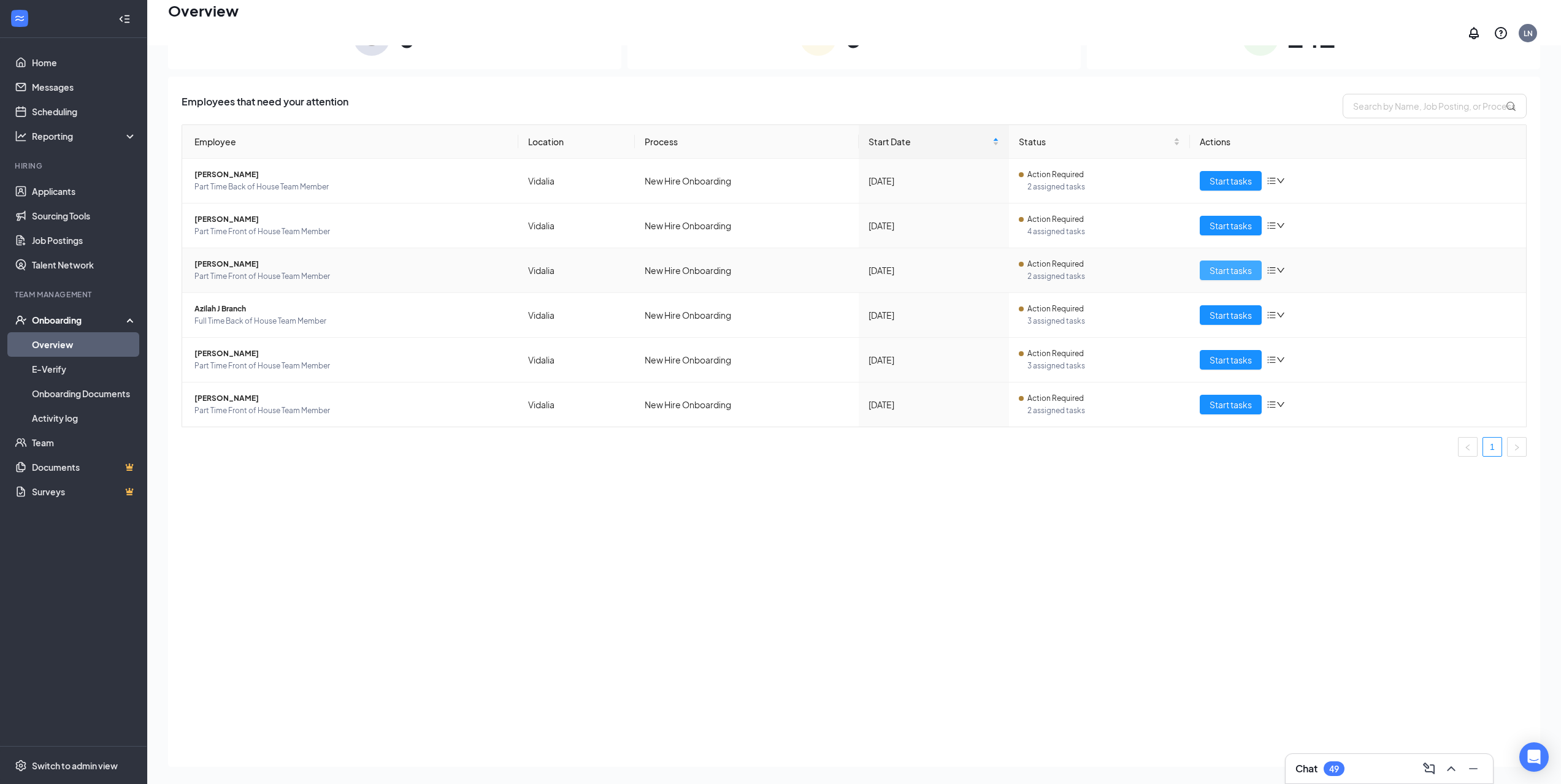
click at [1233, 269] on span "Start tasks" at bounding box center [1231, 270] width 42 height 14
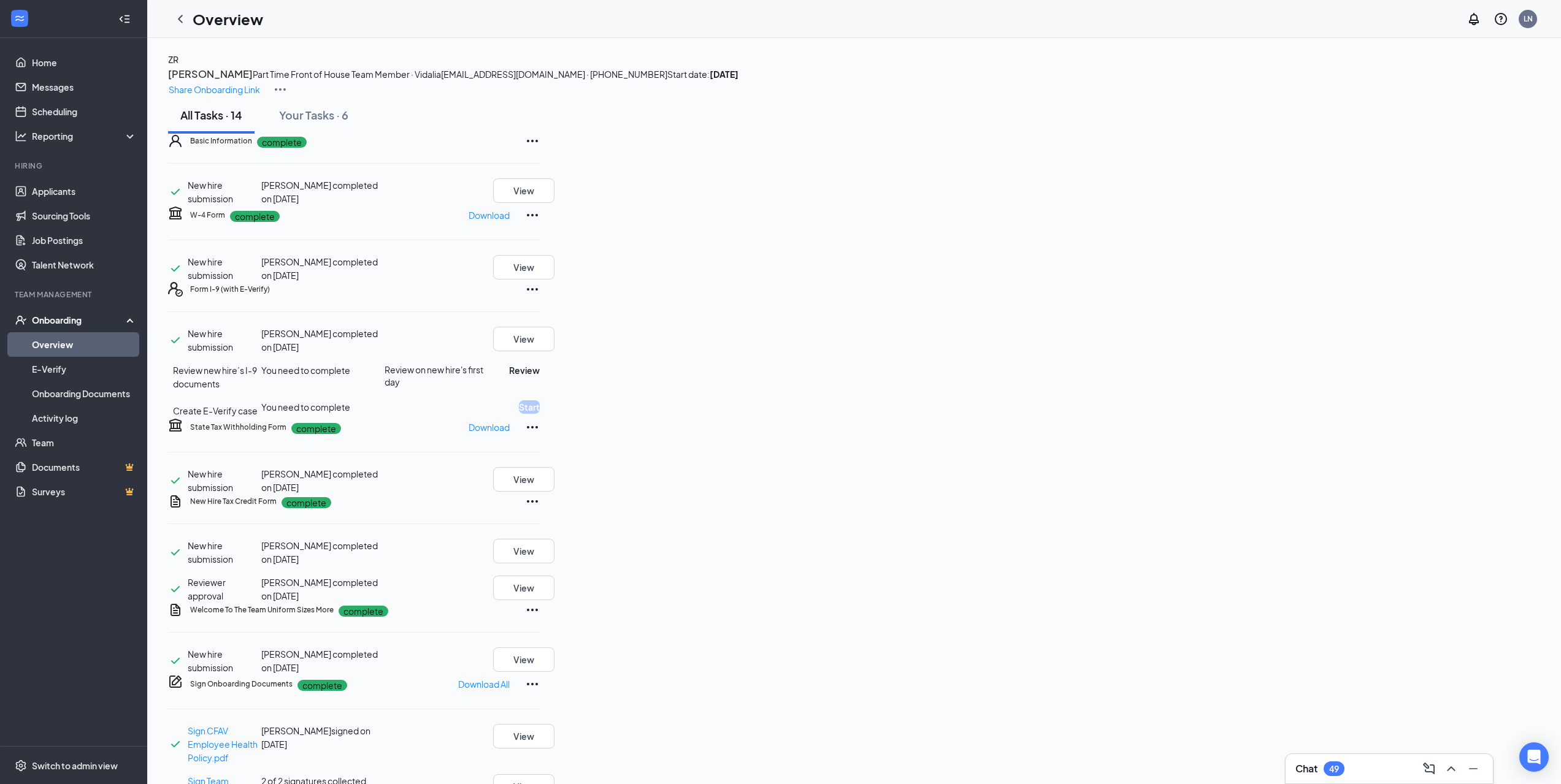
click at [76, 310] on div "Onboarding" at bounding box center [73, 319] width 147 height 25
click at [75, 314] on div "Onboarding" at bounding box center [79, 319] width 94 height 12
